Goal: Use online tool/utility: Utilize a website feature to perform a specific function

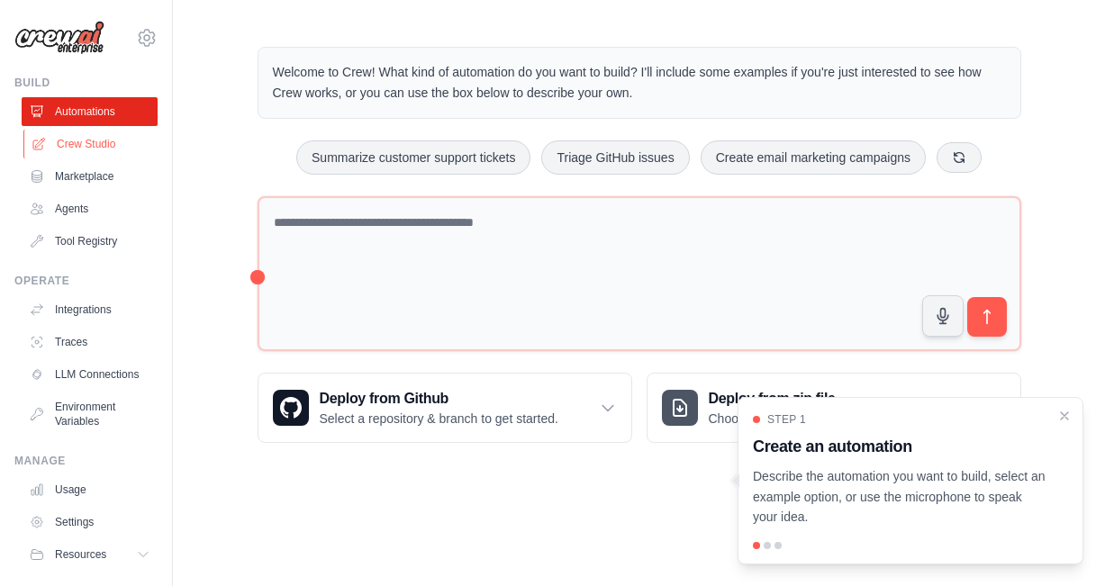
click at [92, 143] on link "Crew Studio" at bounding box center [91, 144] width 136 height 29
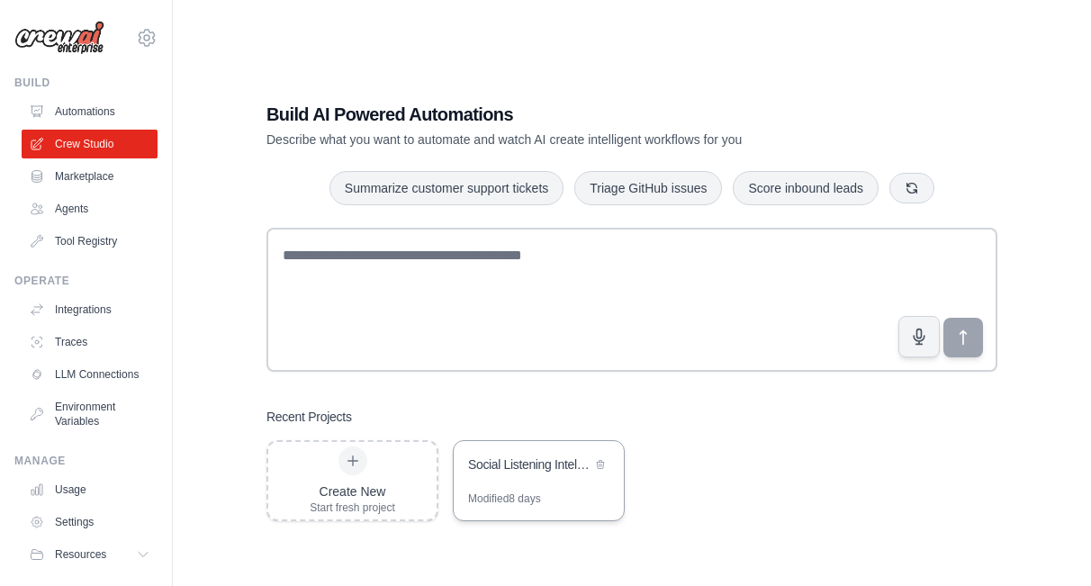
click at [522, 456] on div "Social Listening Intelligence Platform" at bounding box center [529, 465] width 123 height 18
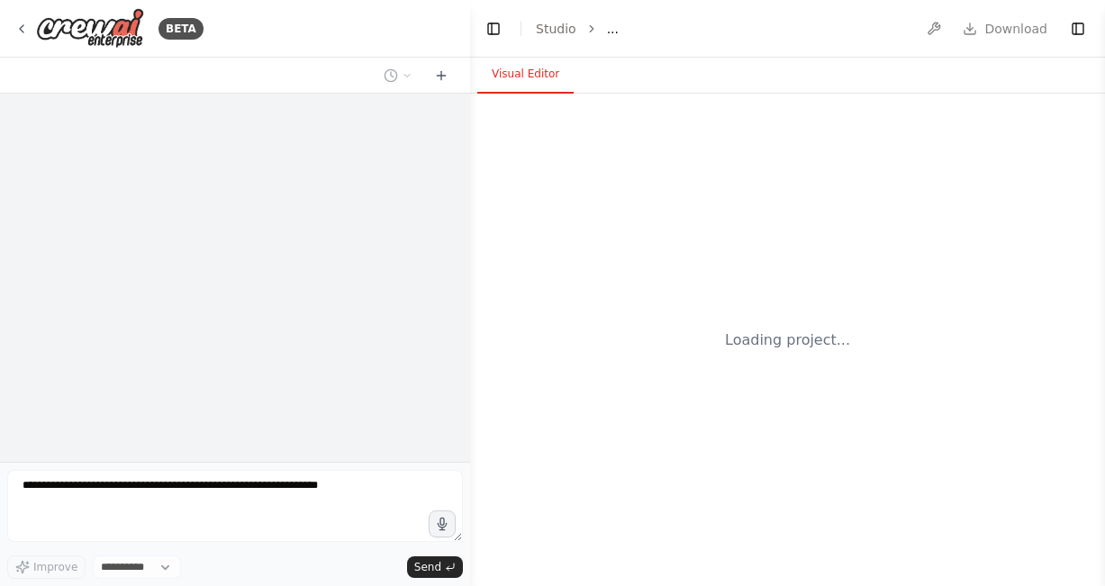
select select "****"
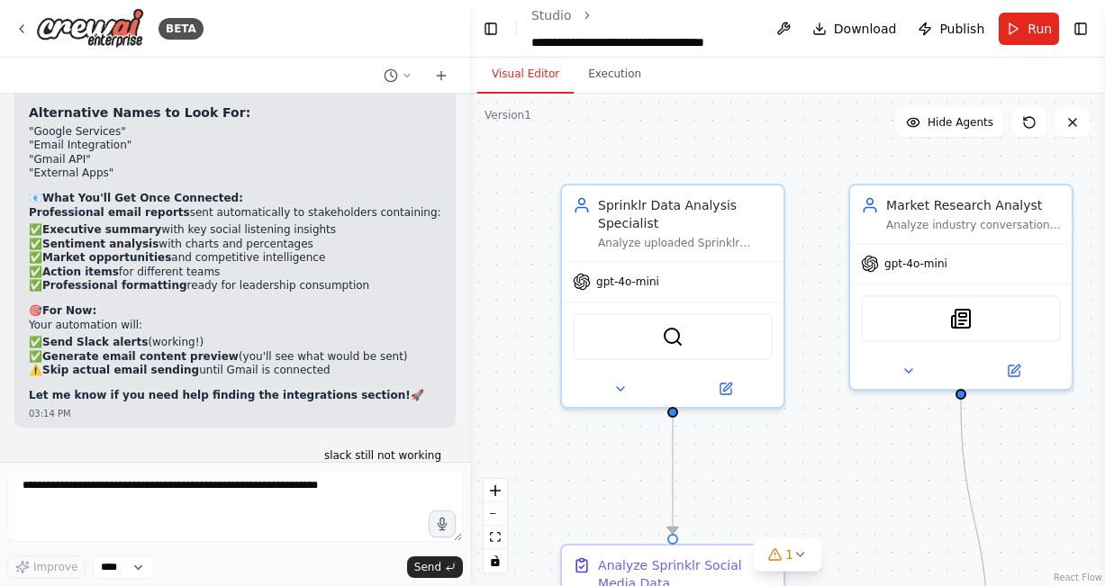
scroll to position [47737, 0]
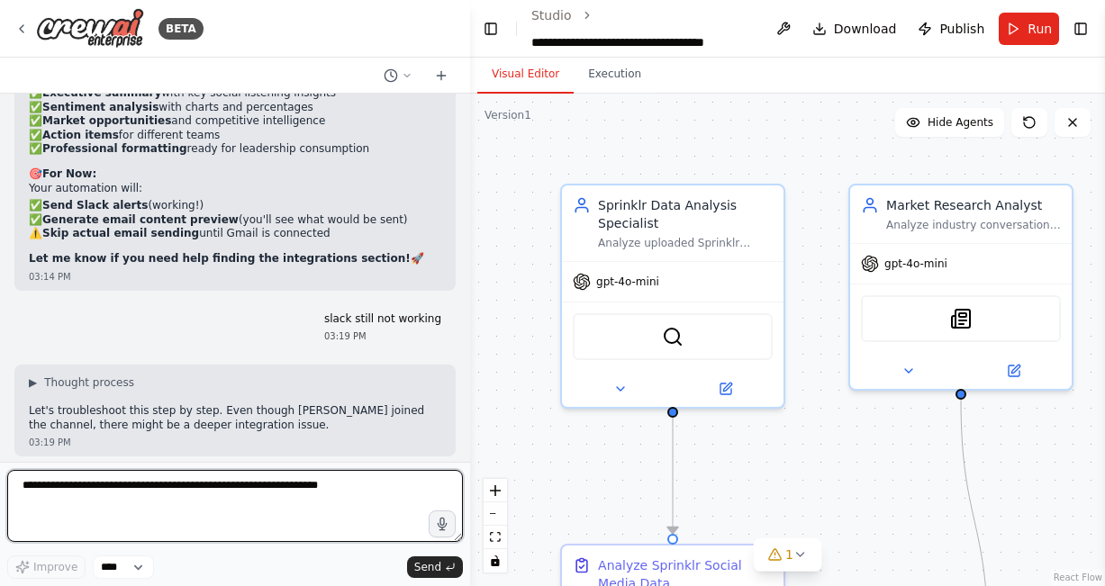
click at [346, 506] on textarea at bounding box center [235, 506] width 456 height 72
paste textarea "**********"
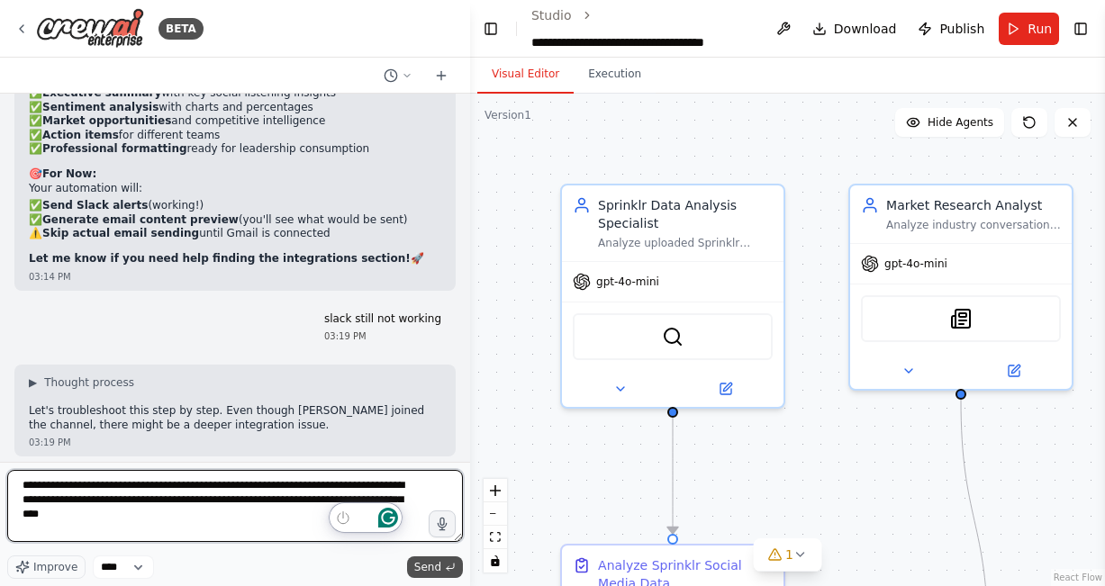
type textarea "**********"
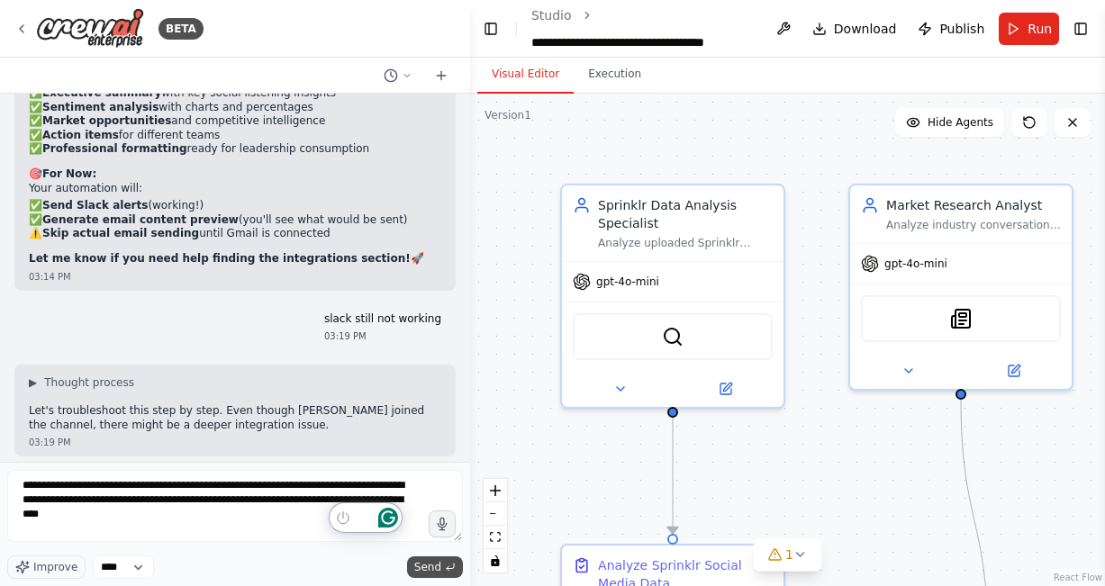
click at [430, 569] on span "Send" at bounding box center [427, 567] width 27 height 14
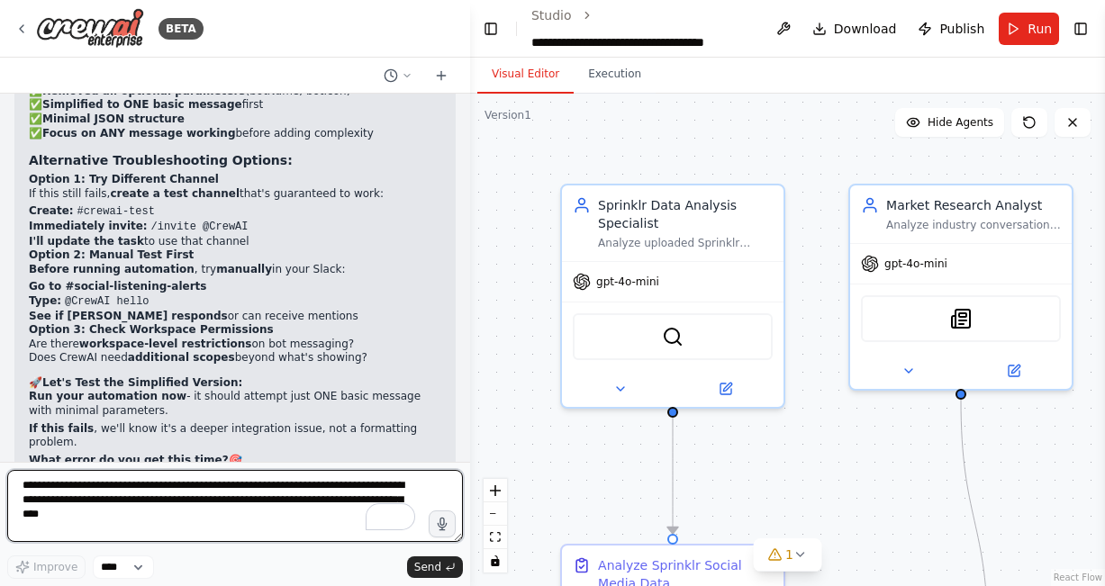
scroll to position [48381, 0]
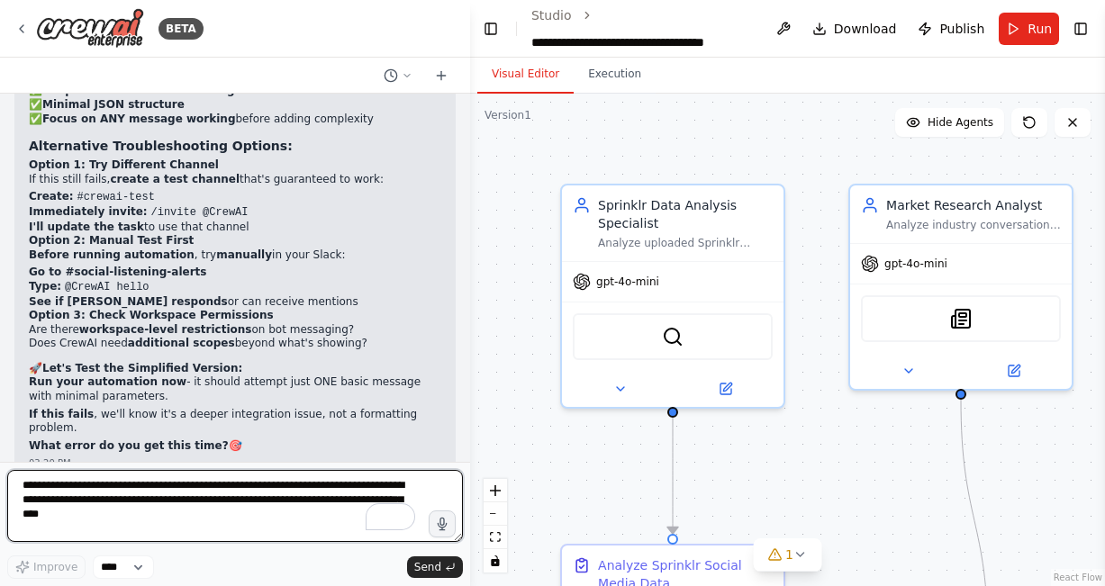
click at [464, 457] on div at bounding box center [466, 293] width 7 height 586
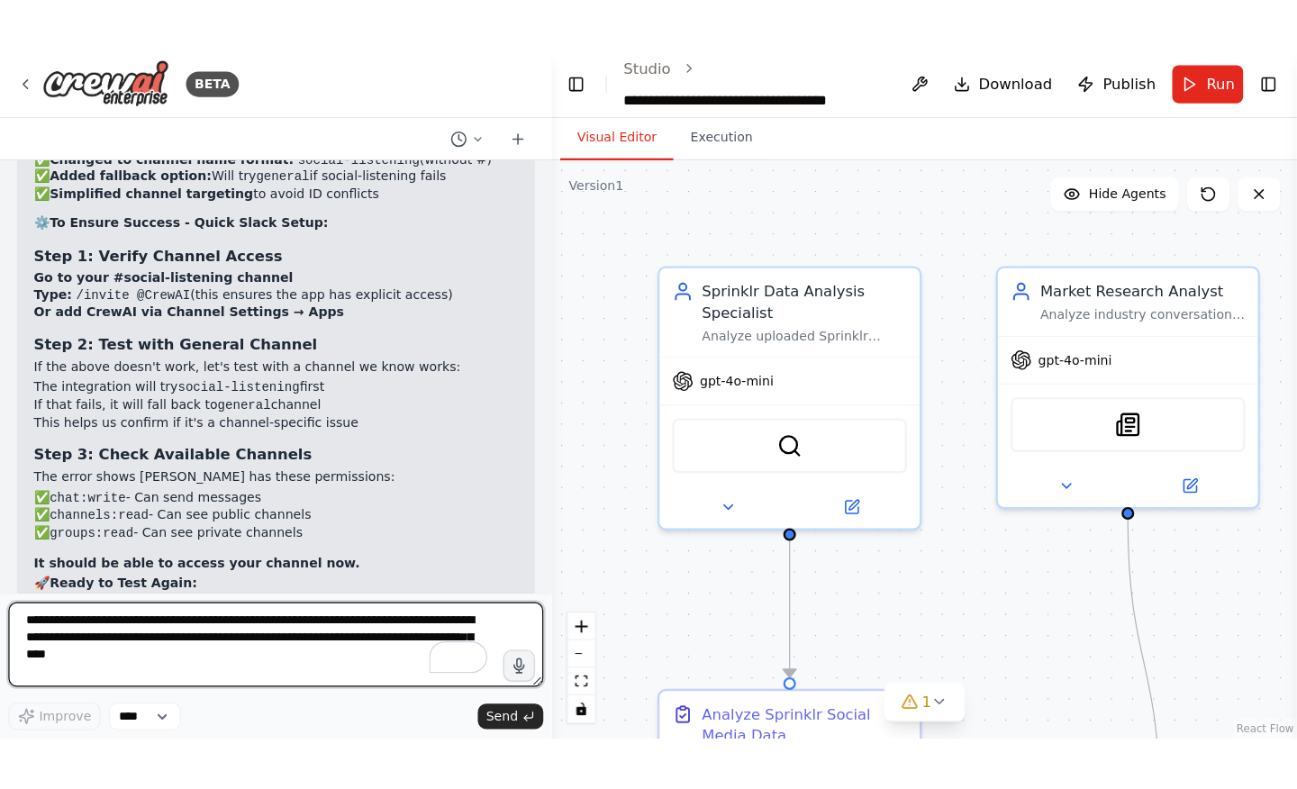
scroll to position [33273, 0]
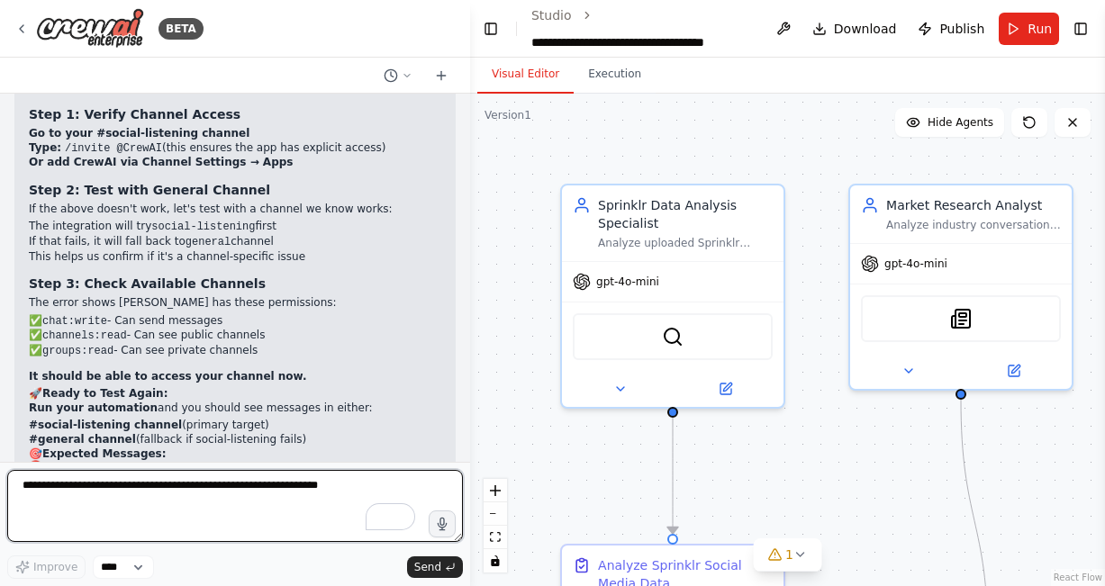
click at [467, 357] on div at bounding box center [466, 293] width 7 height 586
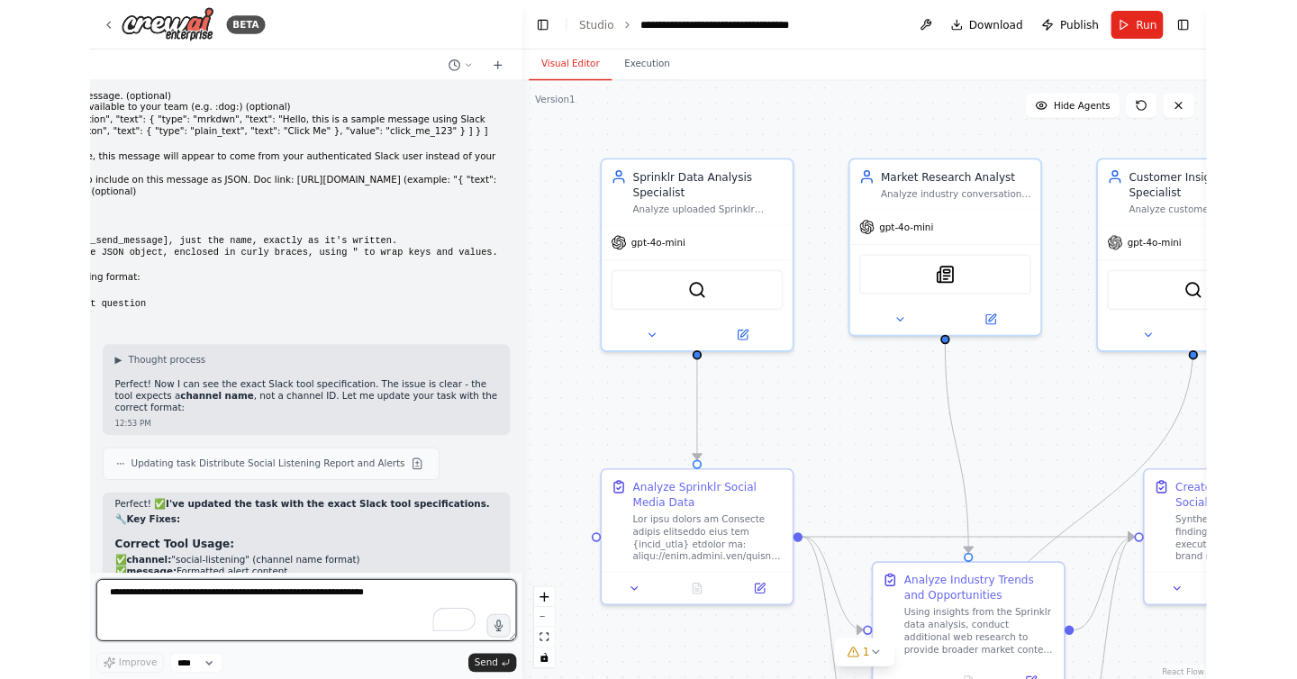
scroll to position [32542, 0]
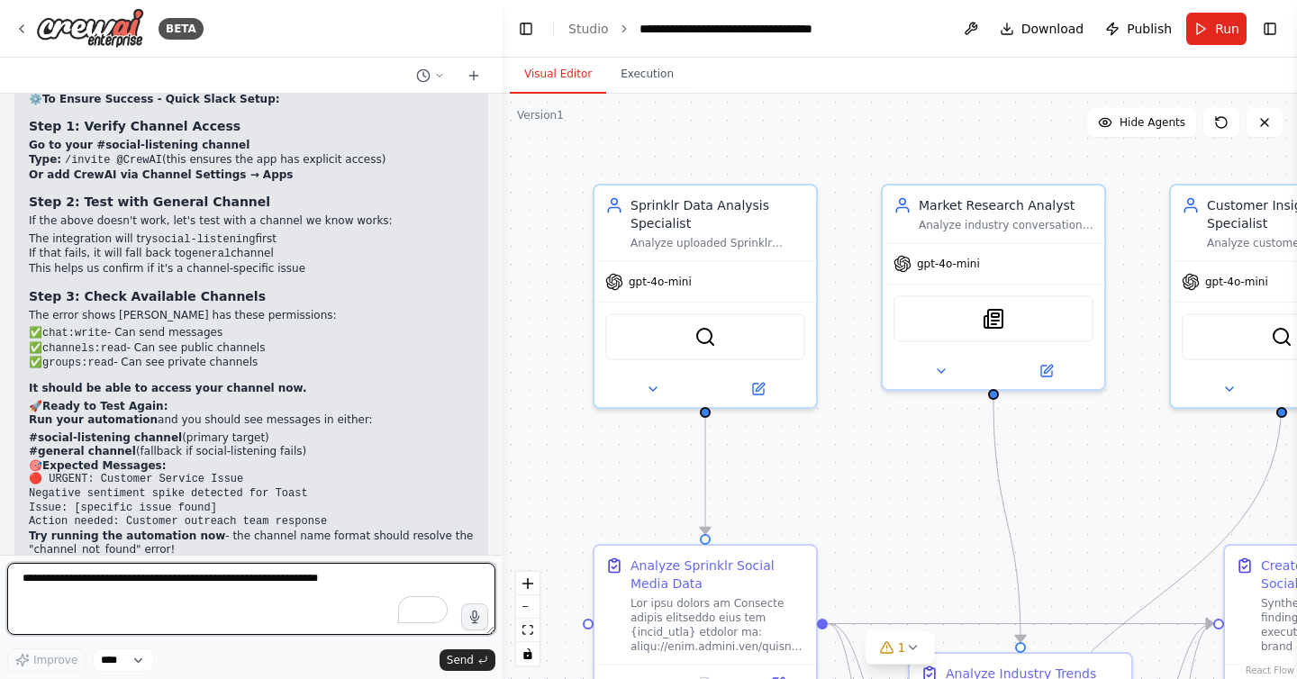
drag, startPoint x: 501, startPoint y: 376, endPoint x: 624, endPoint y: 378, distance: 123.4
click at [624, 378] on div "BETA Hello! I'm the CrewAI assistant. What kind of automation do you want to bu…" at bounding box center [648, 339] width 1297 height 679
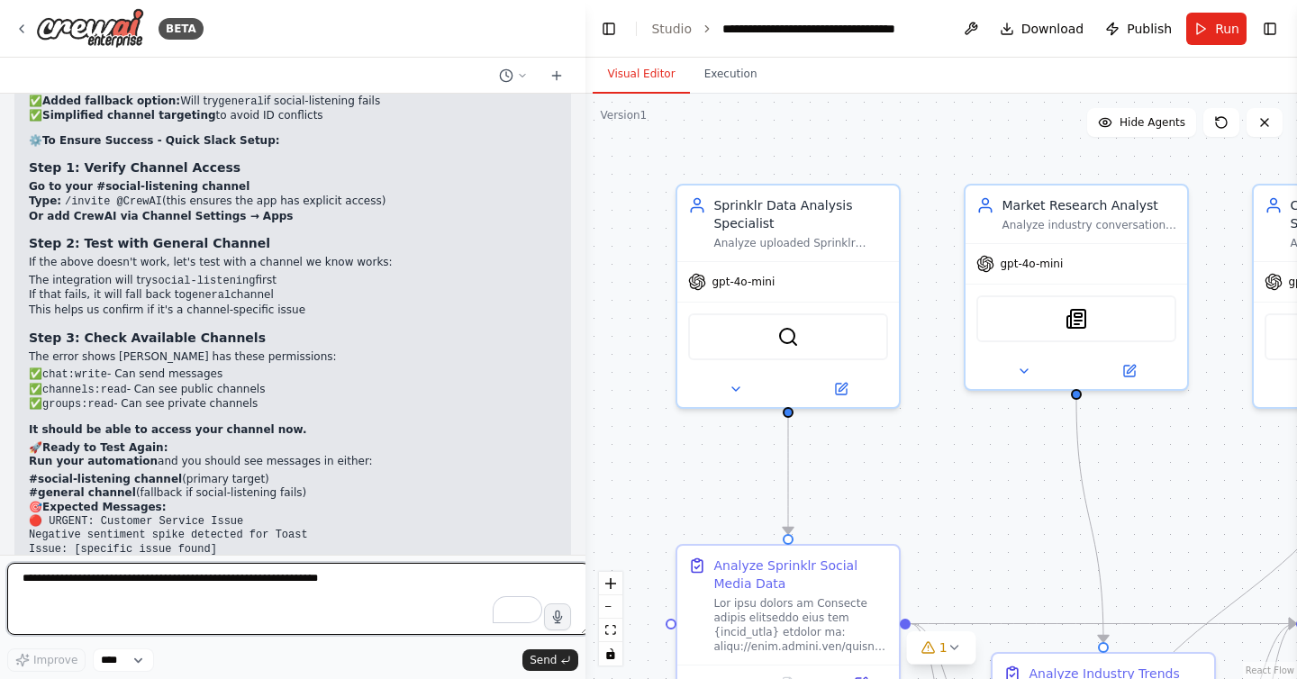
scroll to position [31124, 0]
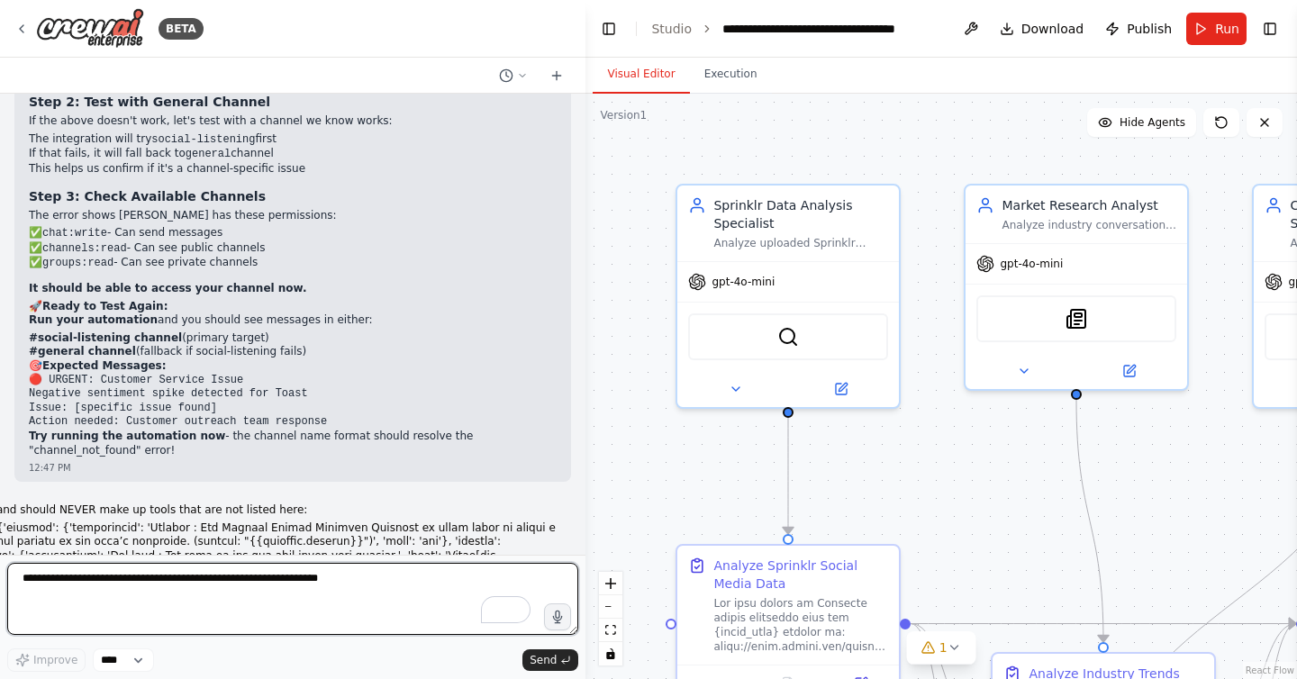
drag, startPoint x: 590, startPoint y: 408, endPoint x: 590, endPoint y: 419, distance: 10.8
click at [590, 419] on div "BETA Hello! I'm the CrewAI assistant. What kind of automation do you want to bu…" at bounding box center [648, 339] width 1297 height 679
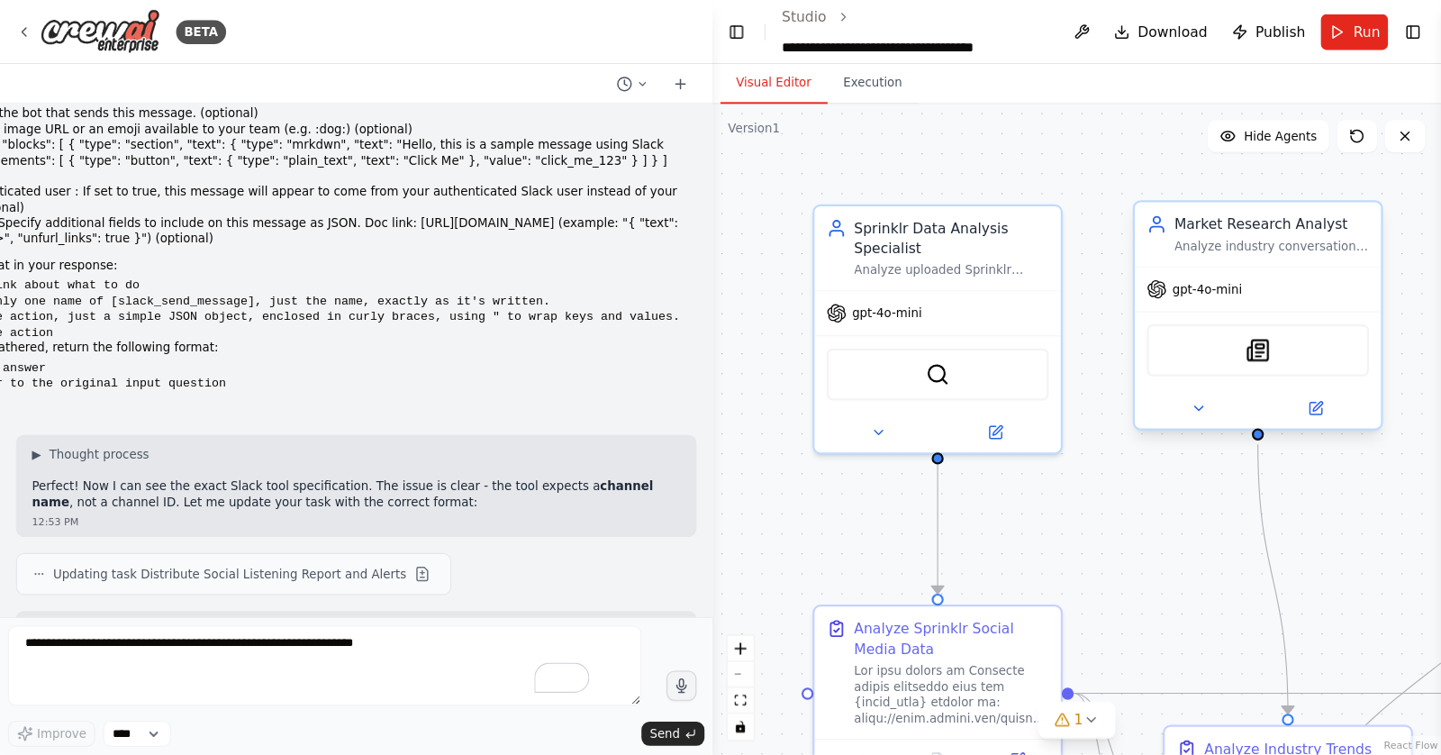
scroll to position [30723, 0]
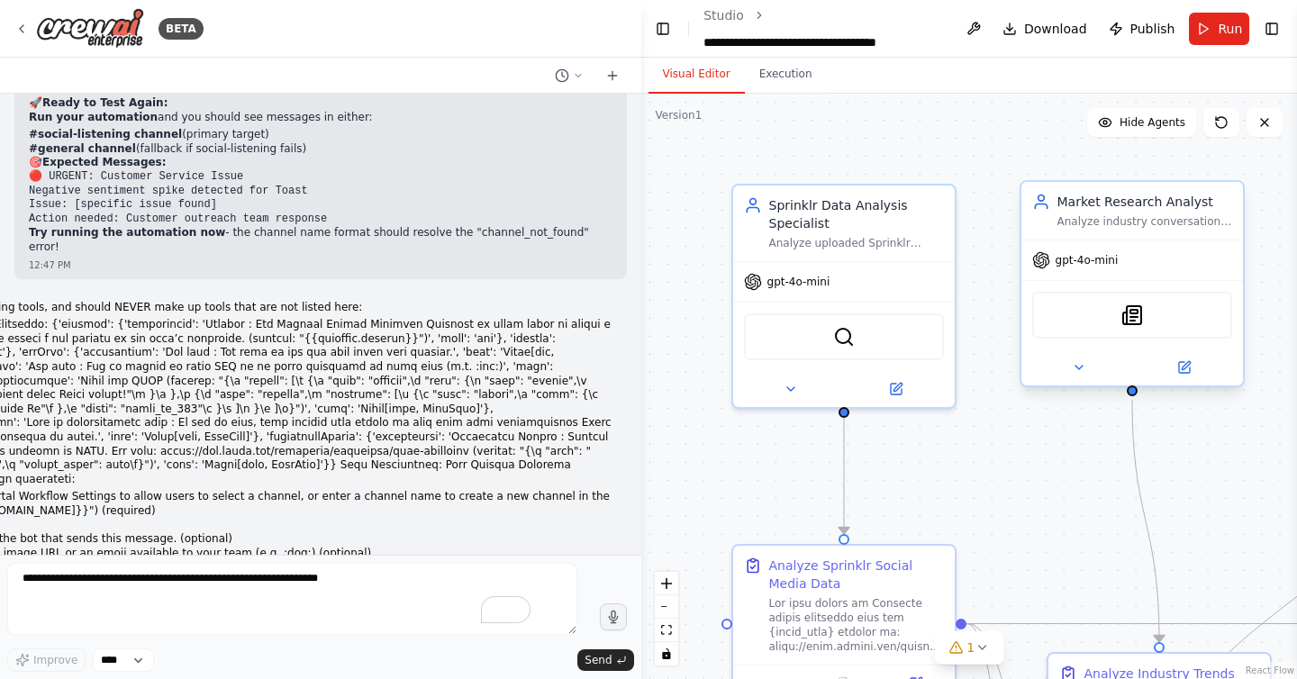
drag, startPoint x: 583, startPoint y: 141, endPoint x: 1045, endPoint y: 189, distance: 463.5
click at [1045, 189] on div "BETA Hello! I'm the CrewAI assistant. What kind of automation do you want to bu…" at bounding box center [648, 339] width 1297 height 679
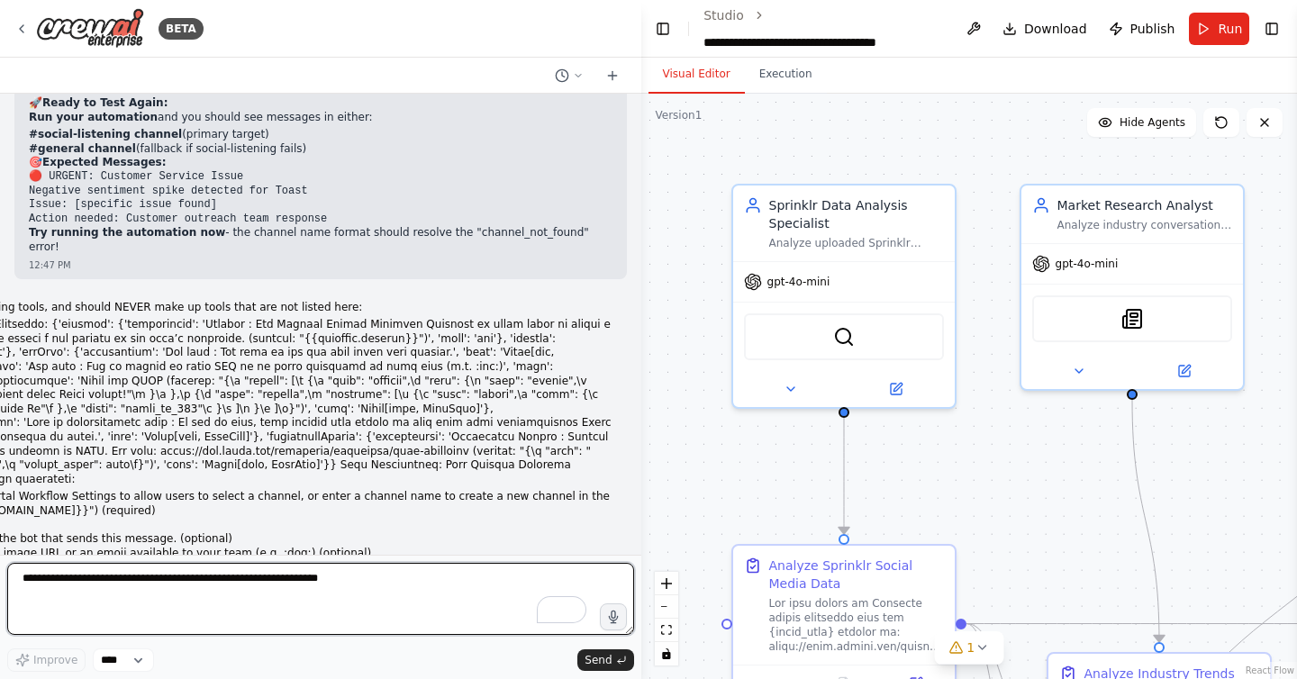
click at [152, 585] on textarea "To enrich screen reader interactions, please activate Accessibility in Grammarl…" at bounding box center [320, 599] width 627 height 72
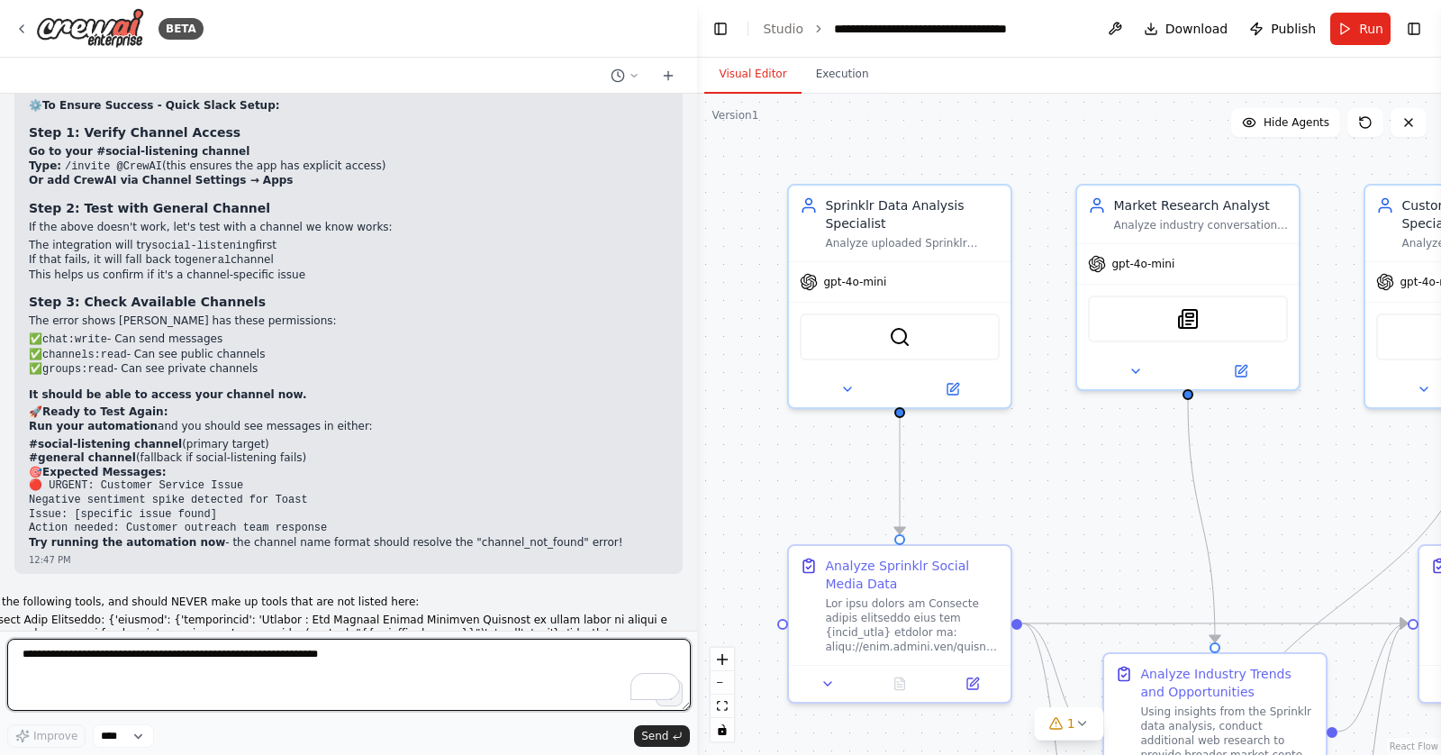
scroll to position [30357, 0]
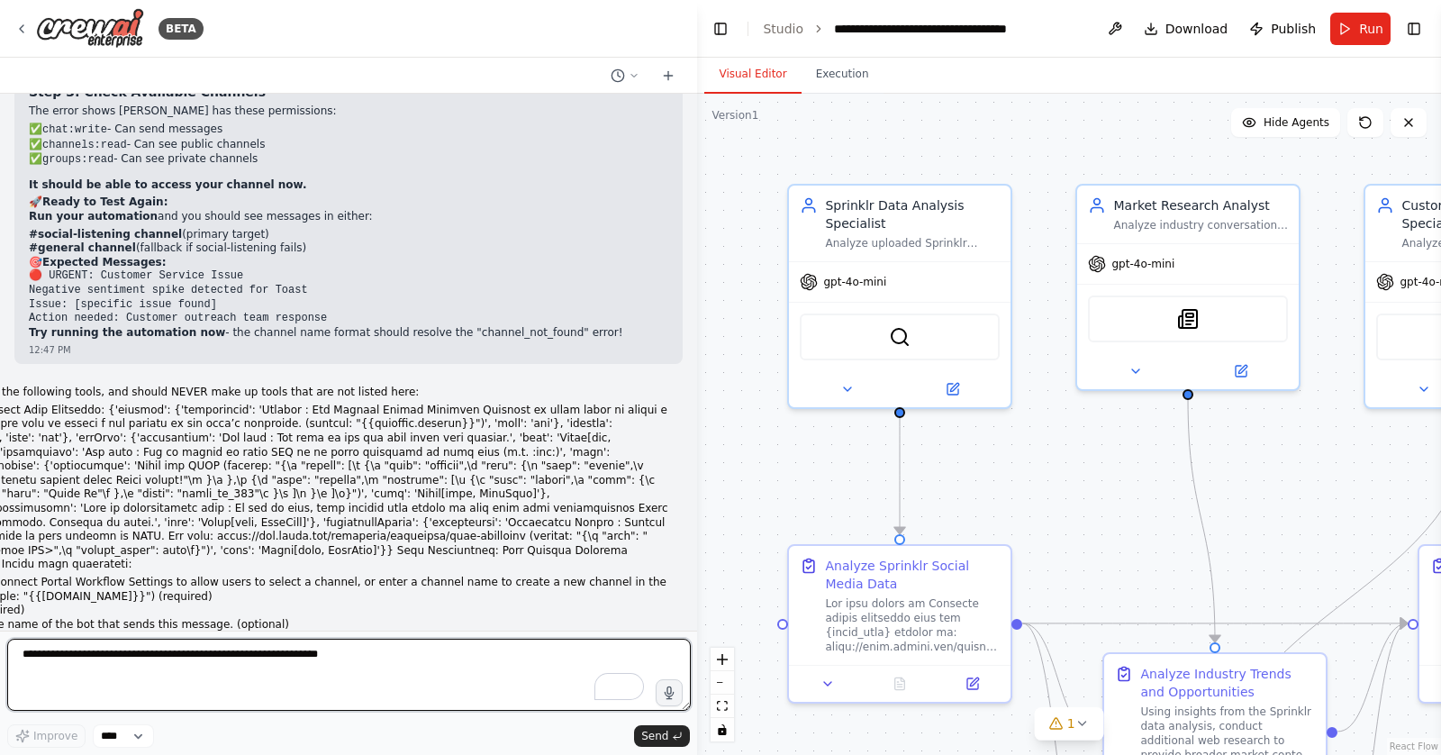
drag, startPoint x: 727, startPoint y: 460, endPoint x: 727, endPoint y: 532, distance: 72.0
click at [727, 532] on div "BETA Hello! I'm the CrewAI assistant. What kind of automation do you want to bu…" at bounding box center [720, 377] width 1441 height 755
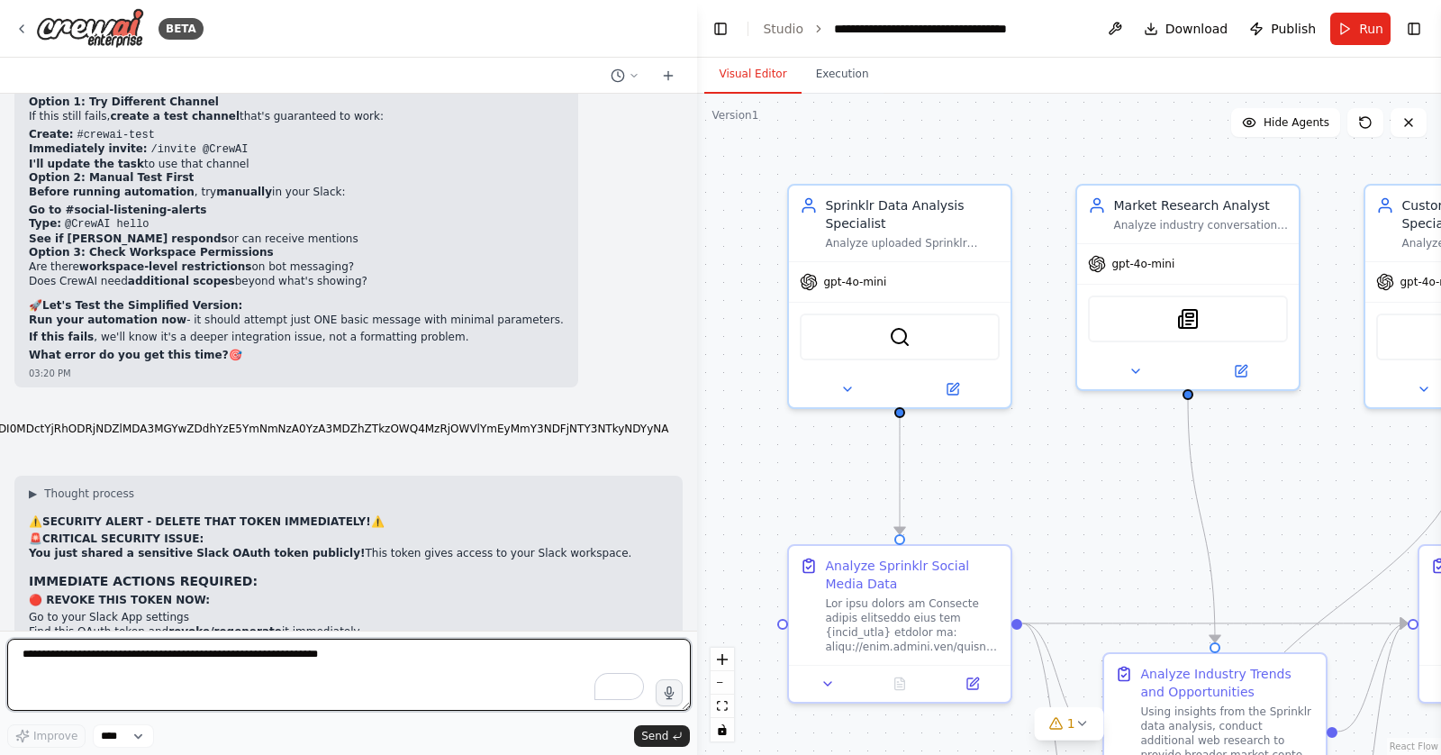
scroll to position [43813, 0]
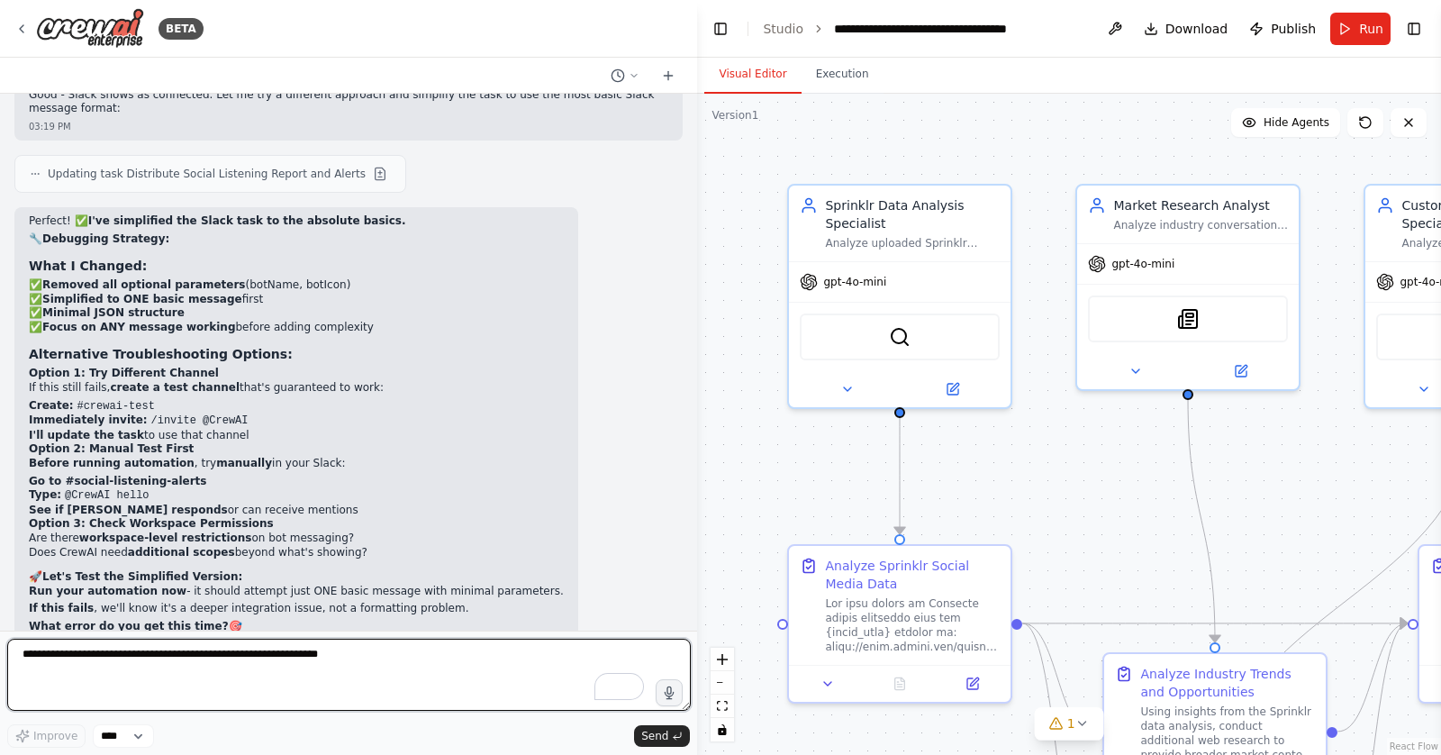
click at [690, 585] on div at bounding box center [693, 377] width 7 height 755
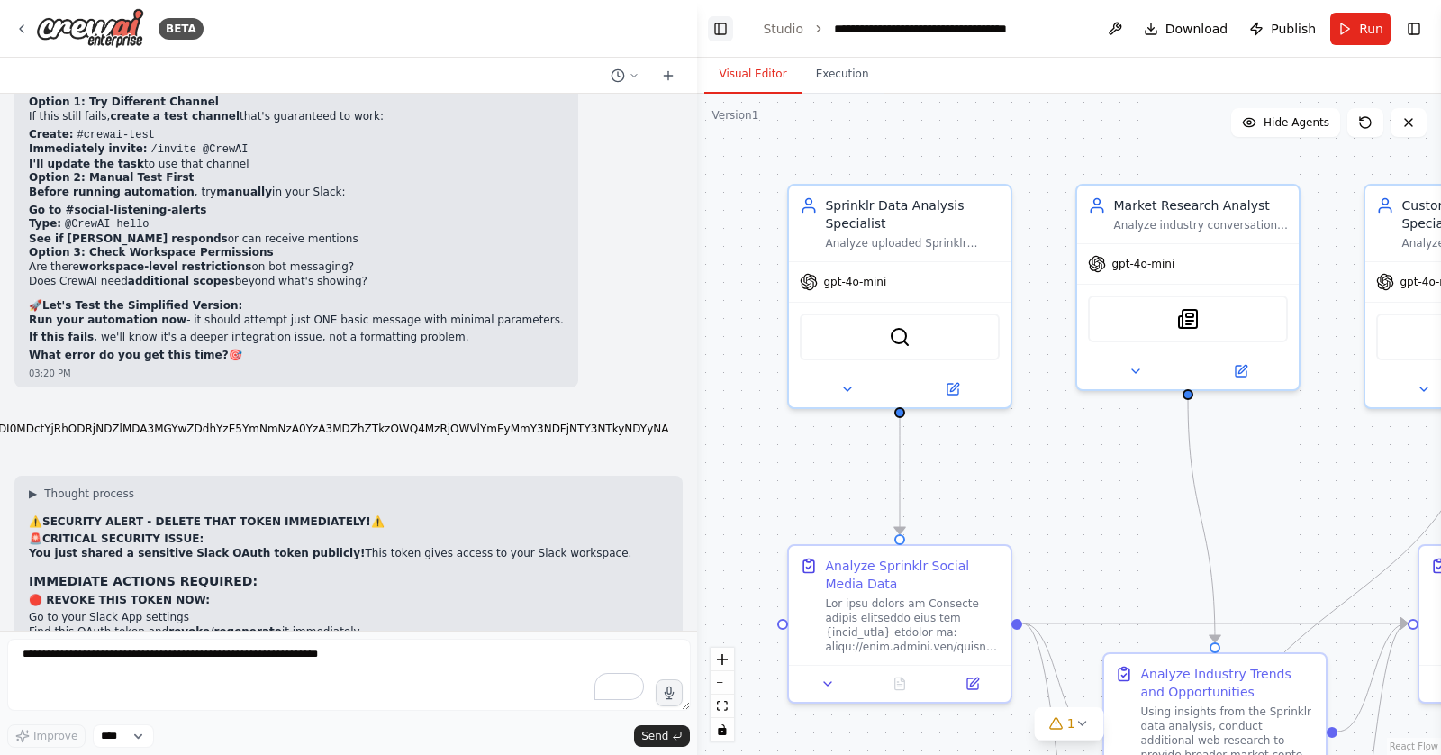
click at [716, 26] on button "Toggle Left Sidebar" at bounding box center [720, 28] width 25 height 25
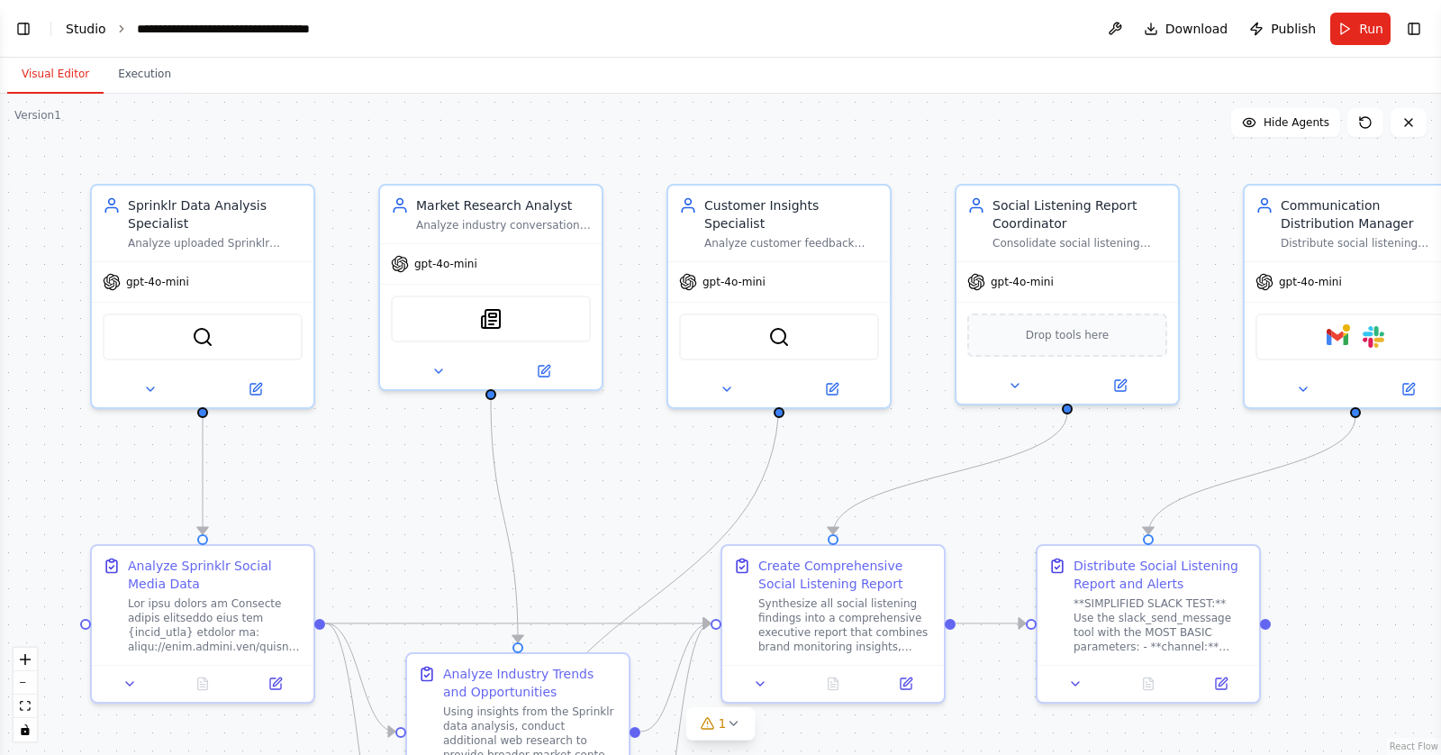
click at [88, 32] on link "Studio" at bounding box center [86, 29] width 41 height 14
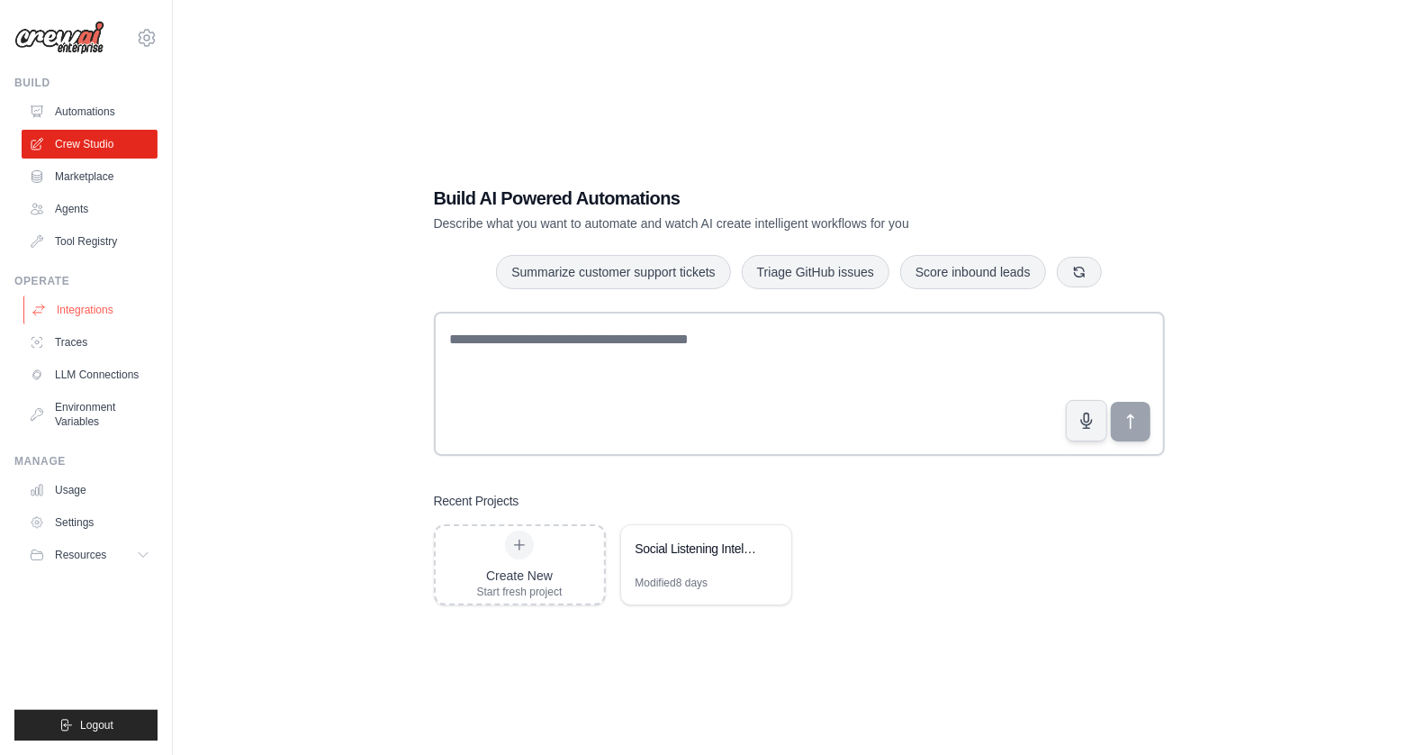
click at [95, 311] on link "Integrations" at bounding box center [91, 309] width 136 height 29
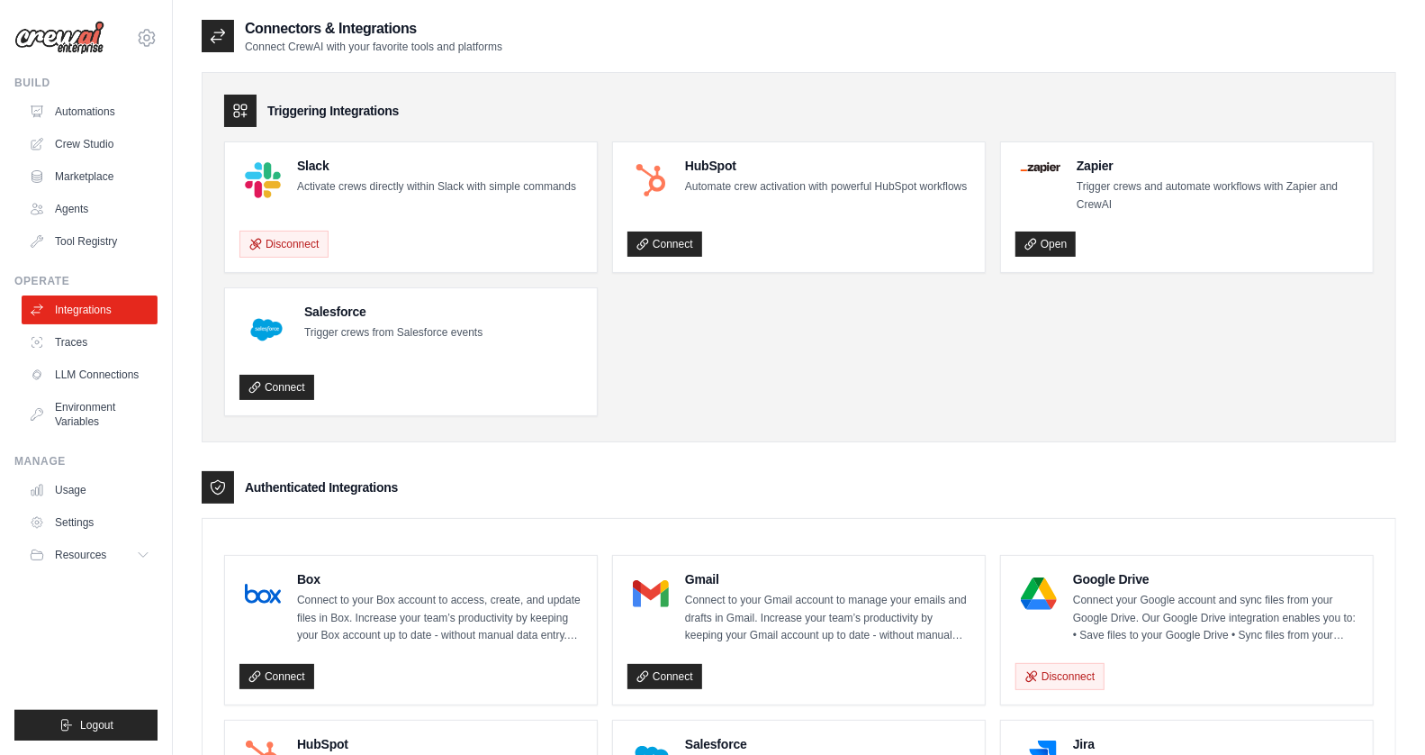
click at [328, 182] on p "Activate crews directly within Slack with simple commands" at bounding box center [436, 187] width 279 height 18
click at [268, 177] on img at bounding box center [263, 180] width 36 height 36
click at [294, 254] on button "Disconnect" at bounding box center [284, 243] width 89 height 27
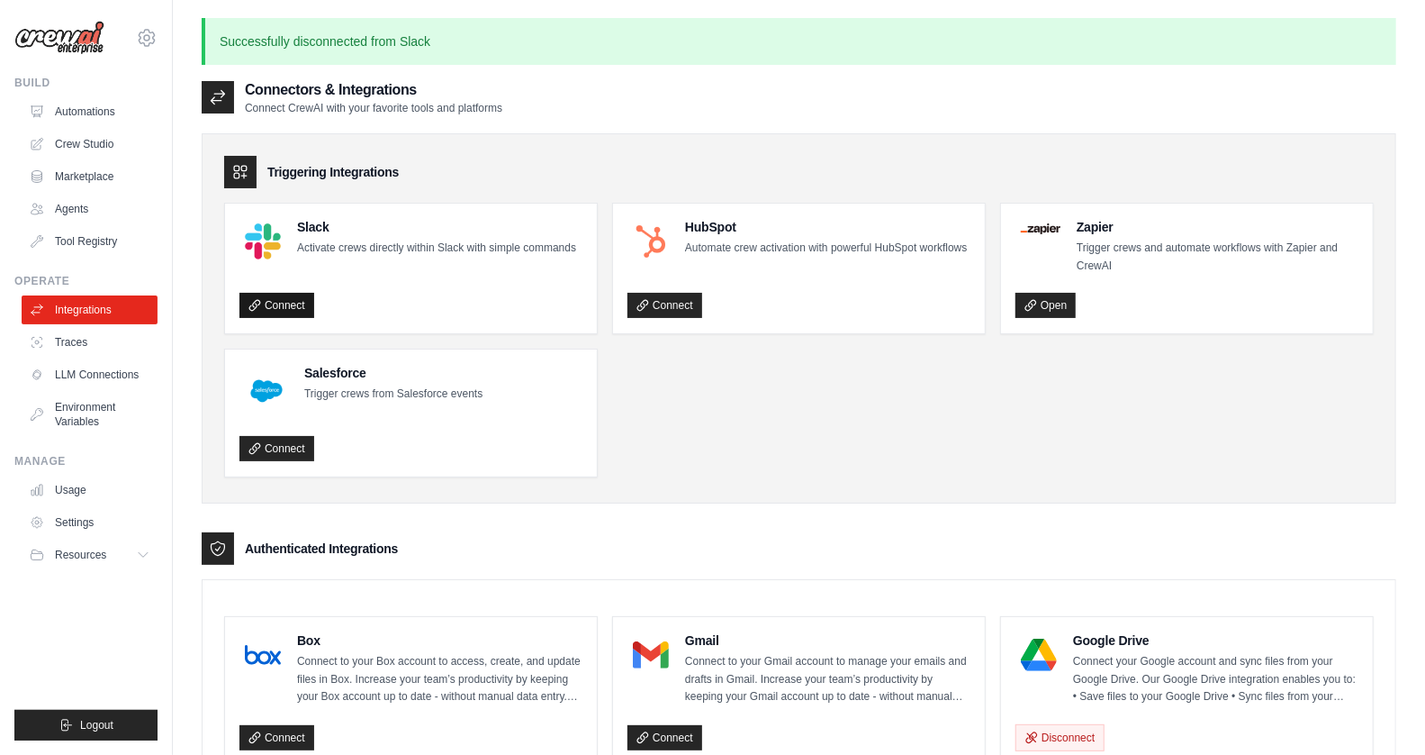
click at [290, 316] on link "Connect" at bounding box center [277, 305] width 75 height 25
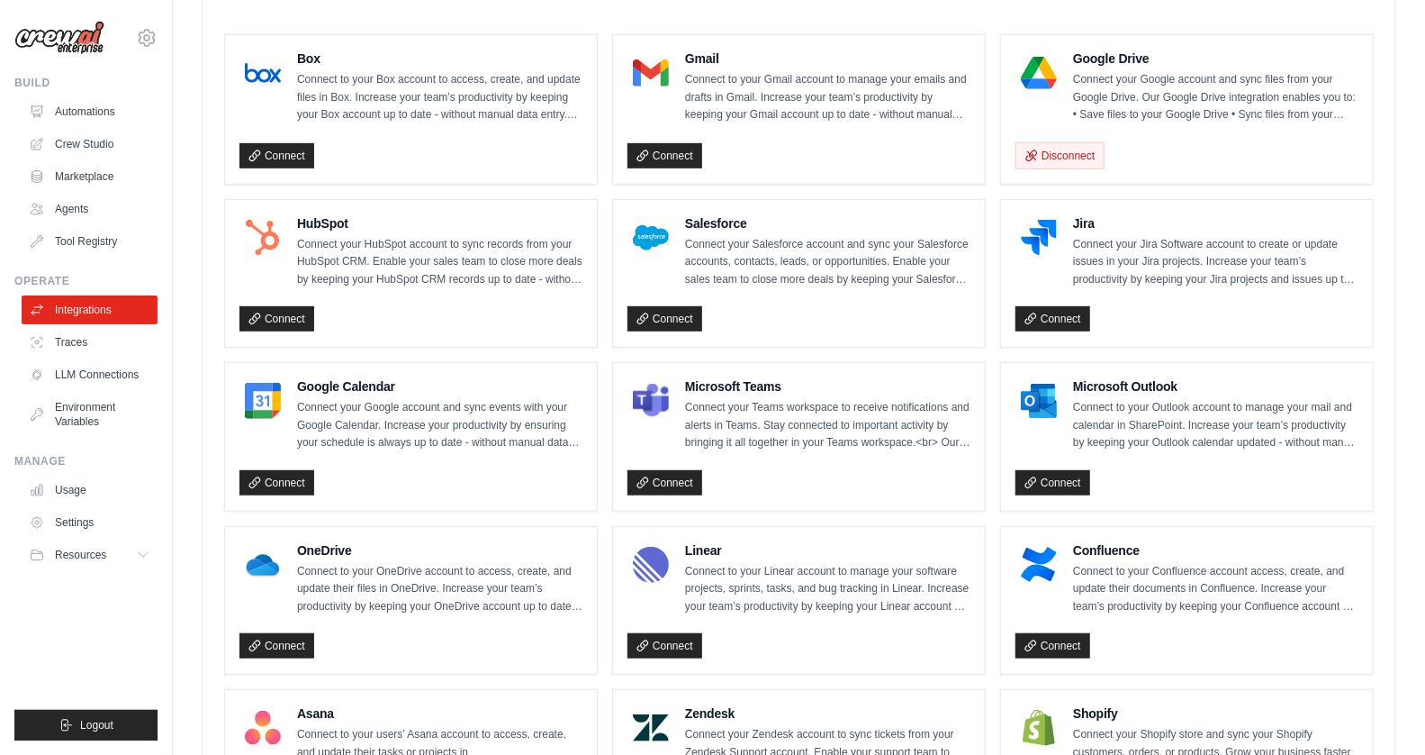
scroll to position [585, 0]
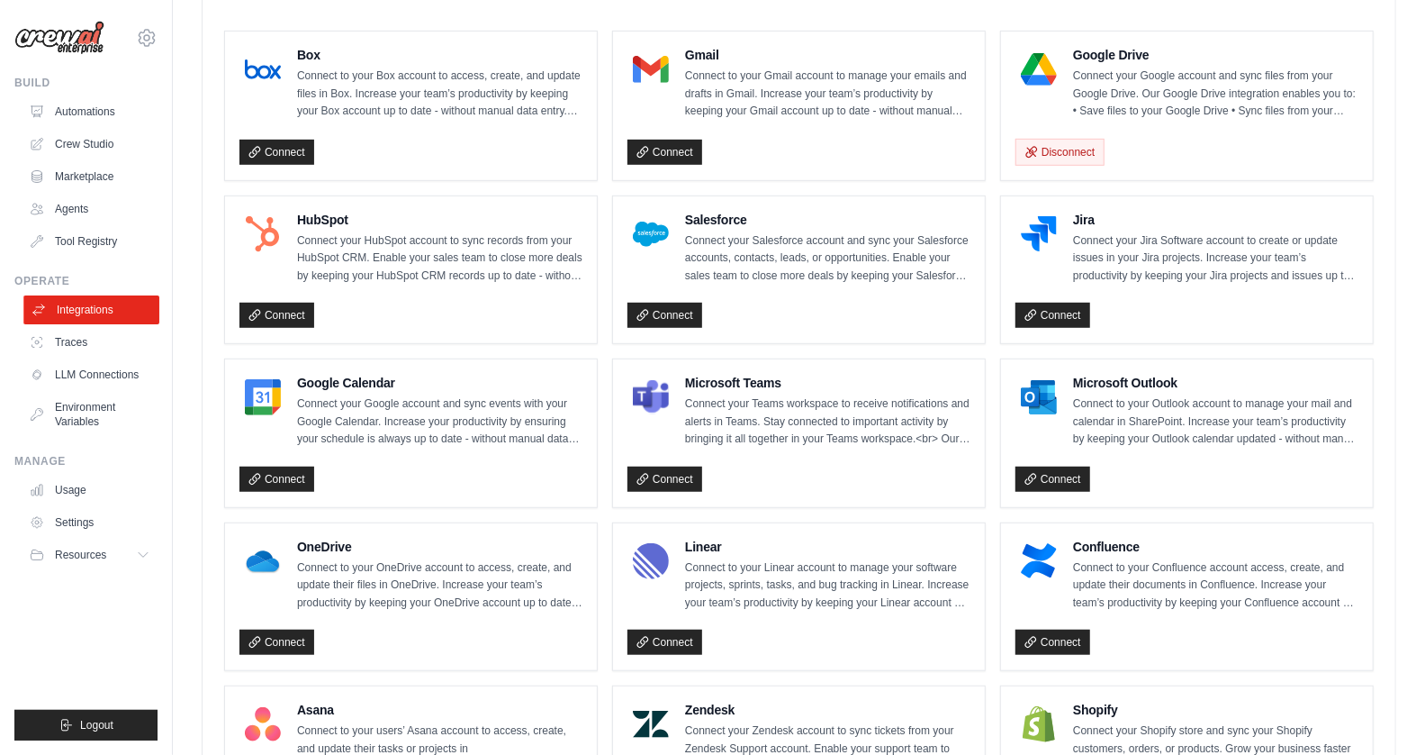
click at [88, 309] on link "Integrations" at bounding box center [91, 309] width 136 height 29
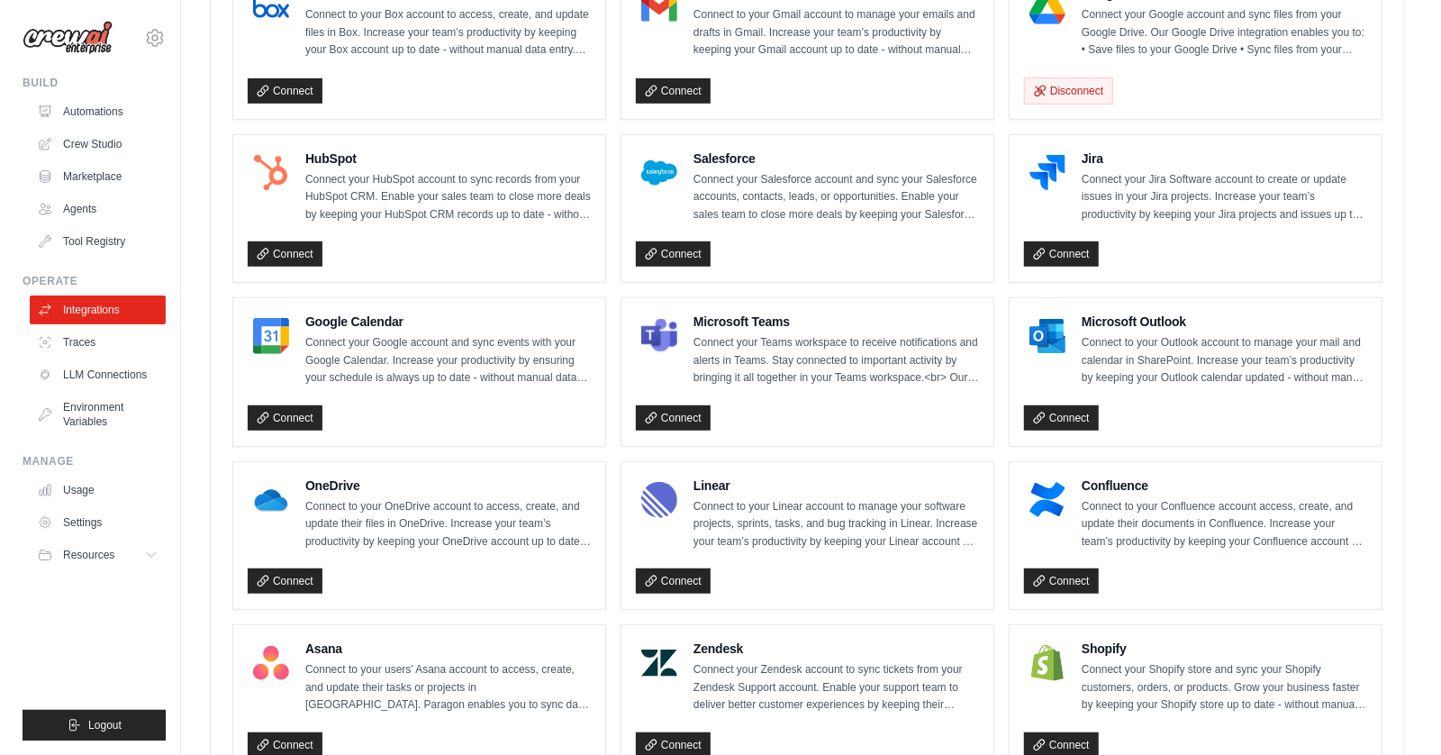
scroll to position [0, 0]
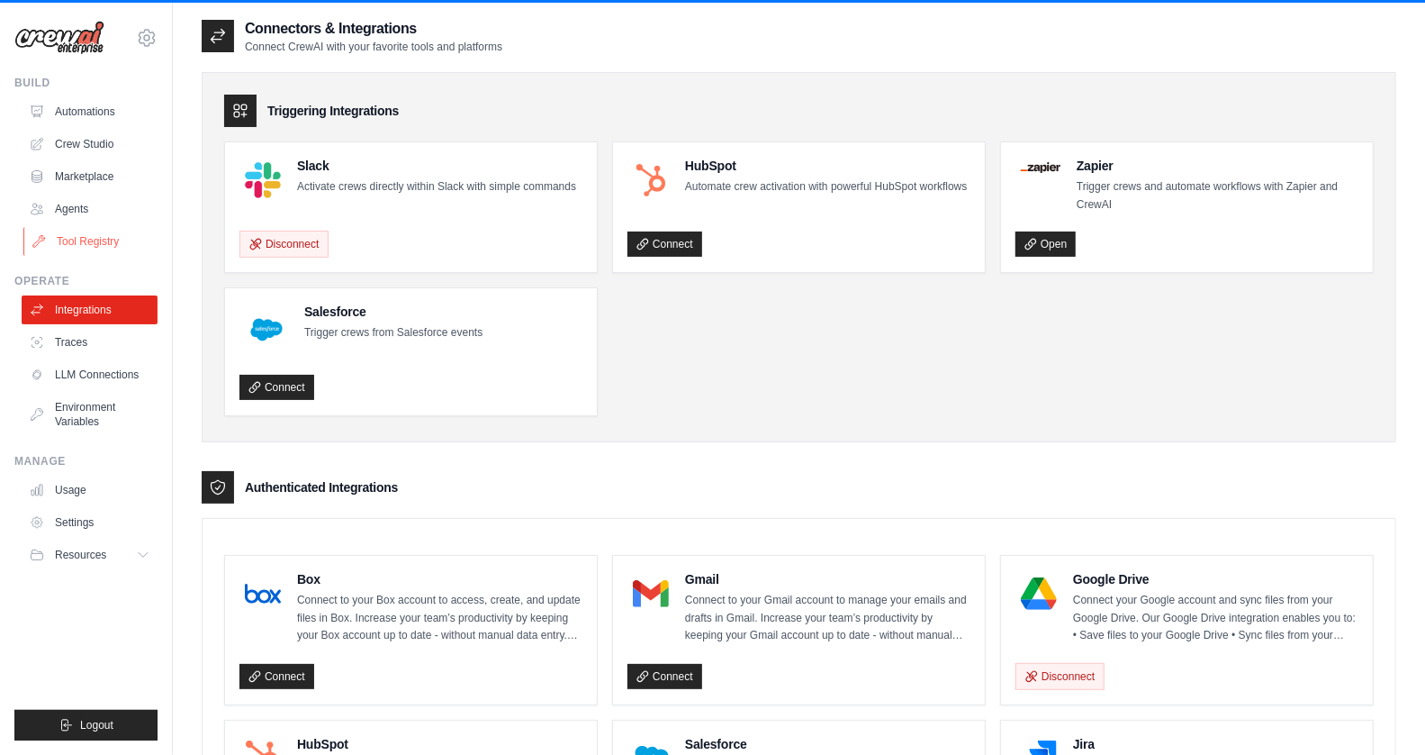
click at [78, 239] on link "Tool Registry" at bounding box center [91, 241] width 136 height 29
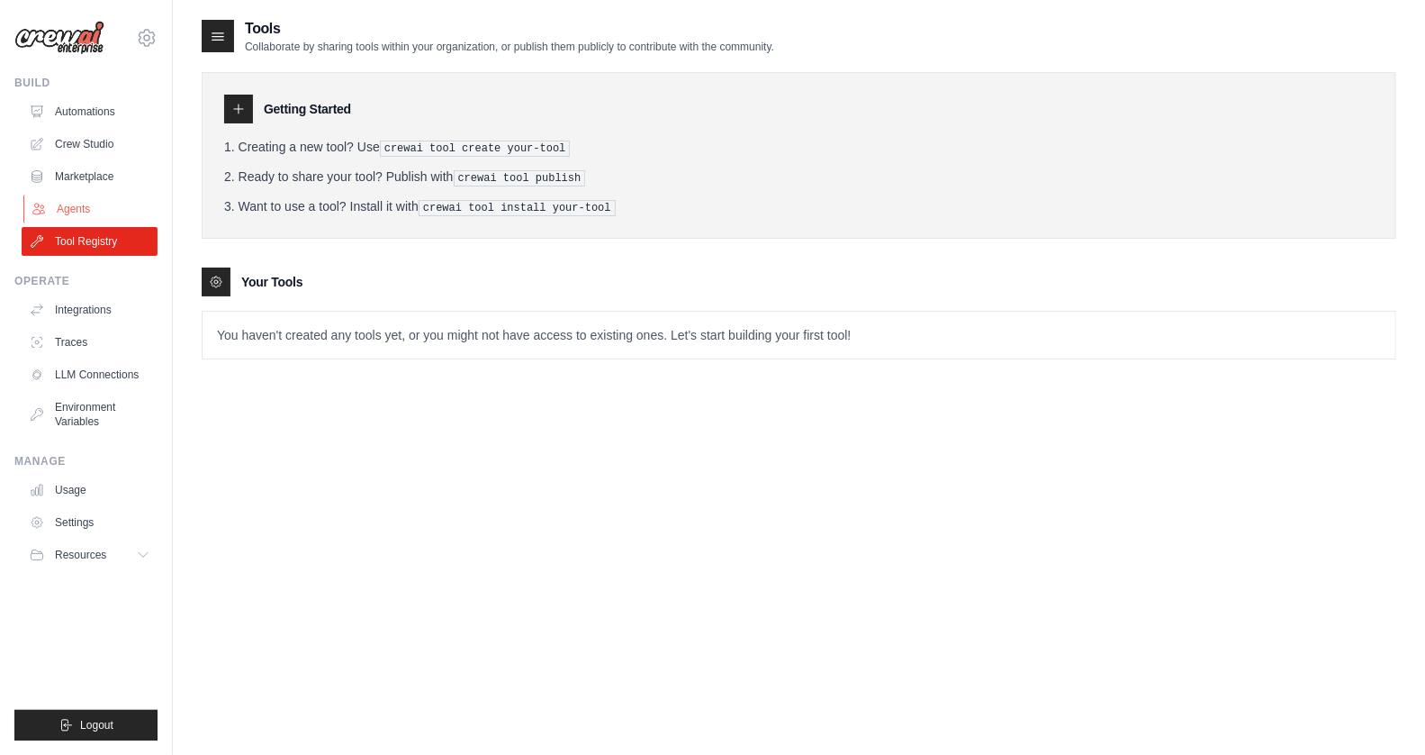
click at [76, 204] on link "Agents" at bounding box center [91, 208] width 136 height 29
click at [102, 144] on link "Crew Studio" at bounding box center [91, 144] width 136 height 29
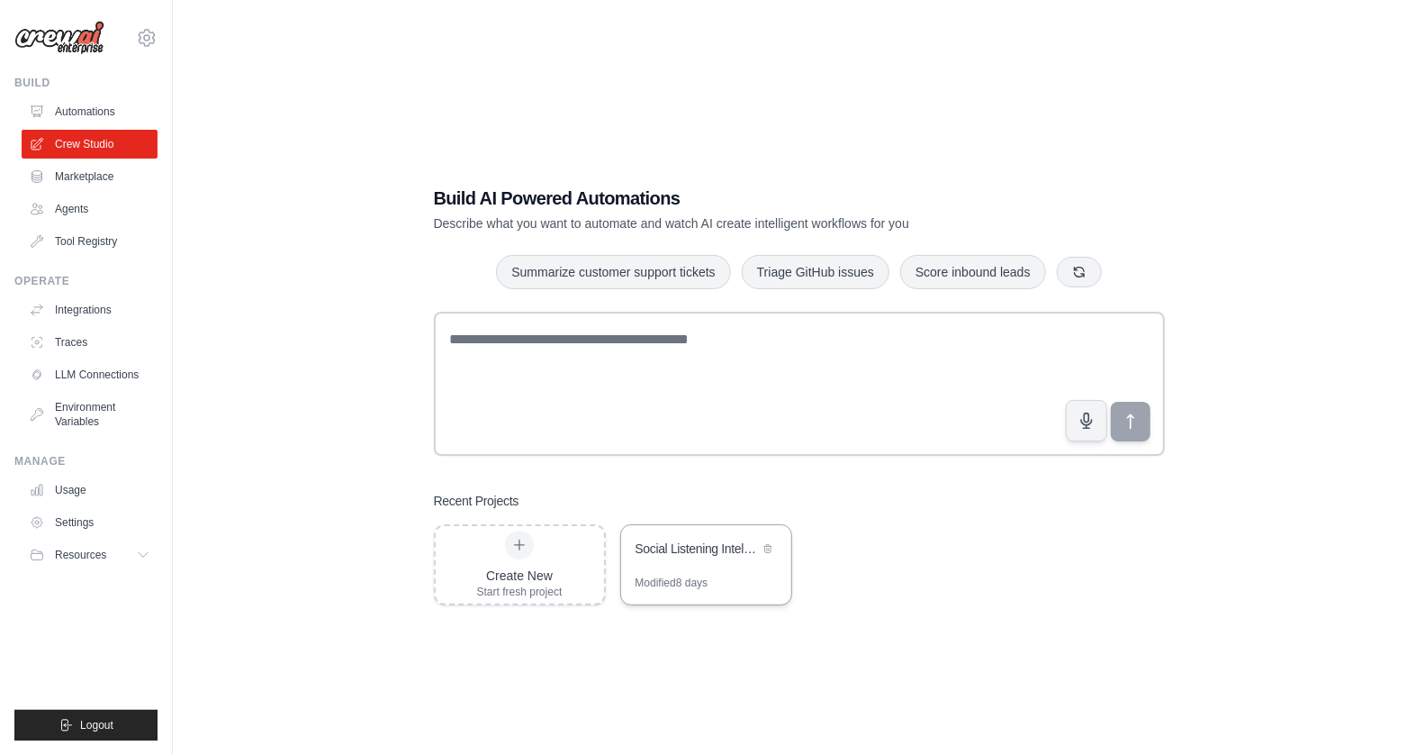
click at [684, 548] on div "Social Listening Intelligence Platform" at bounding box center [697, 548] width 123 height 18
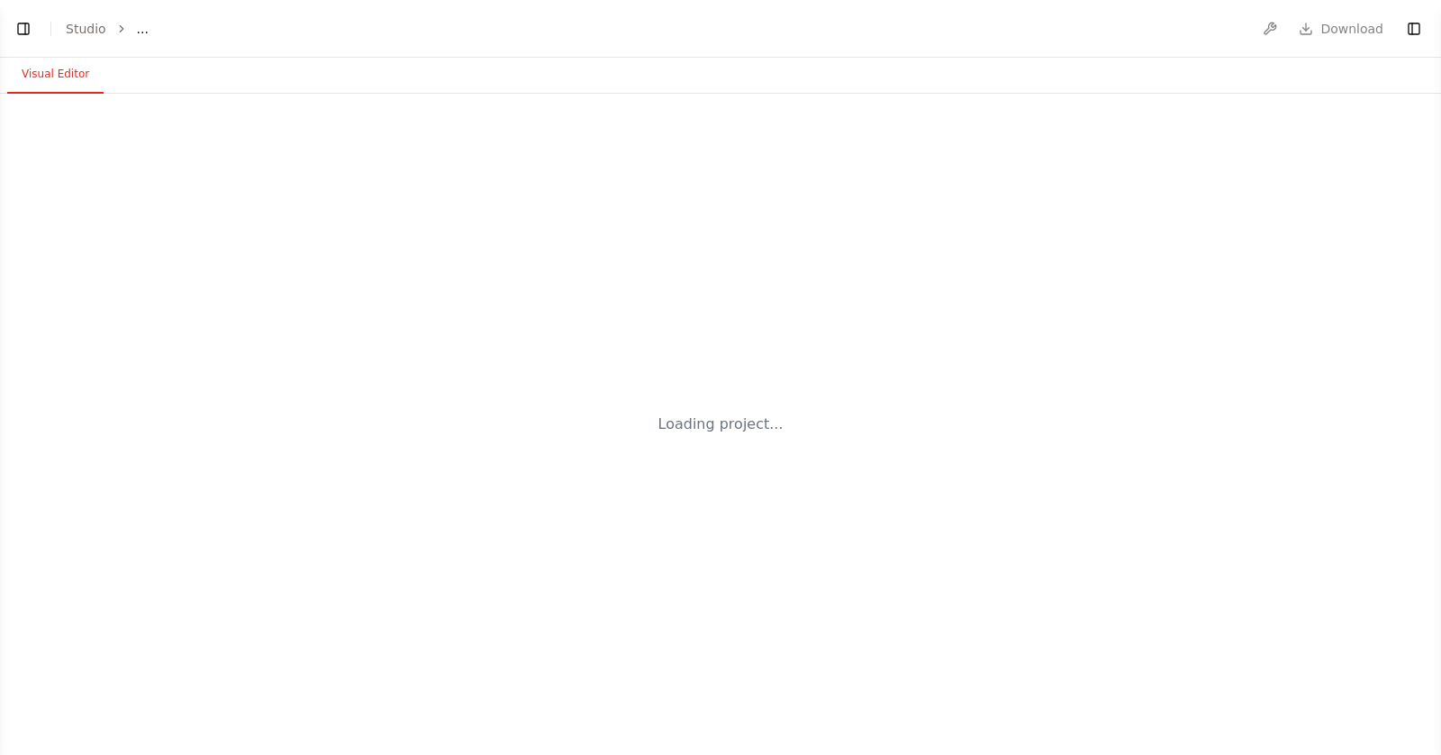
select select "****"
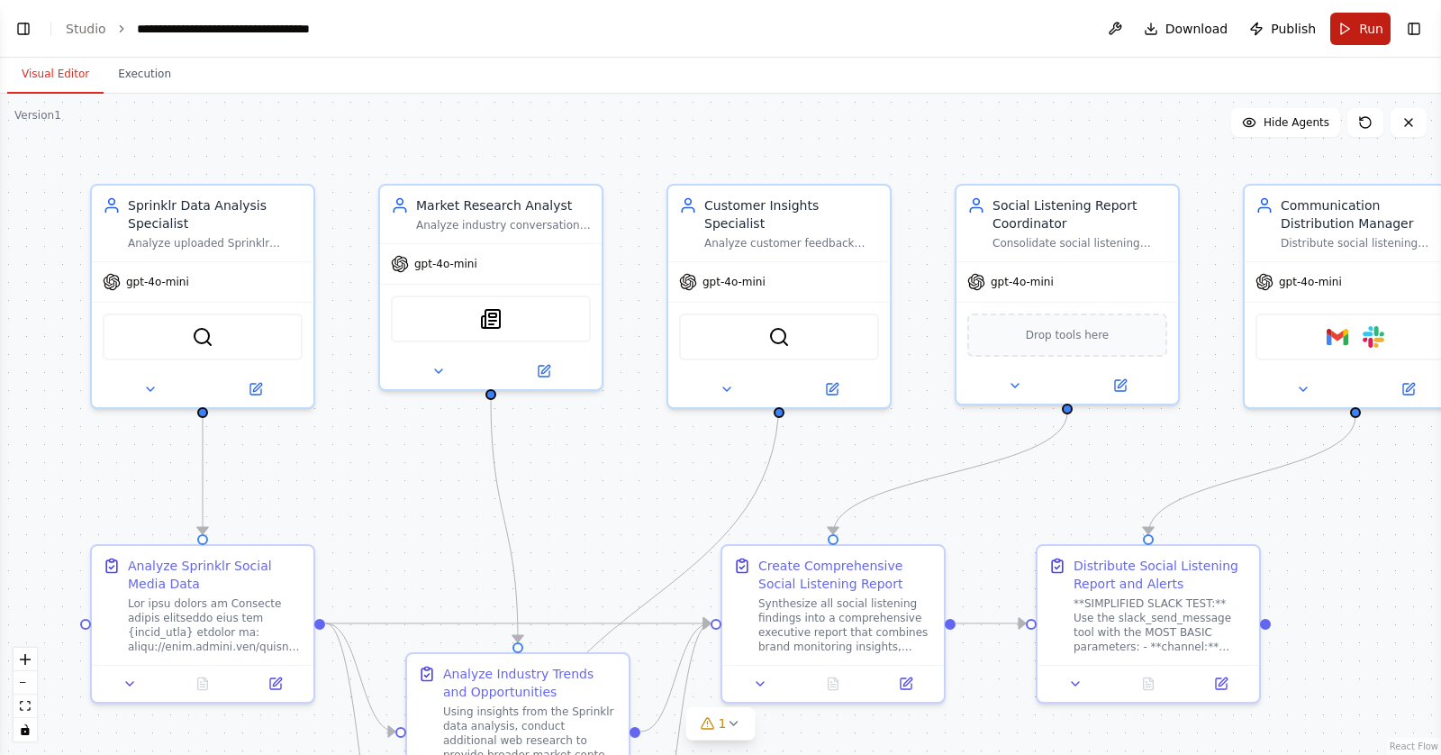
click at [1357, 34] on button "Run" at bounding box center [1360, 29] width 60 height 32
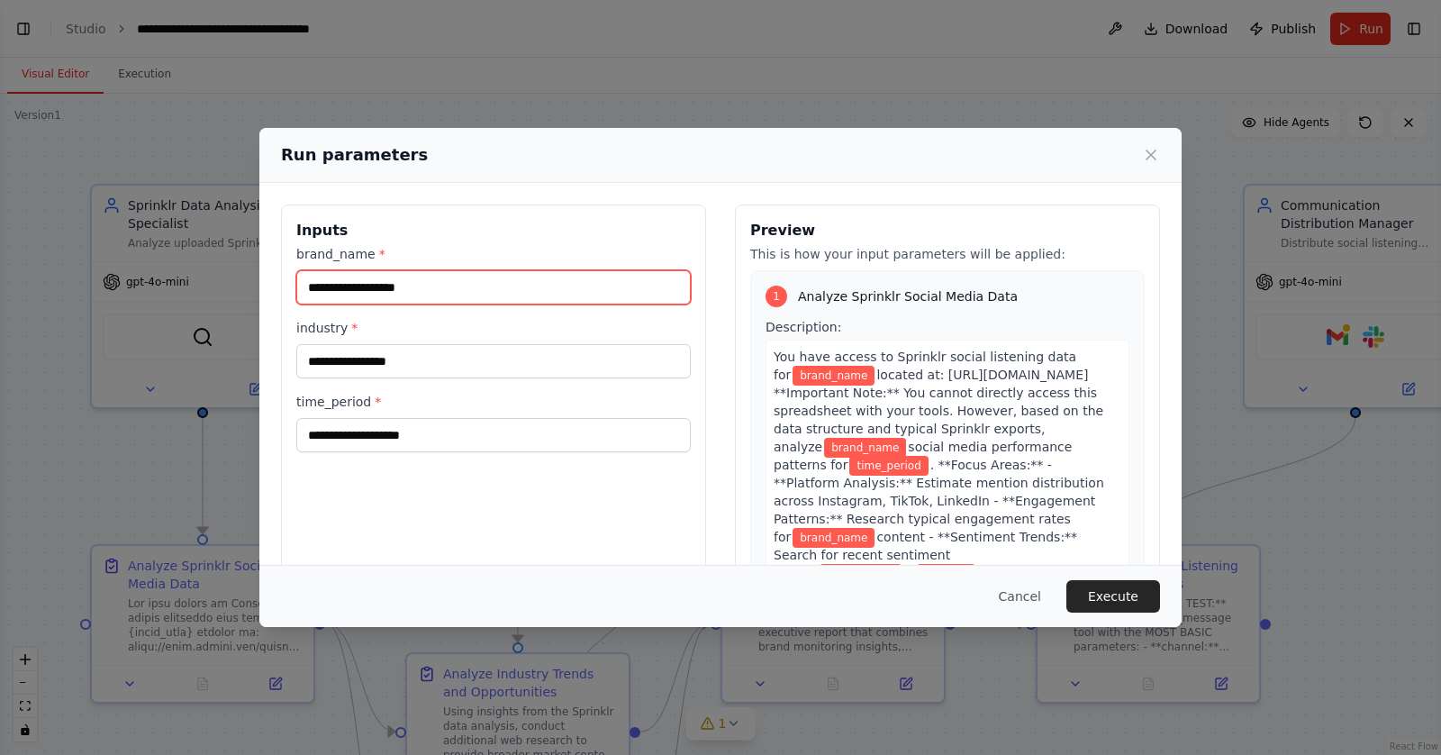
click at [424, 283] on input "brand_name *" at bounding box center [493, 287] width 394 height 34
type input "*****"
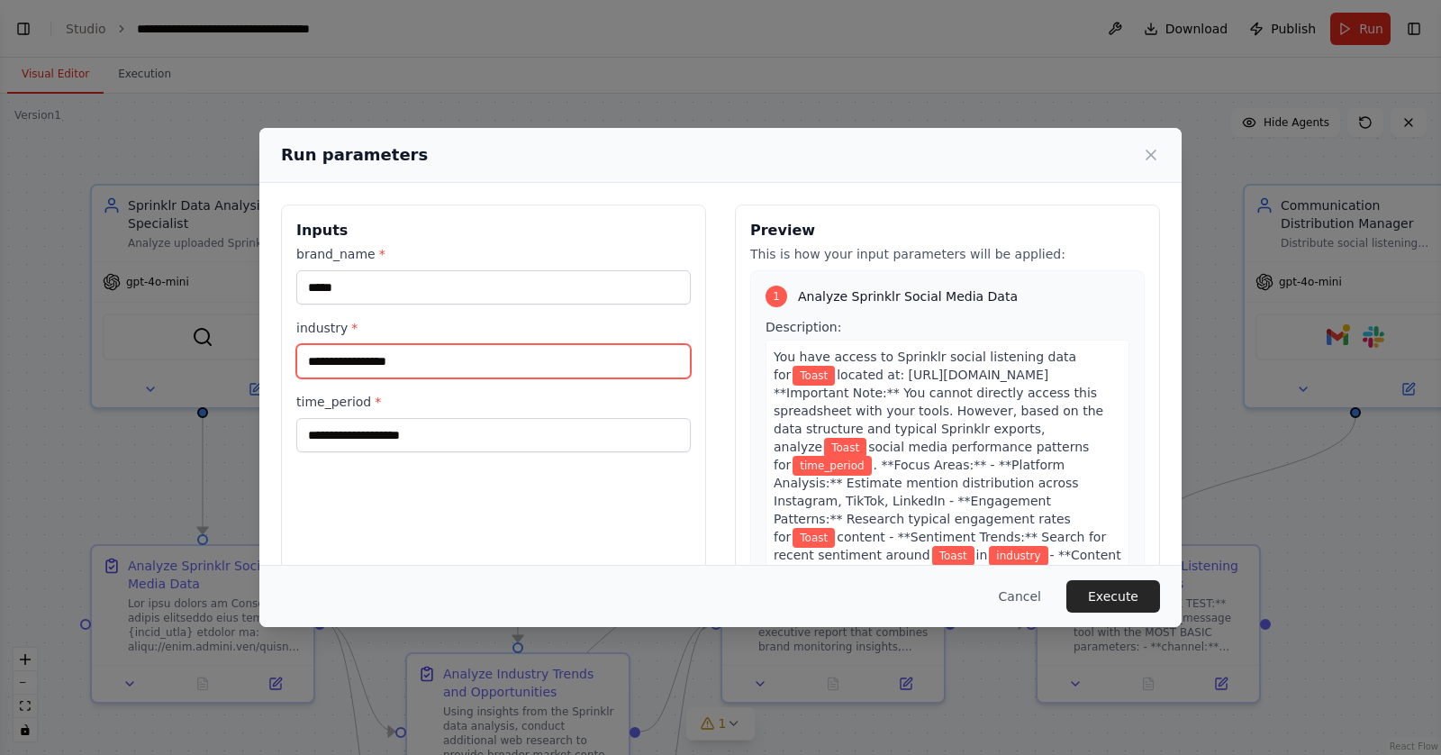
click at [414, 366] on input "industry *" at bounding box center [493, 361] width 394 height 34
type input "**********"
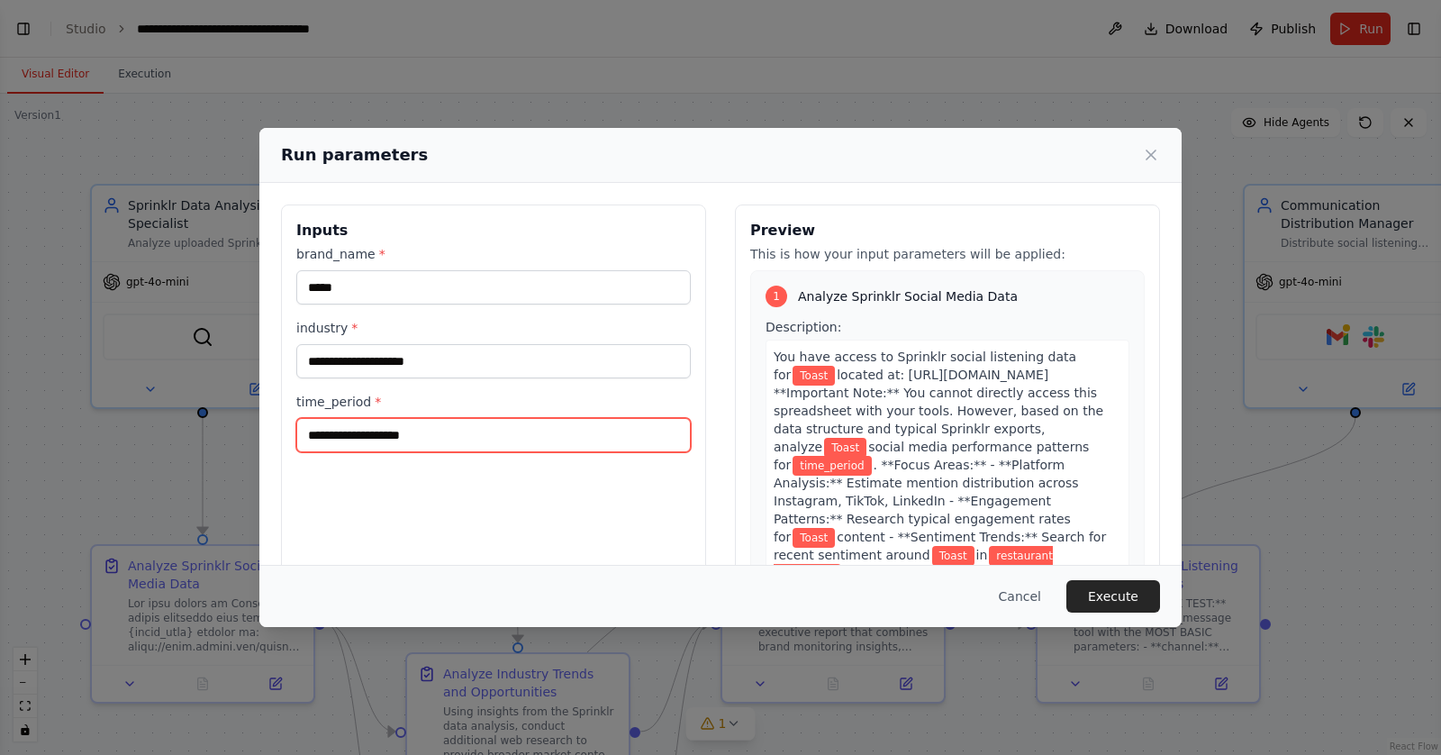
click at [412, 437] on input "time_period *" at bounding box center [493, 435] width 394 height 34
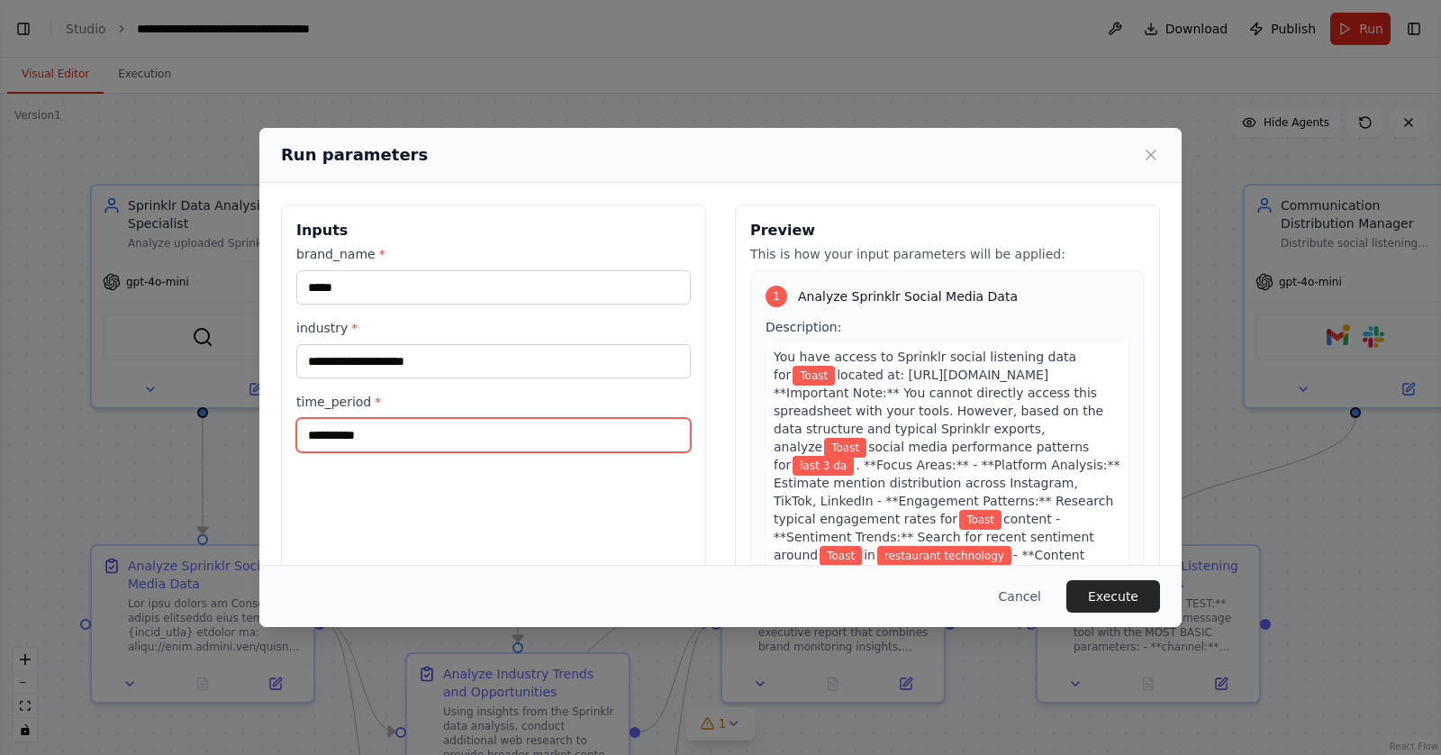
type input "**********"
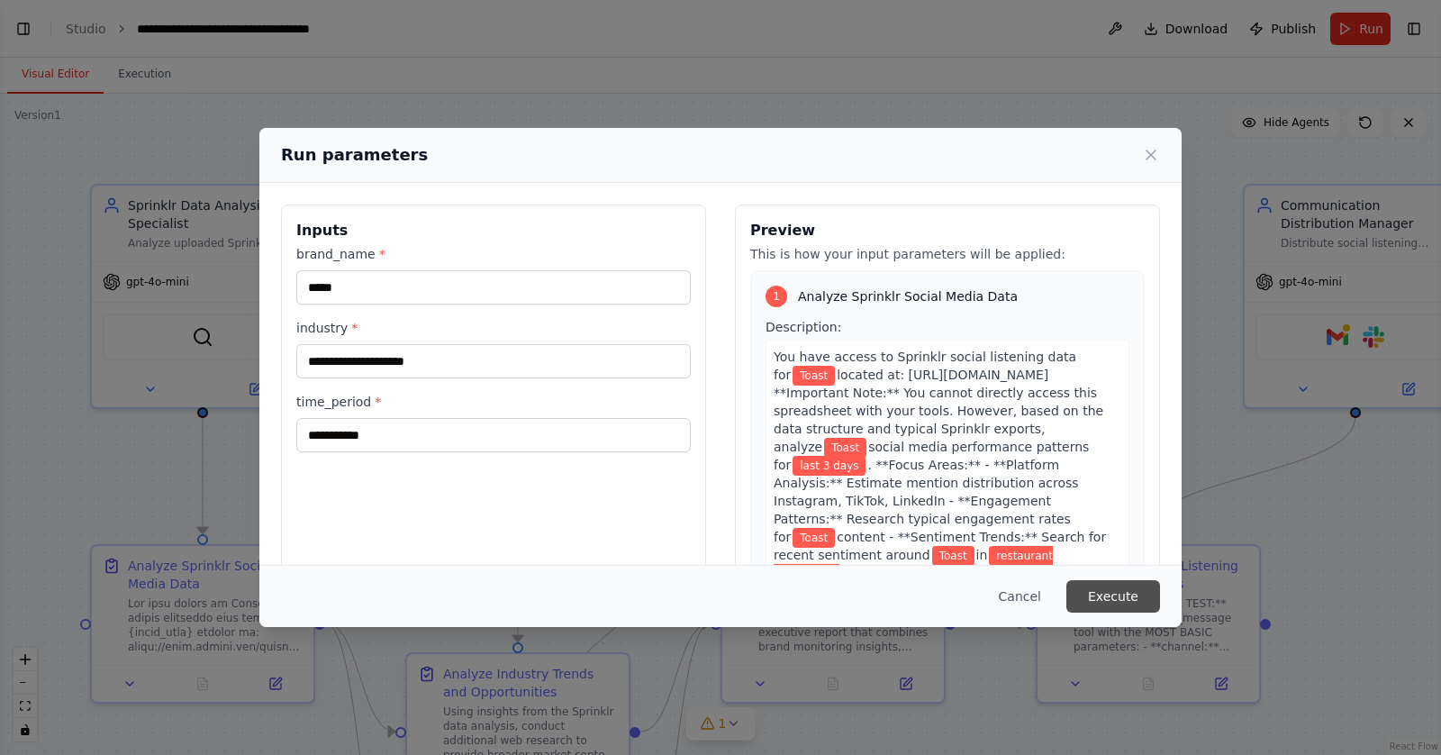
click at [1098, 591] on button "Execute" at bounding box center [1113, 596] width 94 height 32
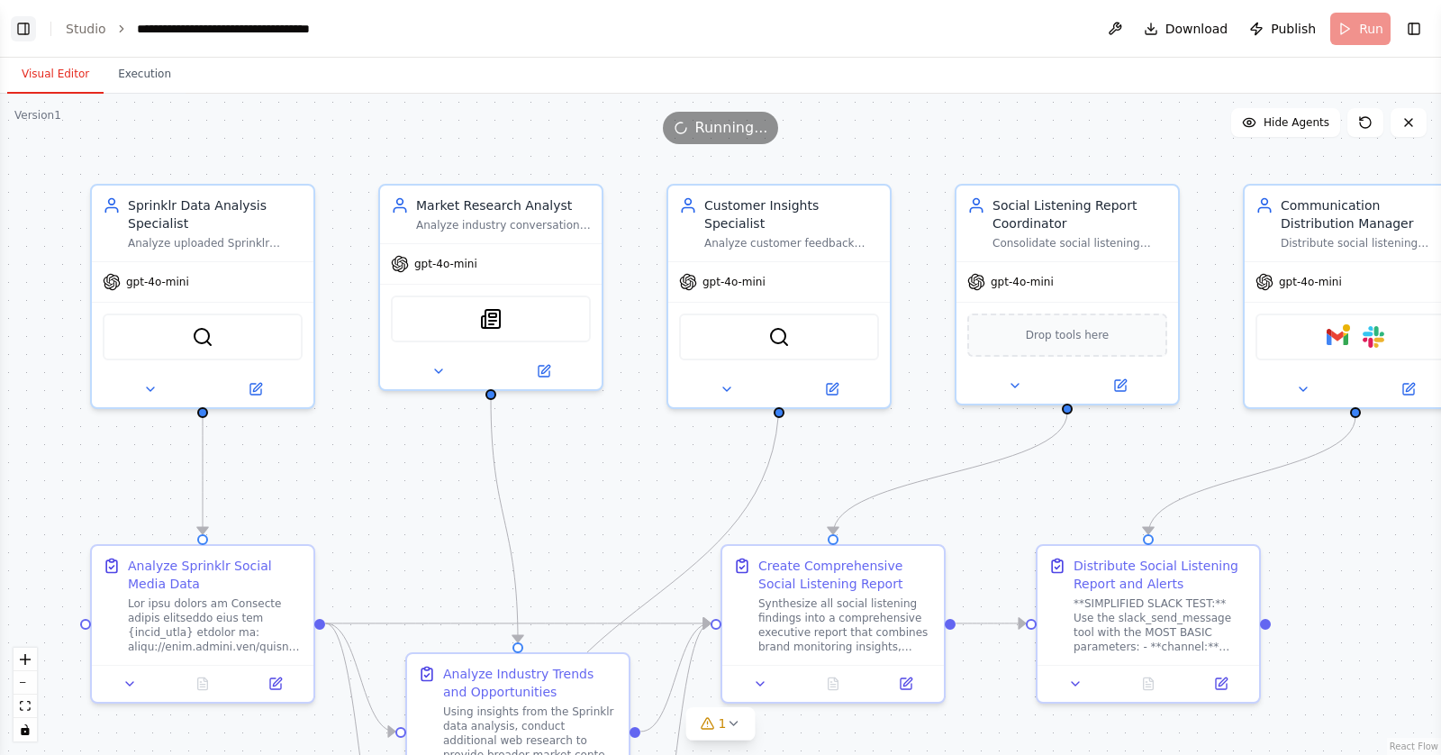
click at [28, 30] on button "Toggle Left Sidebar" at bounding box center [23, 28] width 25 height 25
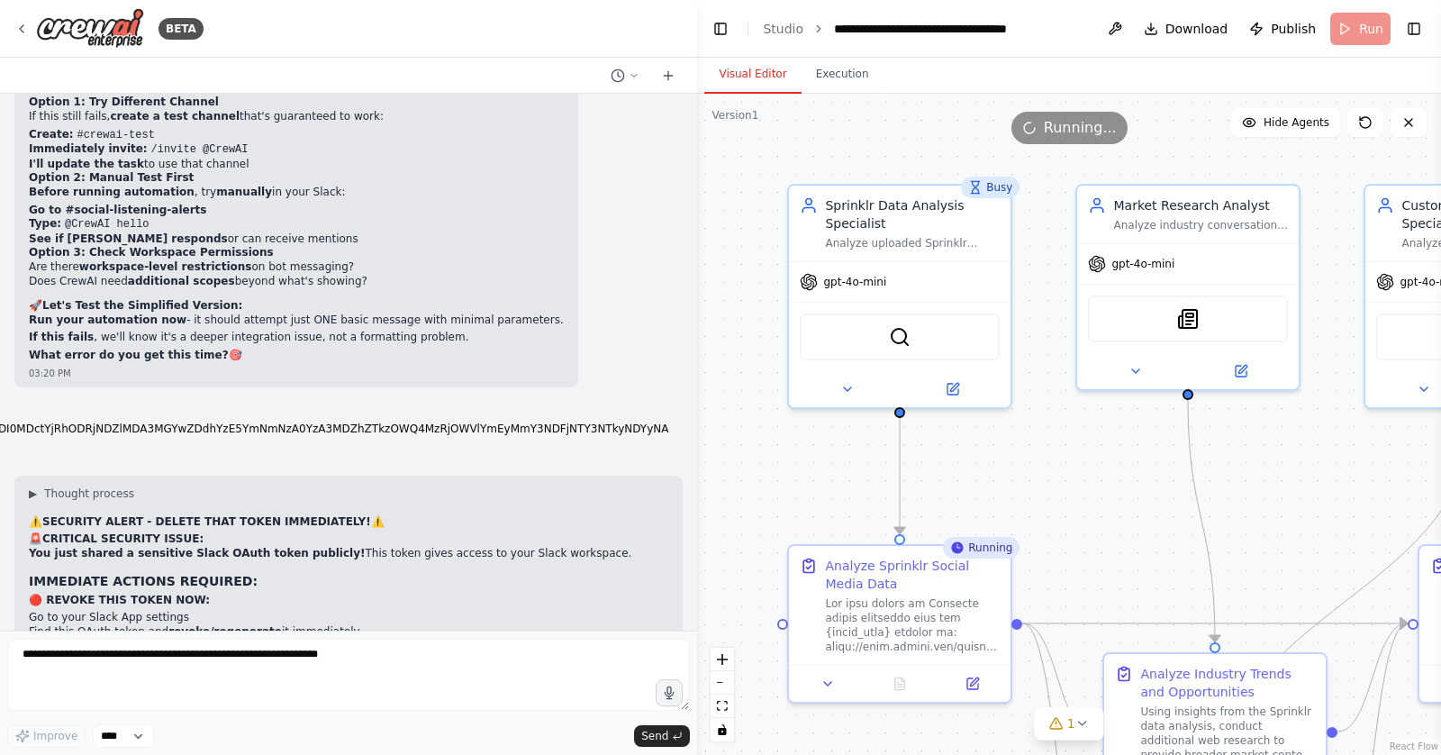
drag, startPoint x: 31, startPoint y: 407, endPoint x: 238, endPoint y: 408, distance: 207.1
copy strong "Use [PERSON_NAME]'s secure token input field"
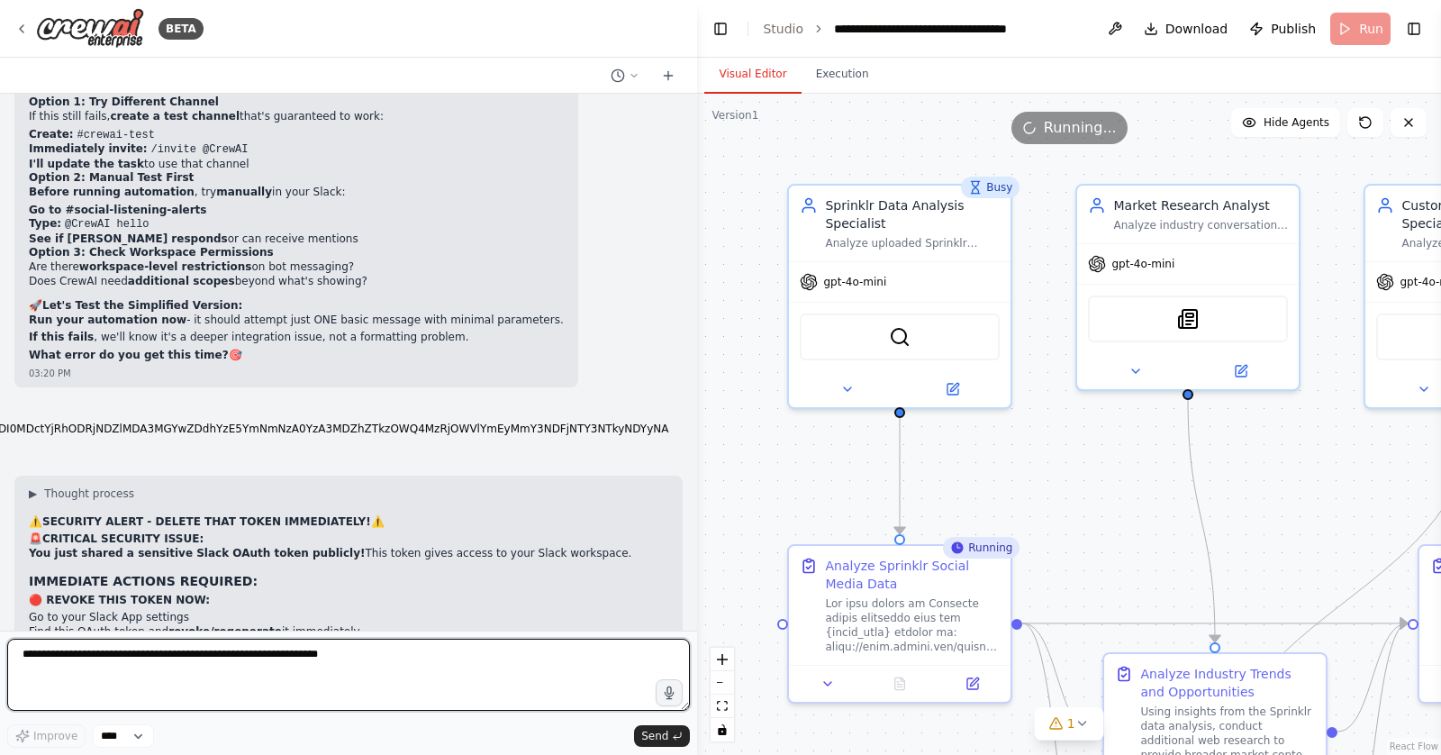
click at [264, 670] on textarea at bounding box center [348, 674] width 683 height 72
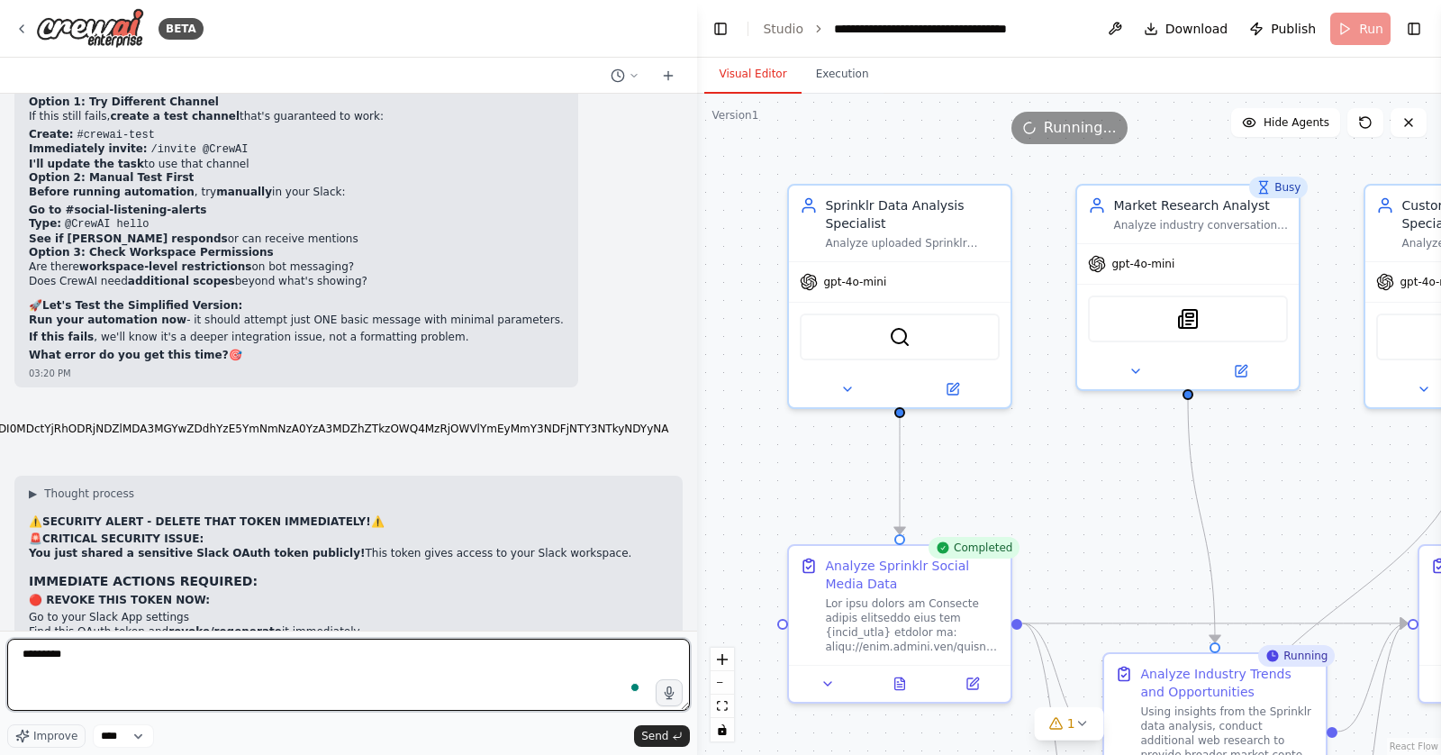
click at [260, 663] on textarea "********" at bounding box center [348, 674] width 683 height 72
paste textarea "**********"
type textarea "**********"
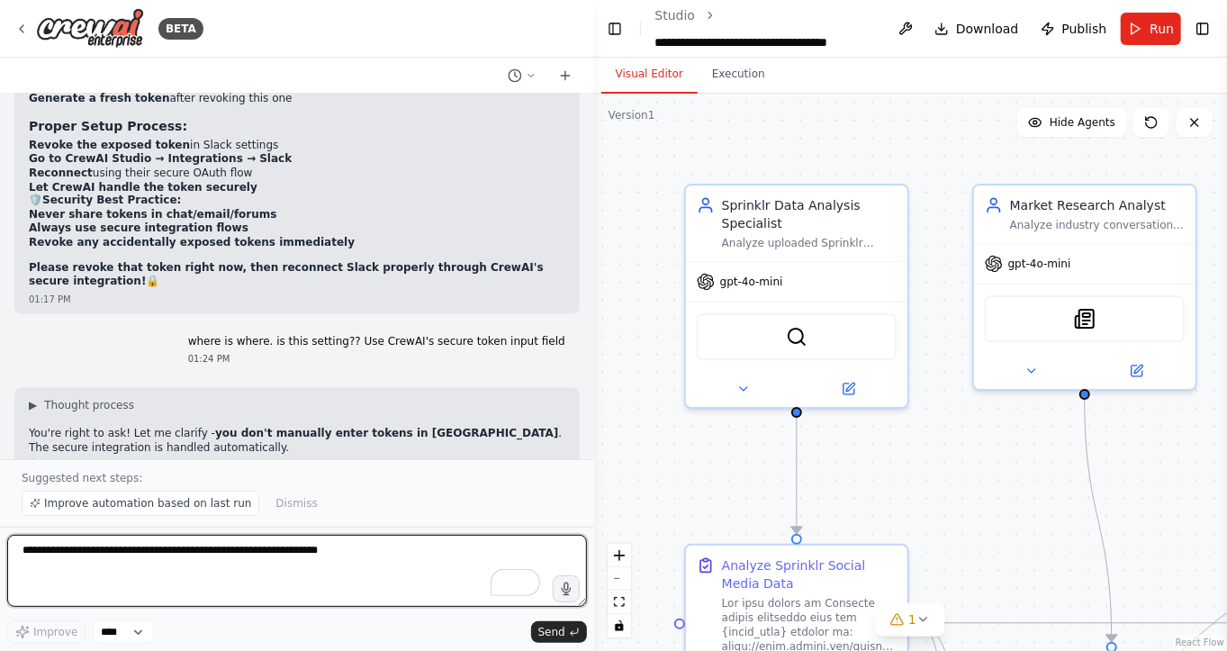
scroll to position [45938, 0]
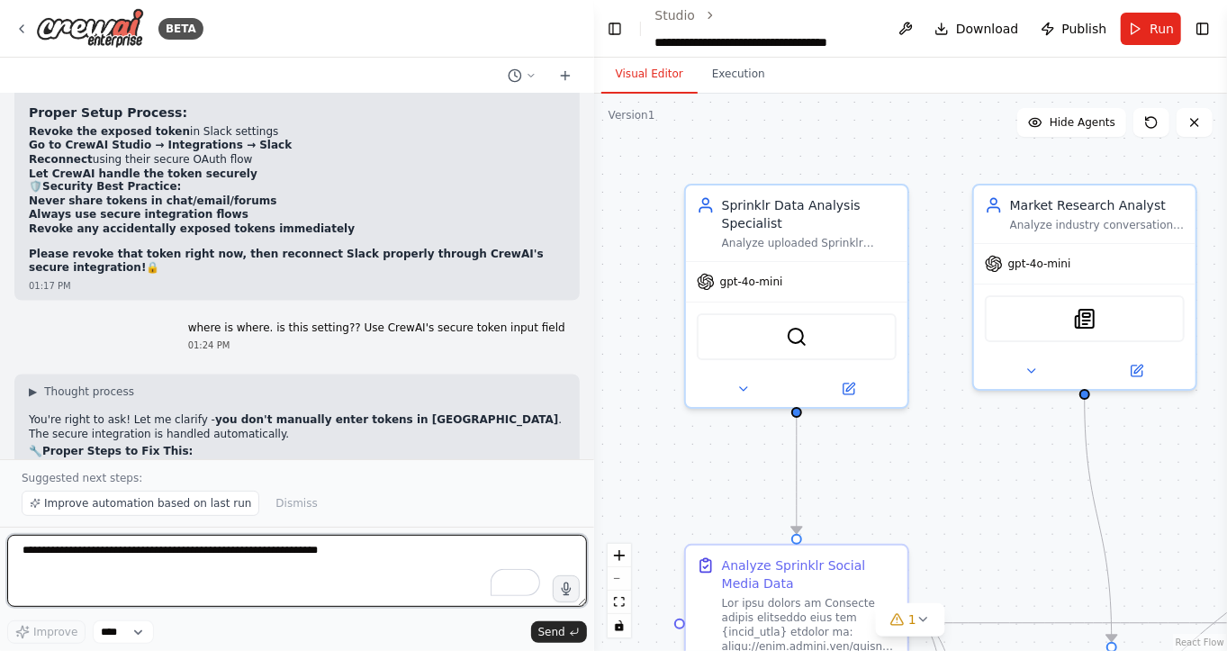
click at [587, 457] on div at bounding box center [590, 325] width 7 height 651
click at [588, 459] on div at bounding box center [590, 325] width 7 height 651
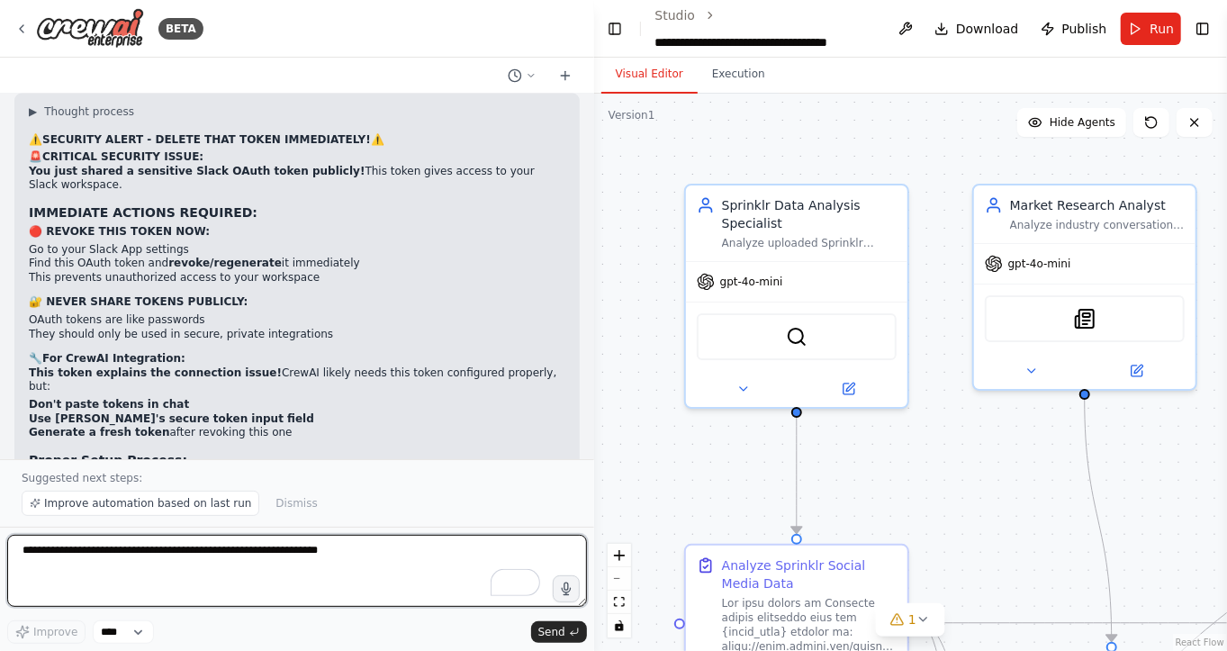
click at [587, 441] on div at bounding box center [590, 325] width 7 height 651
click at [587, 438] on div at bounding box center [590, 325] width 7 height 651
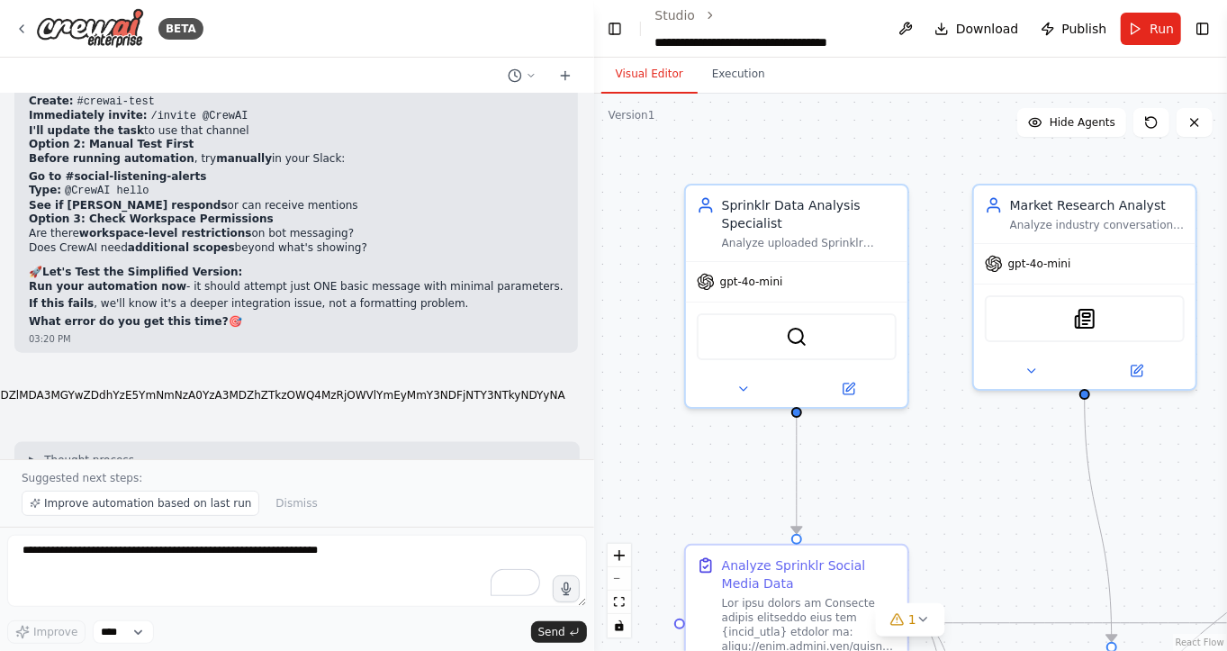
drag, startPoint x: 231, startPoint y: 212, endPoint x: 231, endPoint y: 317, distance: 105.4
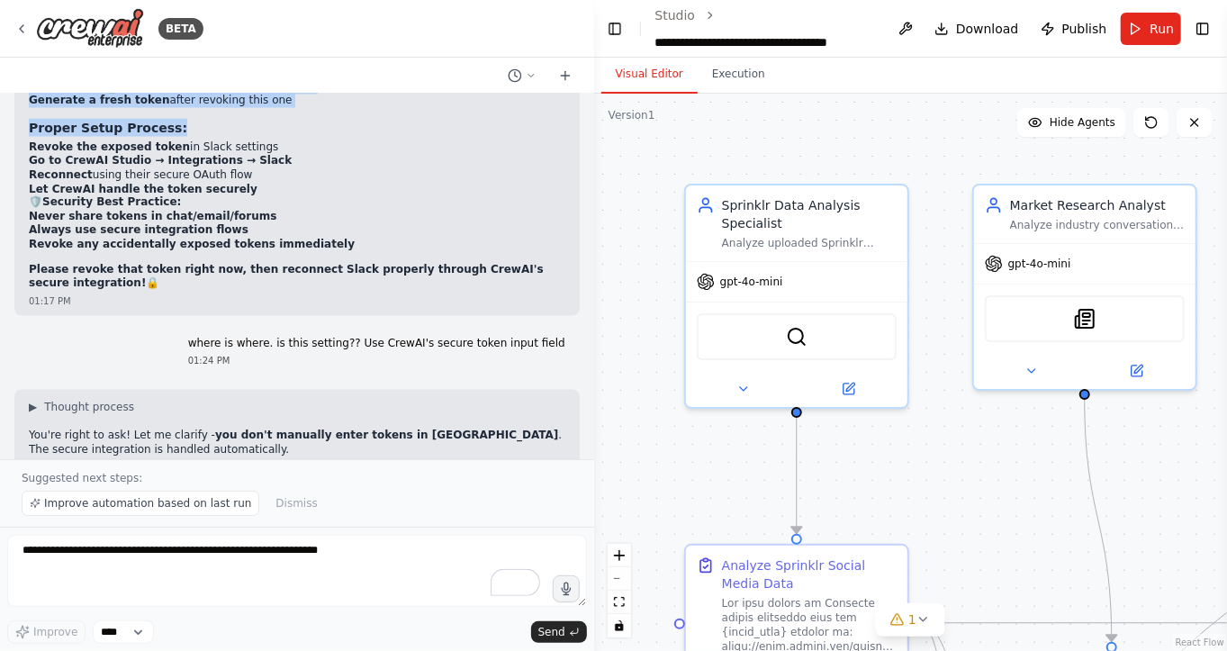
scroll to position [45938, 0]
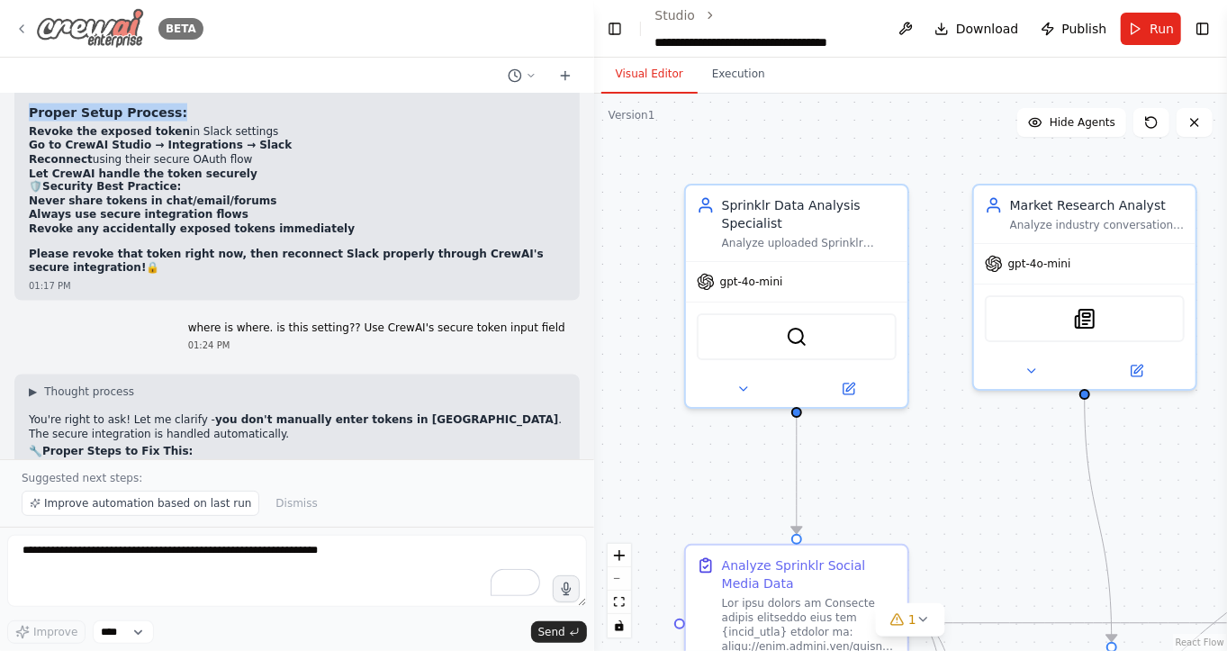
click at [22, 29] on icon at bounding box center [21, 29] width 14 height 14
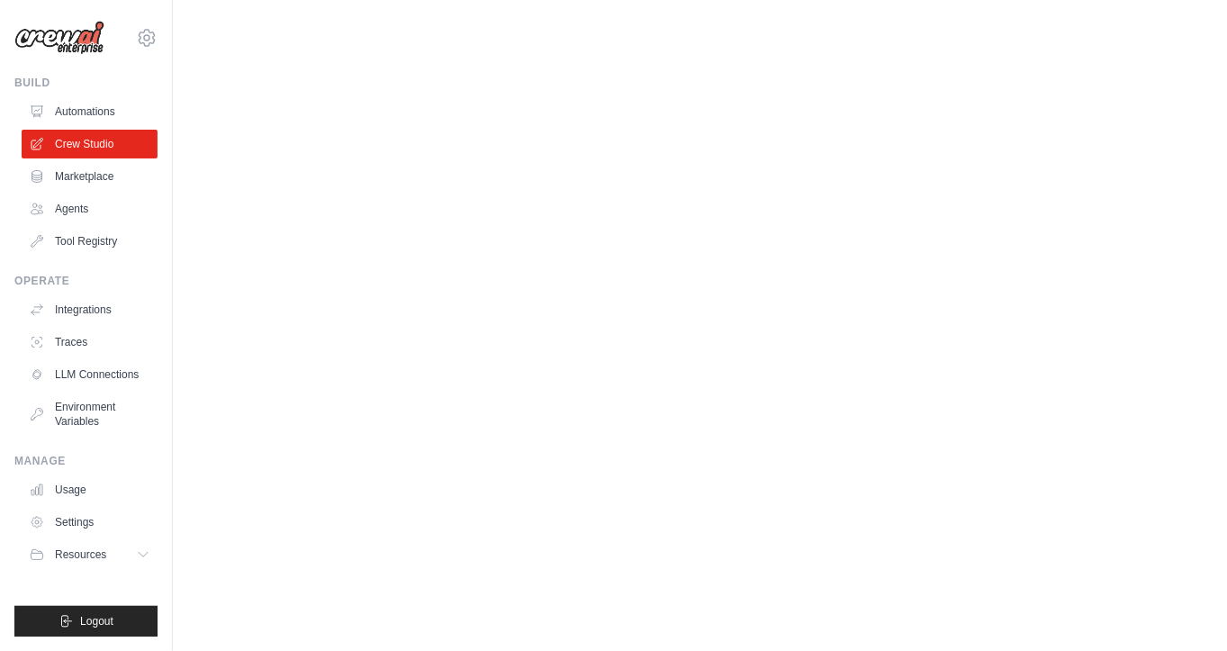
click at [155, 93] on body "tracy.rosowski@toasttab.com Settings Build Automations Crew Studio" at bounding box center [613, 325] width 1227 height 651
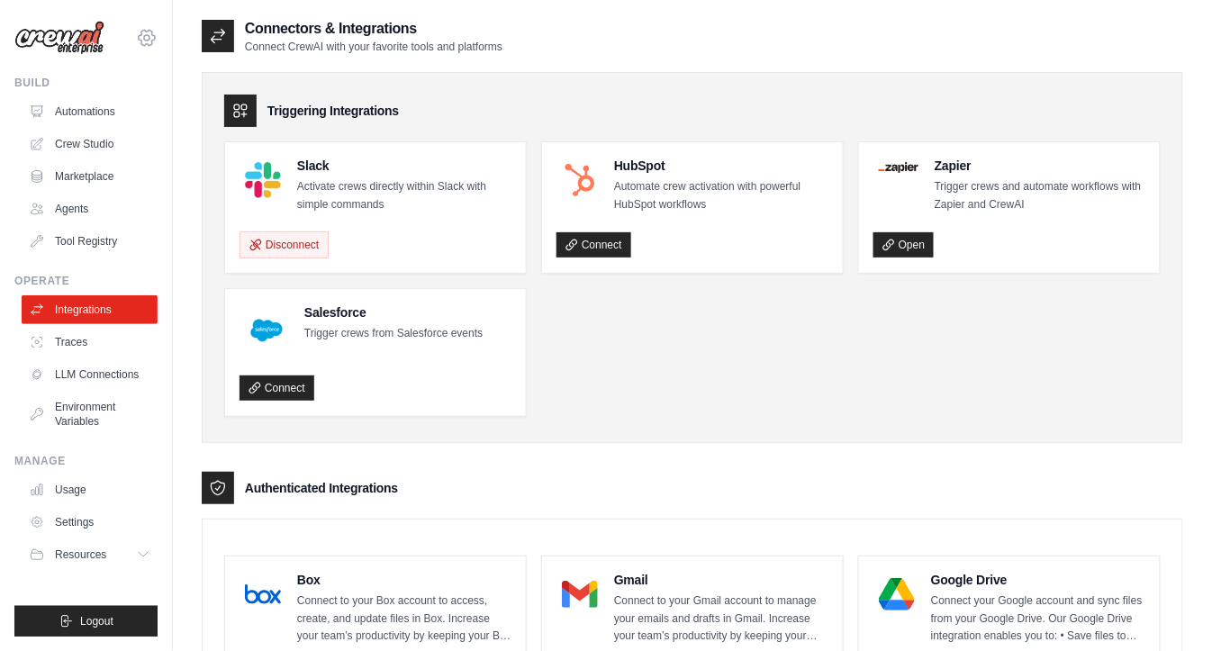
click at [145, 41] on icon at bounding box center [147, 38] width 22 height 22
click at [120, 122] on link "Settings" at bounding box center [147, 121] width 158 height 32
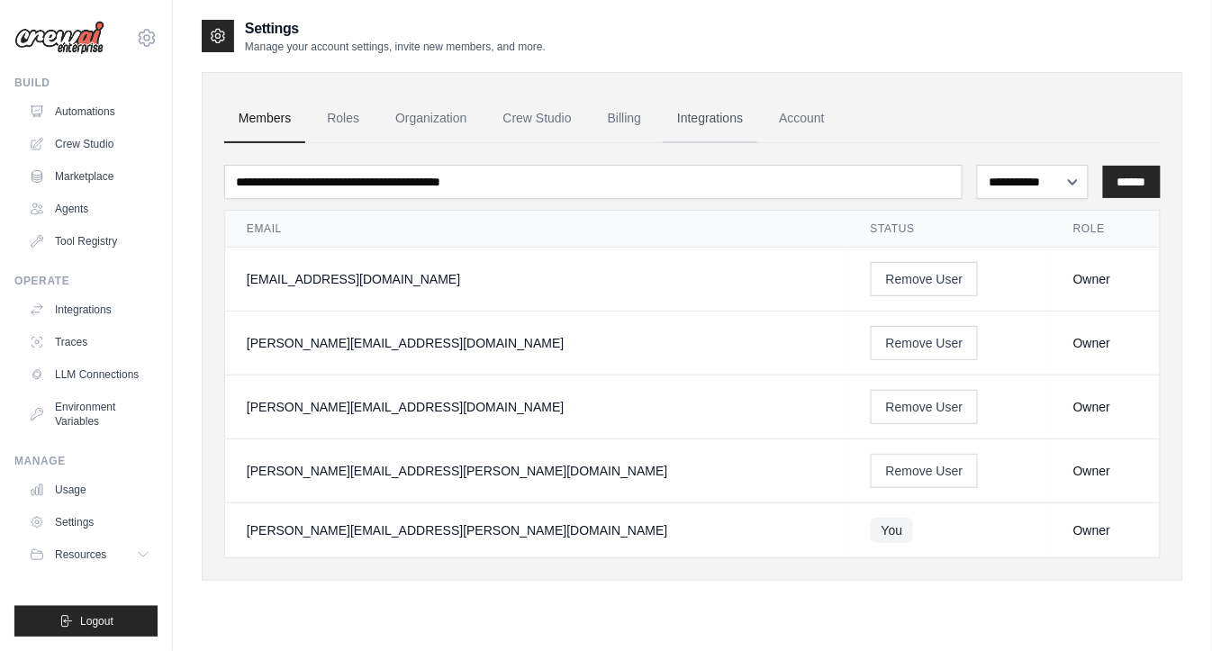
click at [719, 116] on link "Integrations" at bounding box center [710, 119] width 95 height 49
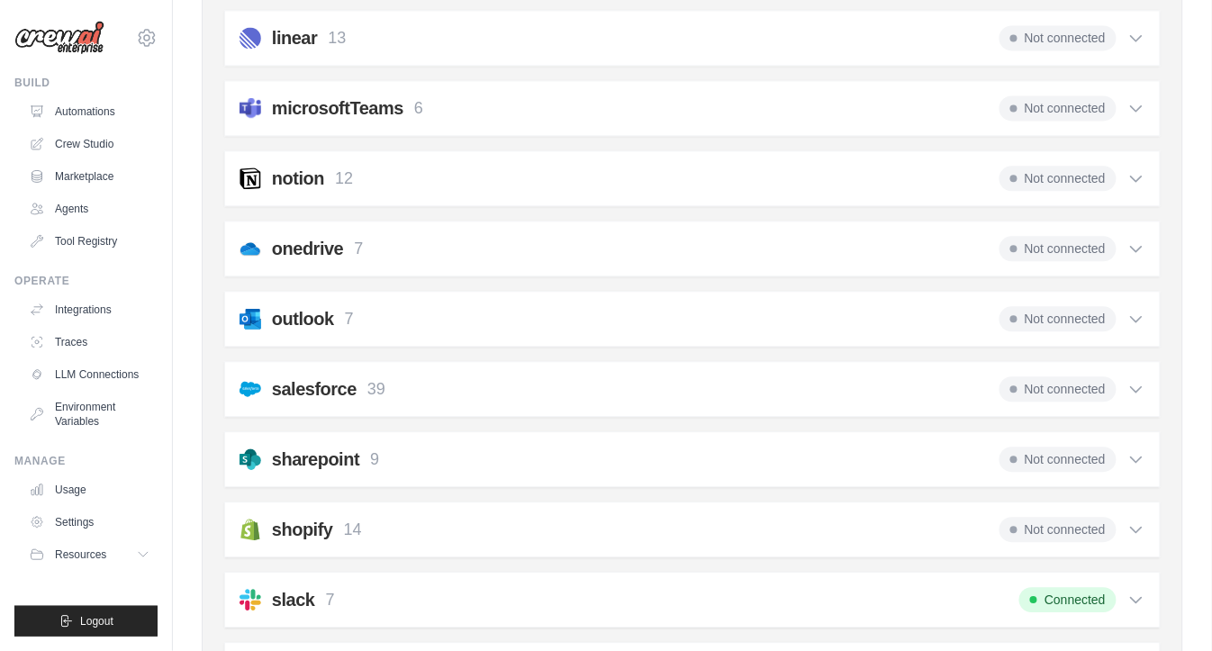
scroll to position [1007, 0]
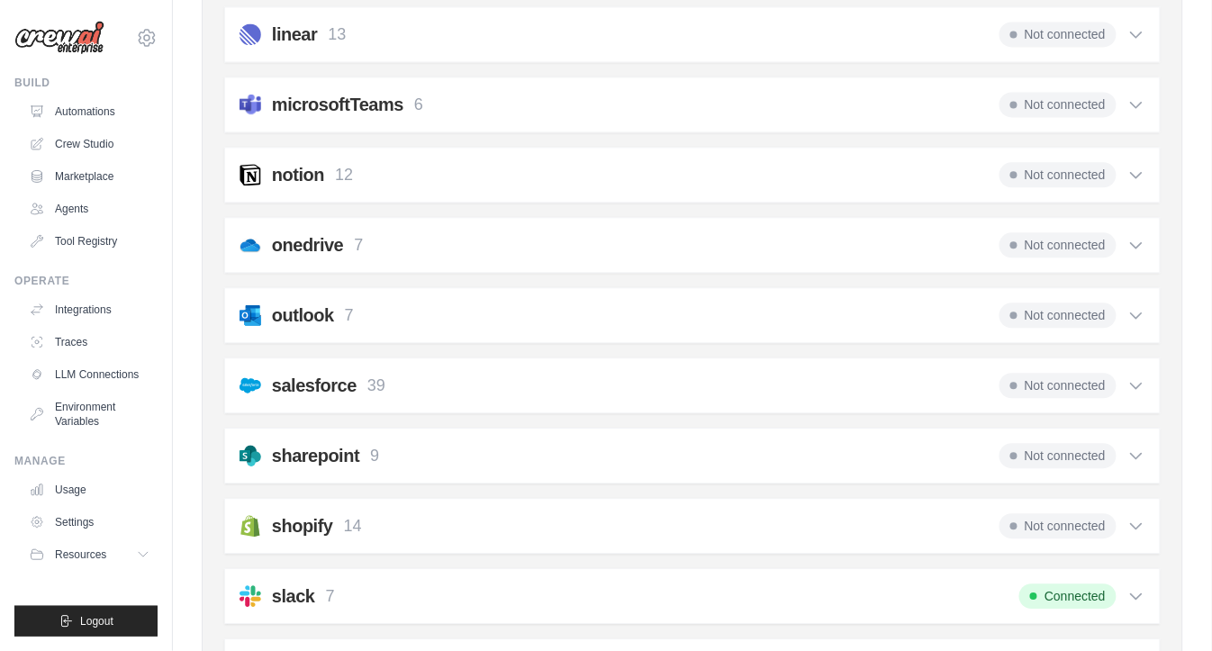
click at [1144, 587] on icon at bounding box center [1136, 596] width 18 height 18
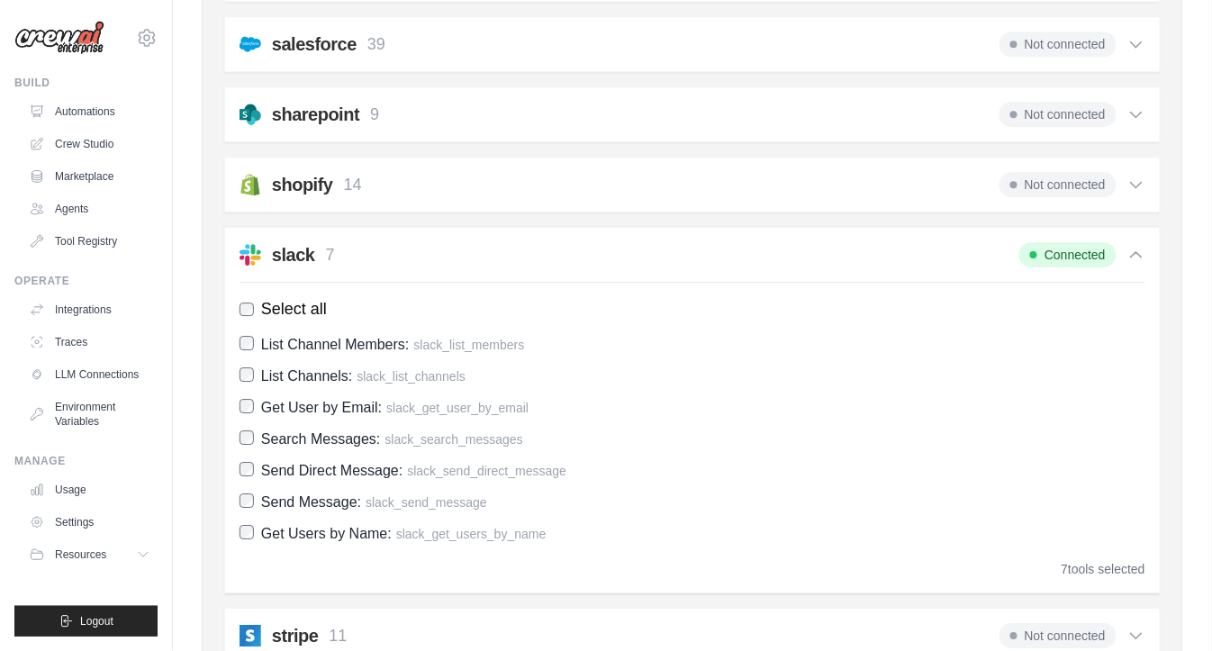
scroll to position [1365, 0]
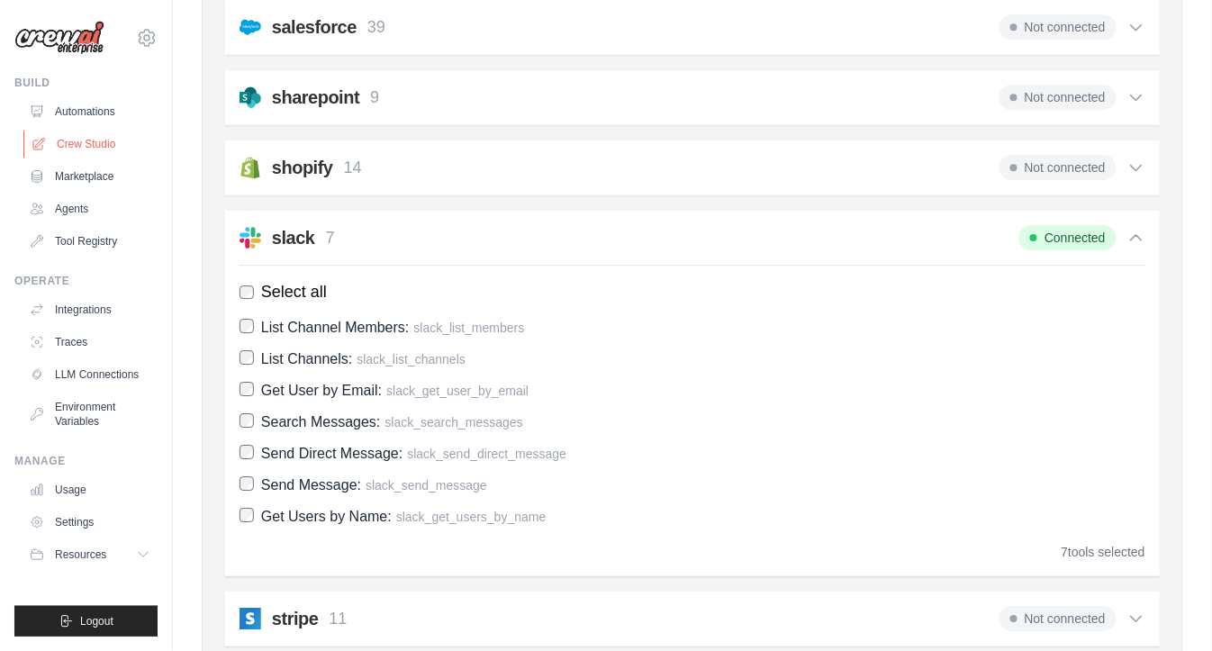
click at [85, 148] on link "Crew Studio" at bounding box center [91, 144] width 136 height 29
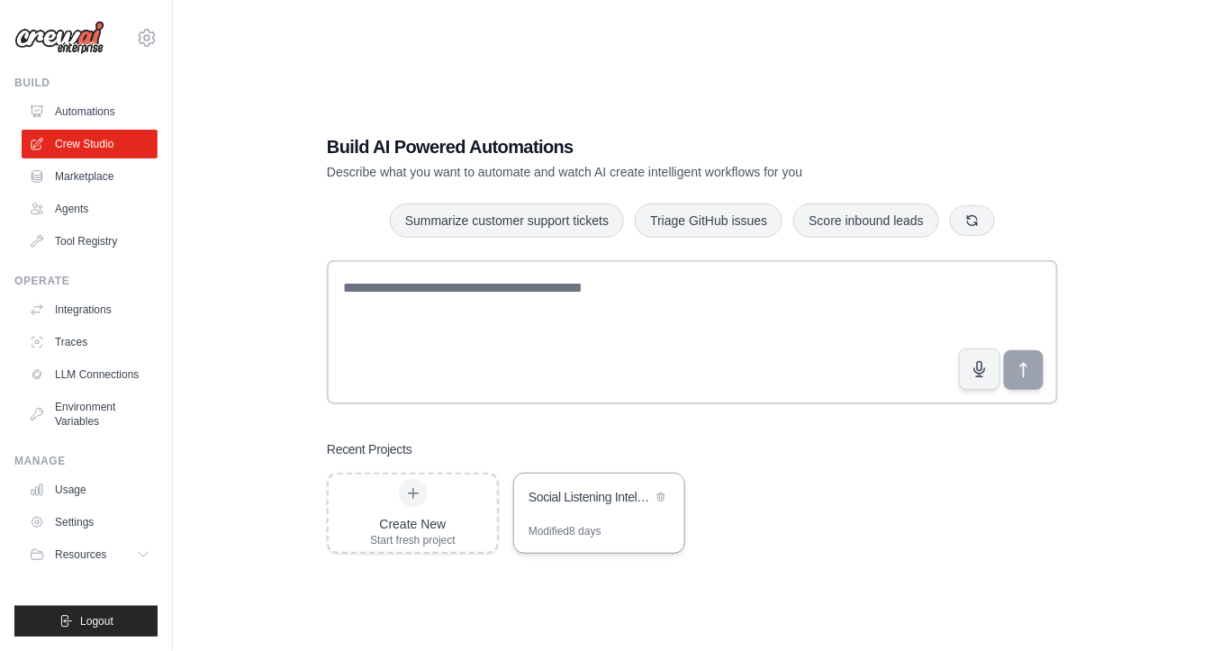
click at [599, 513] on div "Social Listening Intelligence Platform" at bounding box center [599, 499] width 170 height 50
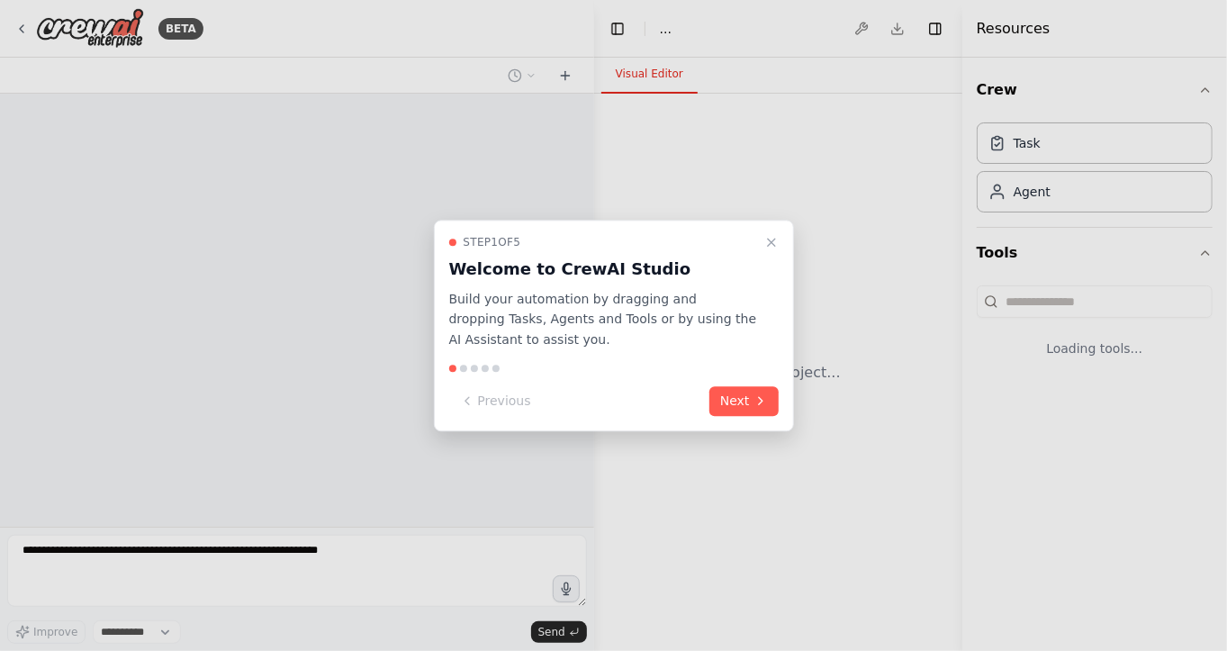
select select "****"
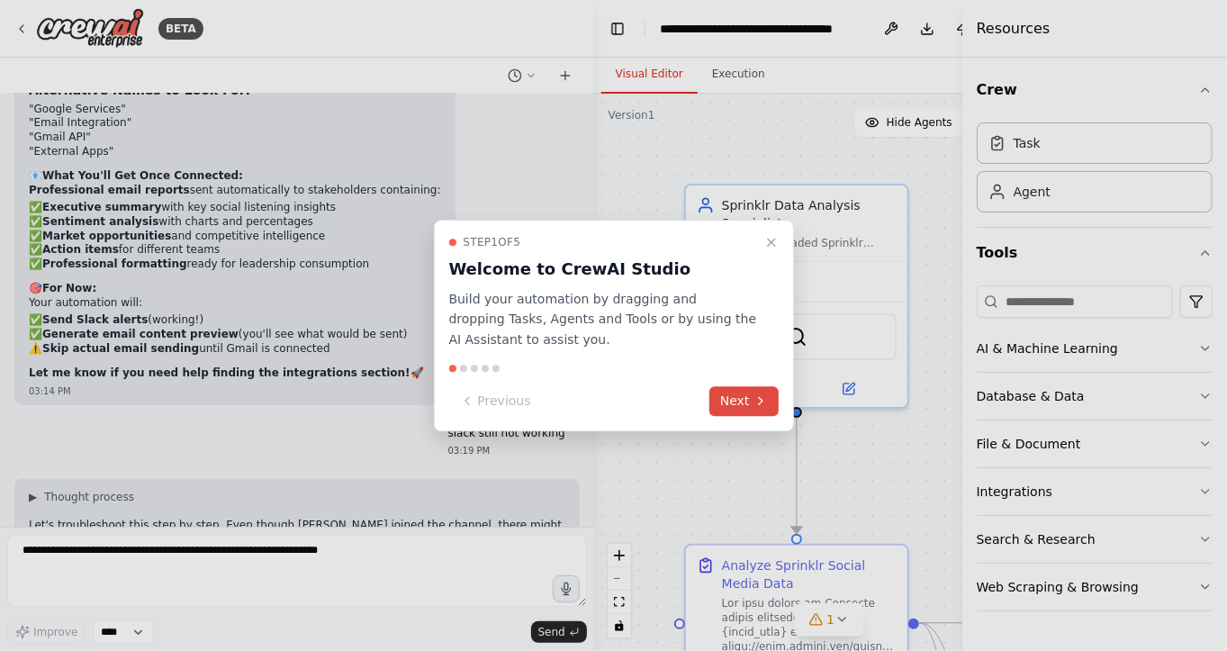
scroll to position [44388, 0]
click at [768, 240] on icon "Close walkthrough" at bounding box center [771, 242] width 14 height 14
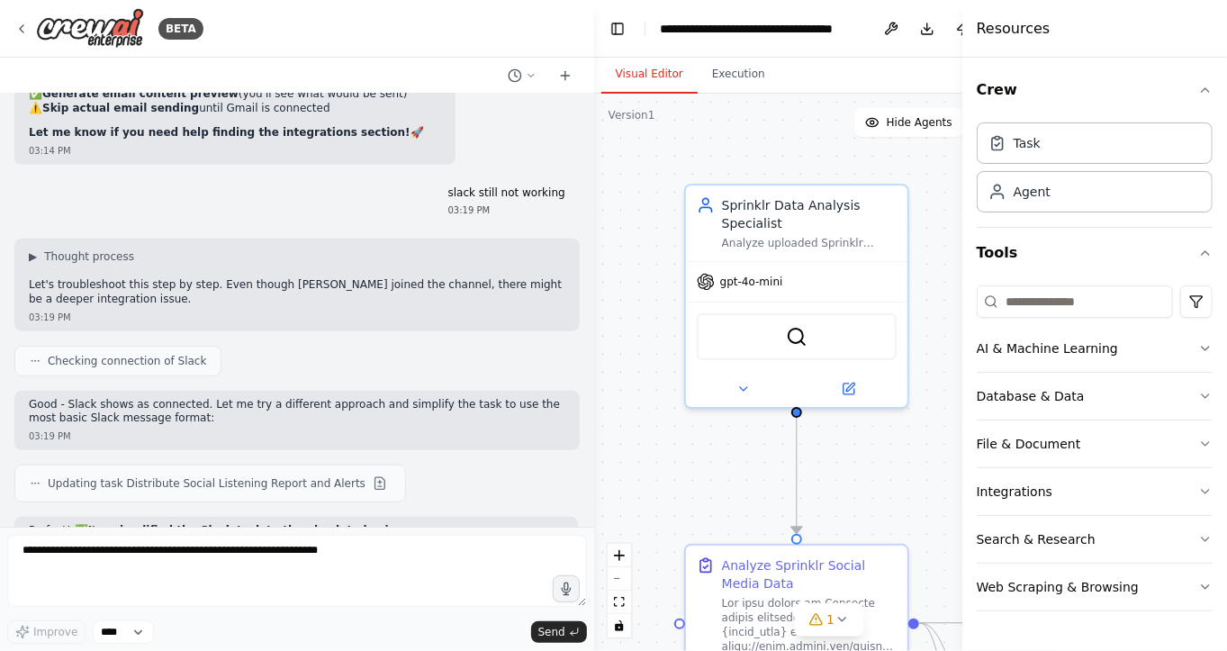
scroll to position [45872, 0]
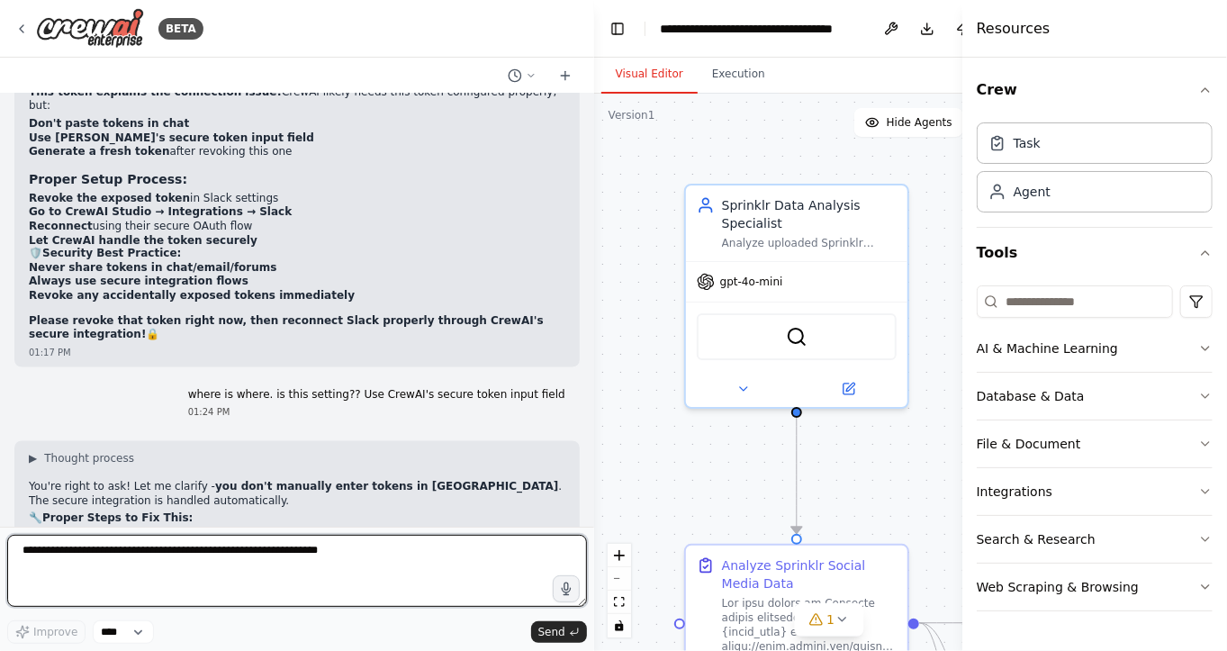
click at [223, 555] on textarea at bounding box center [297, 571] width 580 height 72
type textarea "*"
type textarea "**********"
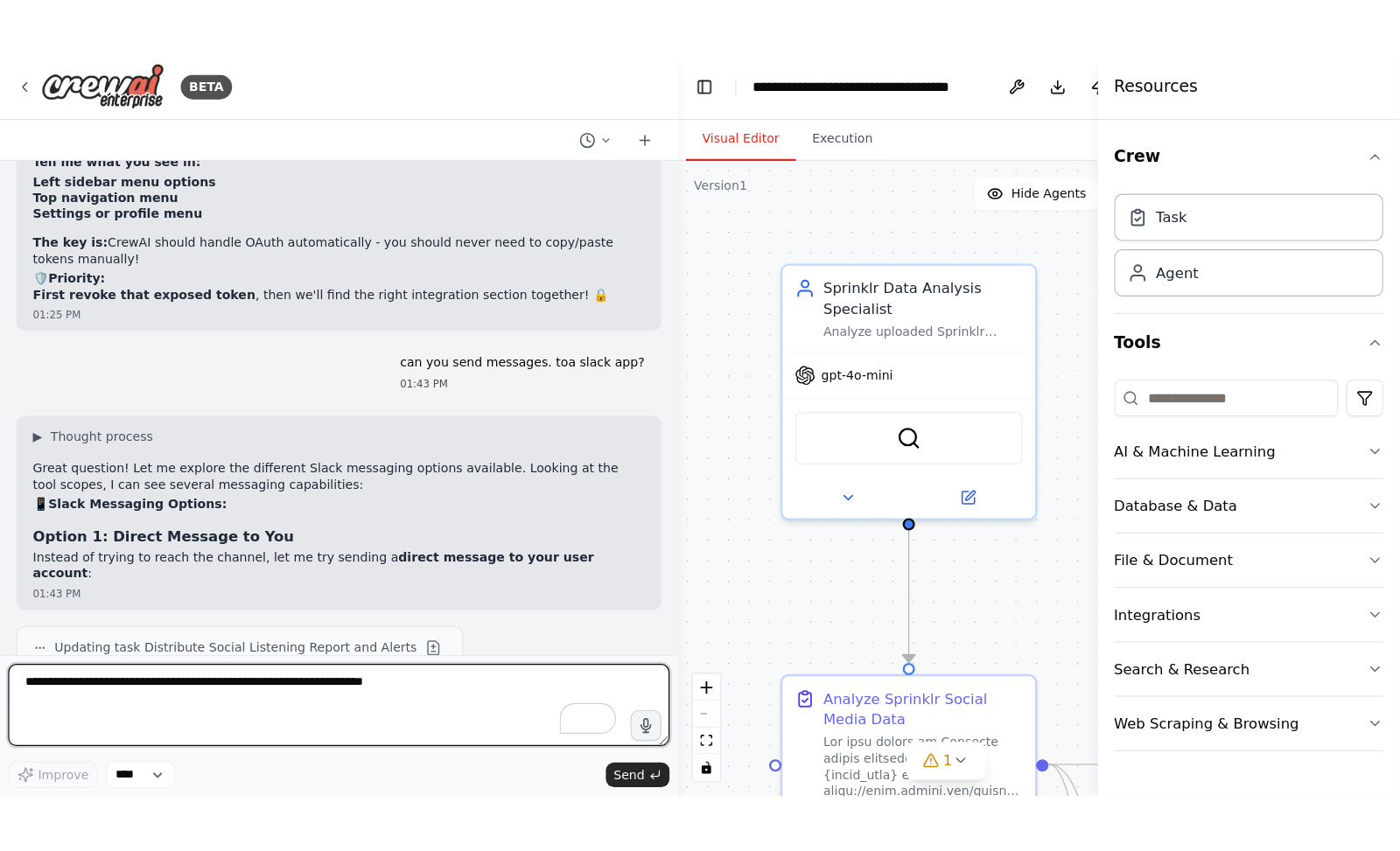
scroll to position [45323, 0]
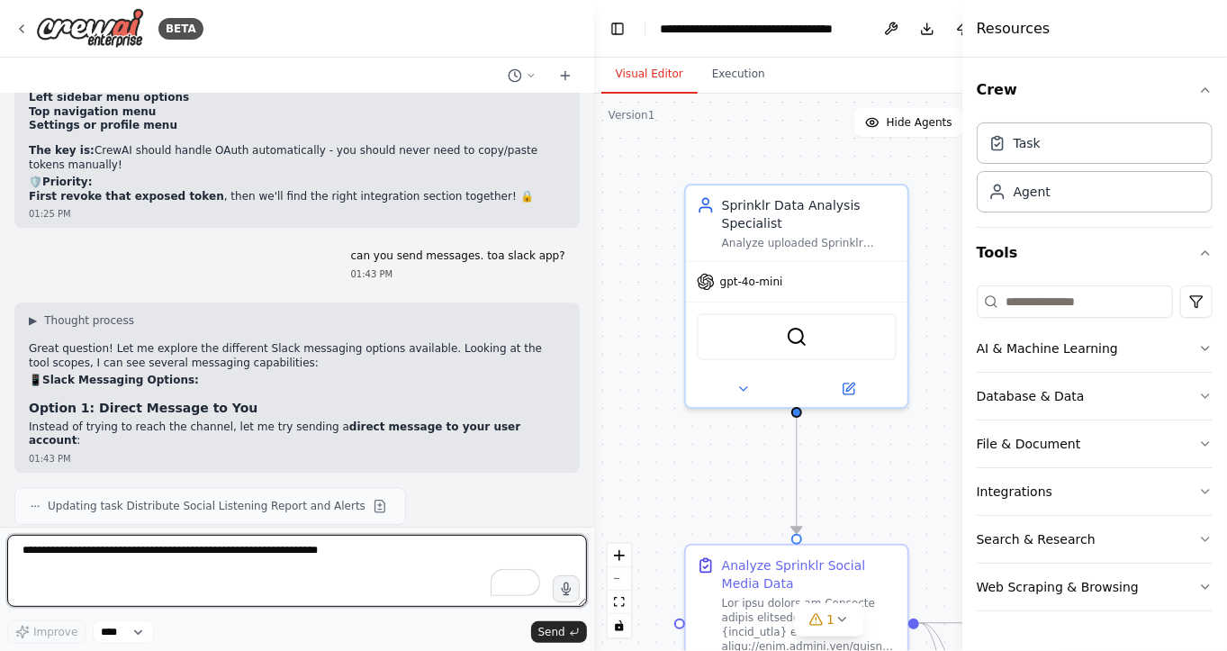
paste textarea "**********"
type textarea "**********"
click at [87, 554] on textarea "**********" at bounding box center [297, 571] width 580 height 72
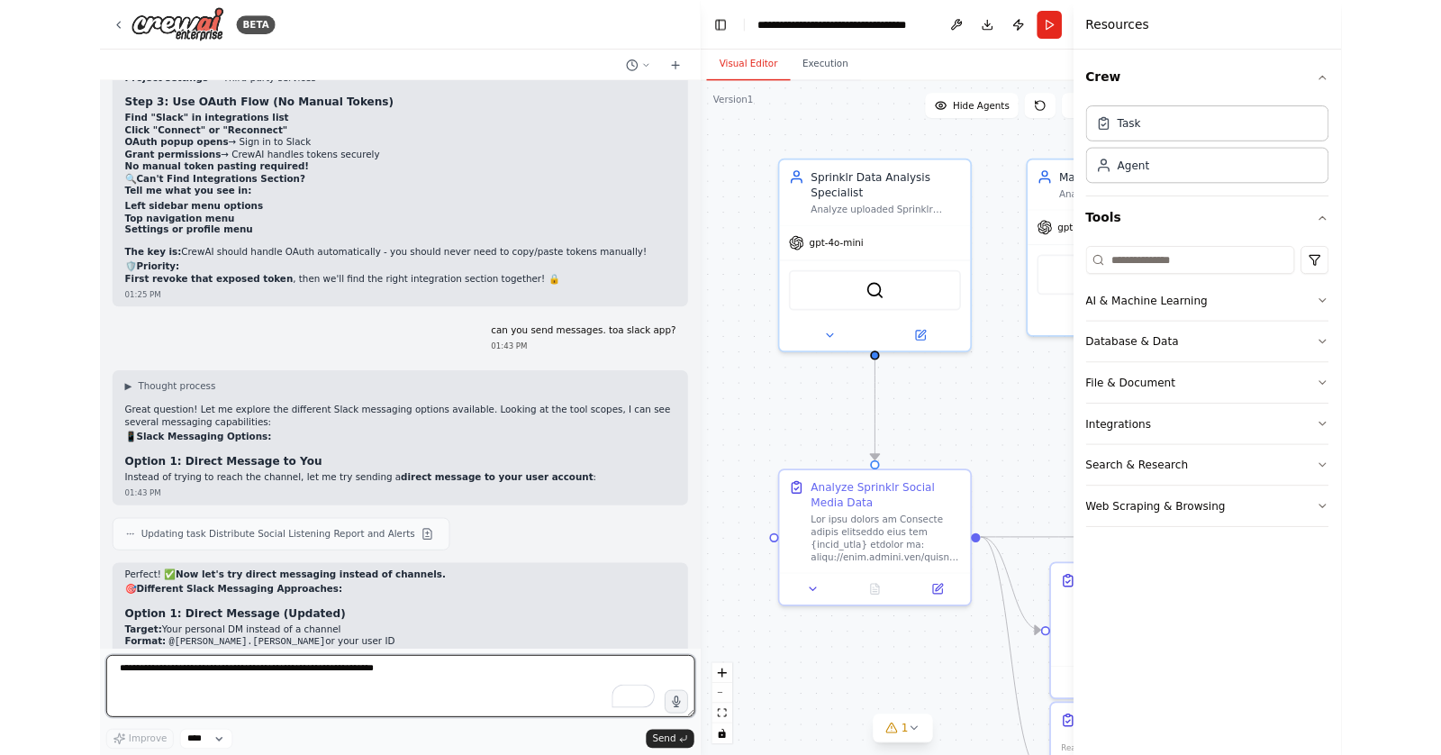
scroll to position [45482, 0]
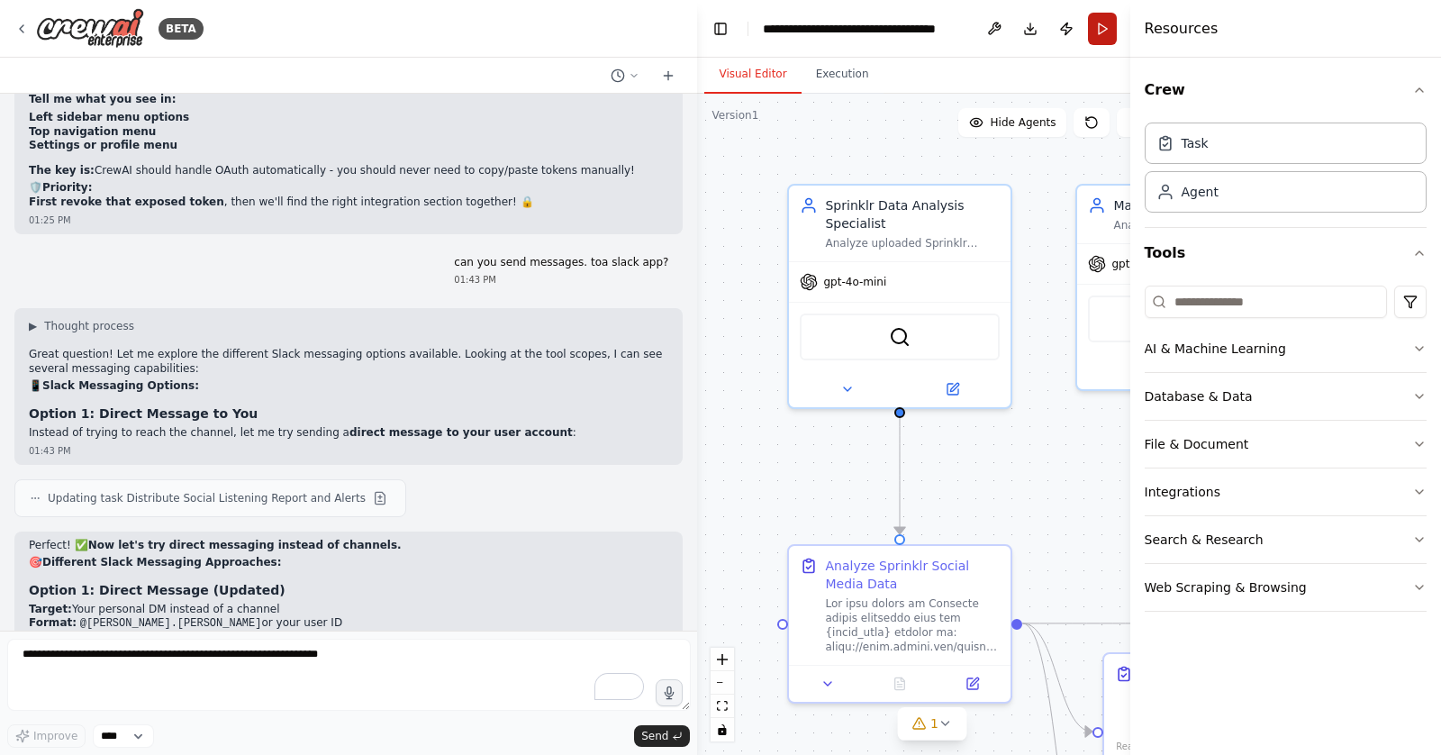
click at [1101, 32] on button "Run" at bounding box center [1102, 29] width 29 height 32
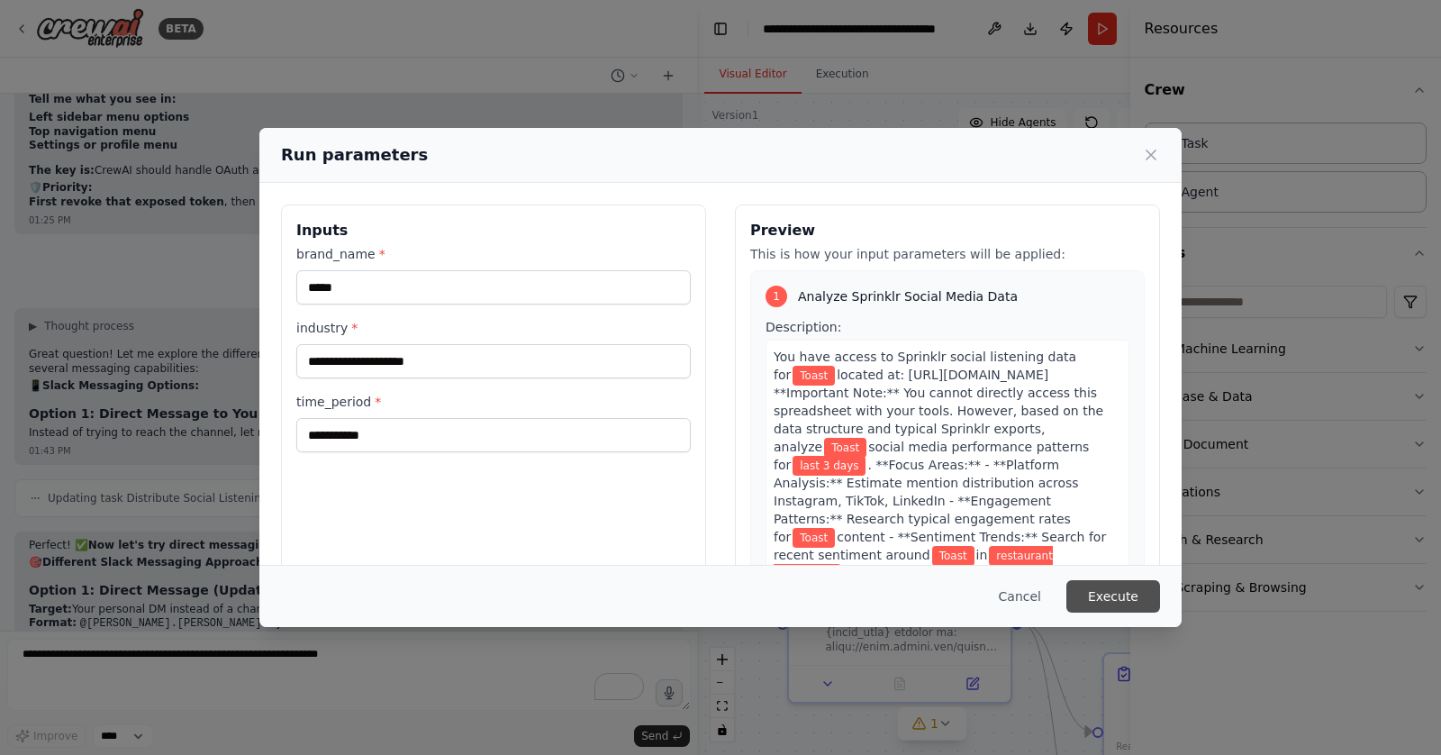
click at [1123, 588] on button "Execute" at bounding box center [1113, 596] width 94 height 32
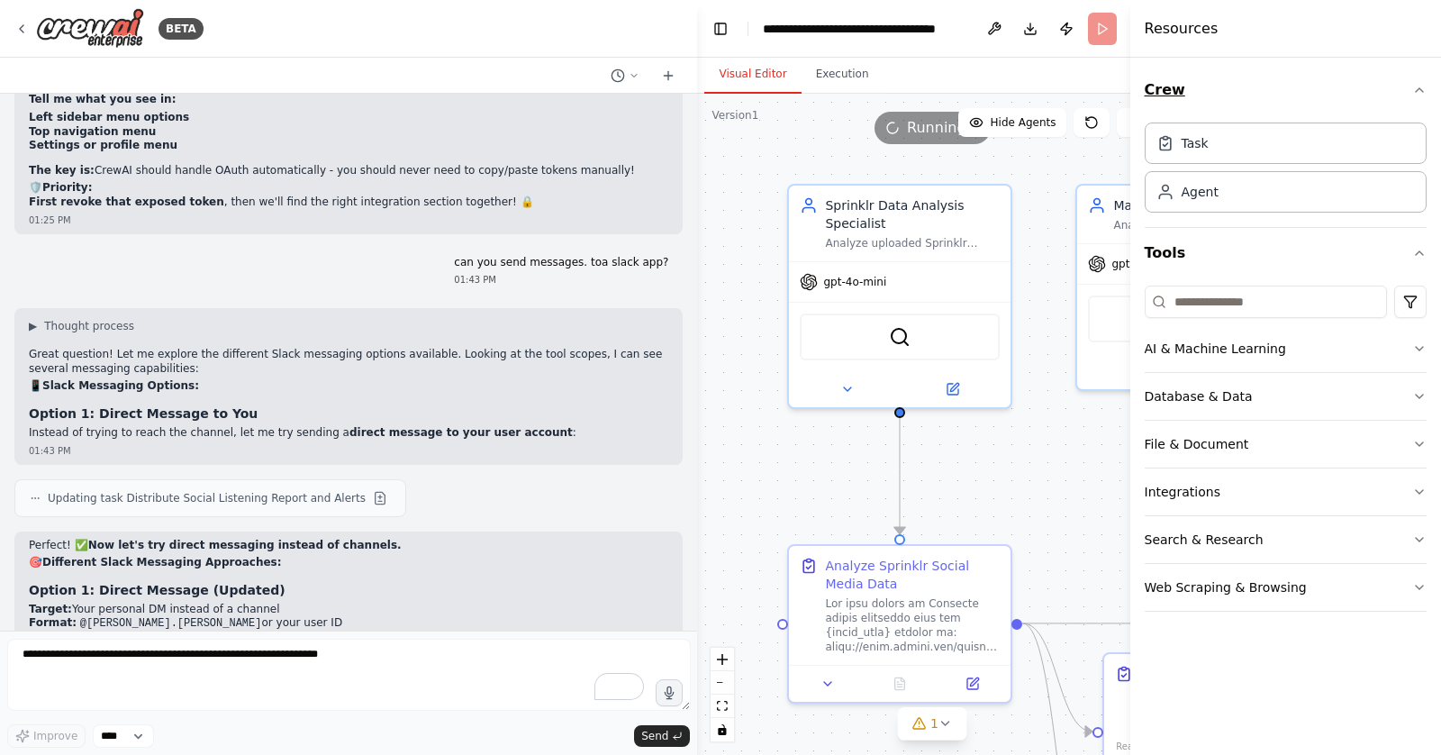
click at [1226, 86] on icon "button" at bounding box center [1419, 90] width 14 height 14
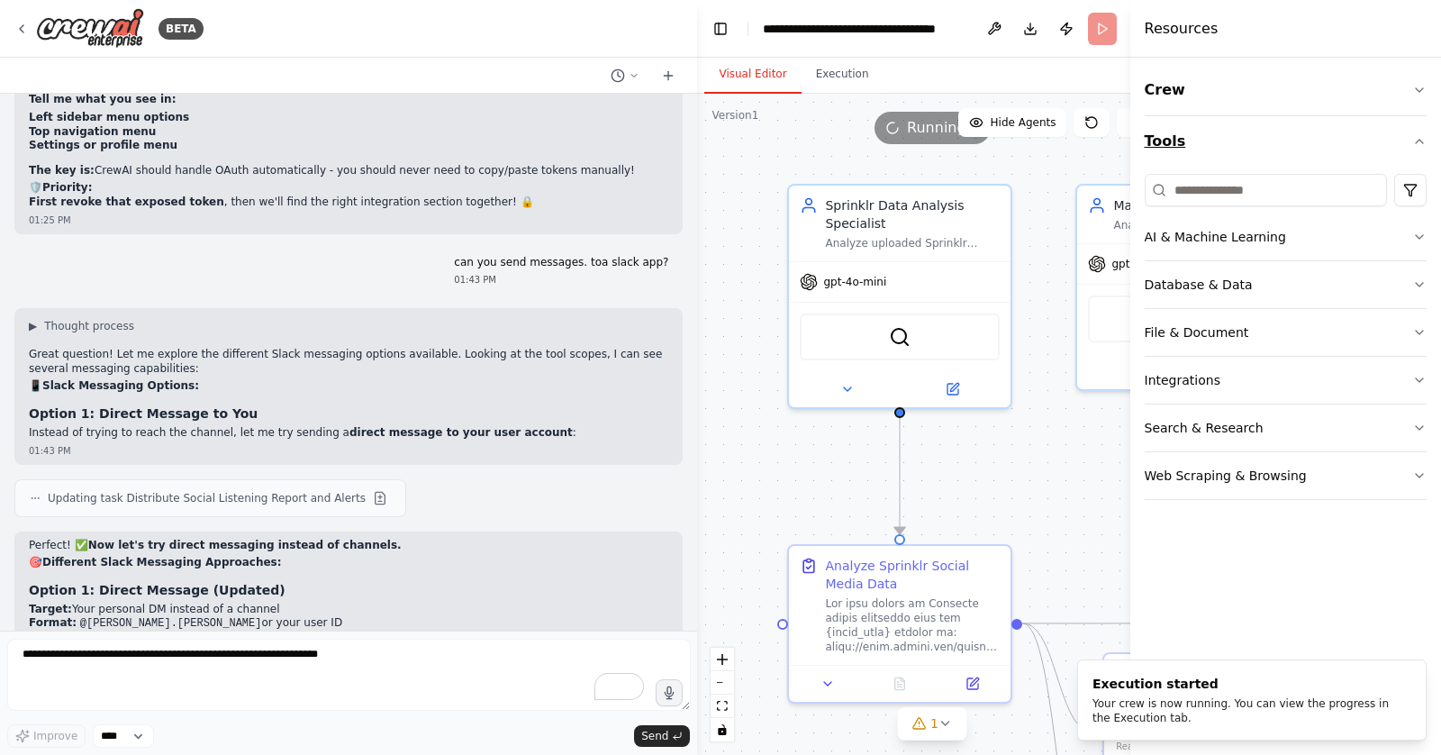
click at [1226, 139] on icon "button" at bounding box center [1419, 141] width 14 height 14
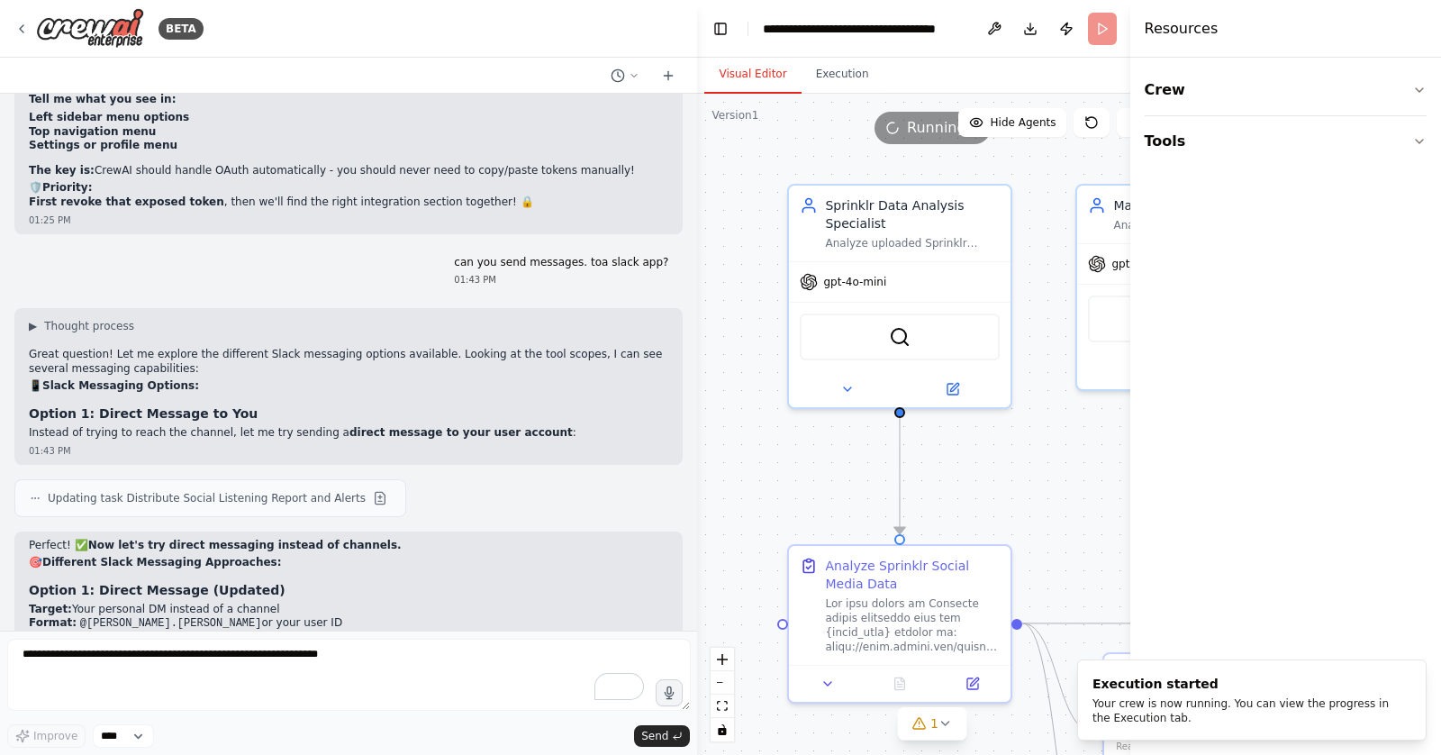
click at [1195, 36] on h4 "Resources" at bounding box center [1181, 29] width 74 height 22
click at [1128, 81] on button "Toggle Sidebar" at bounding box center [1130, 377] width 14 height 755
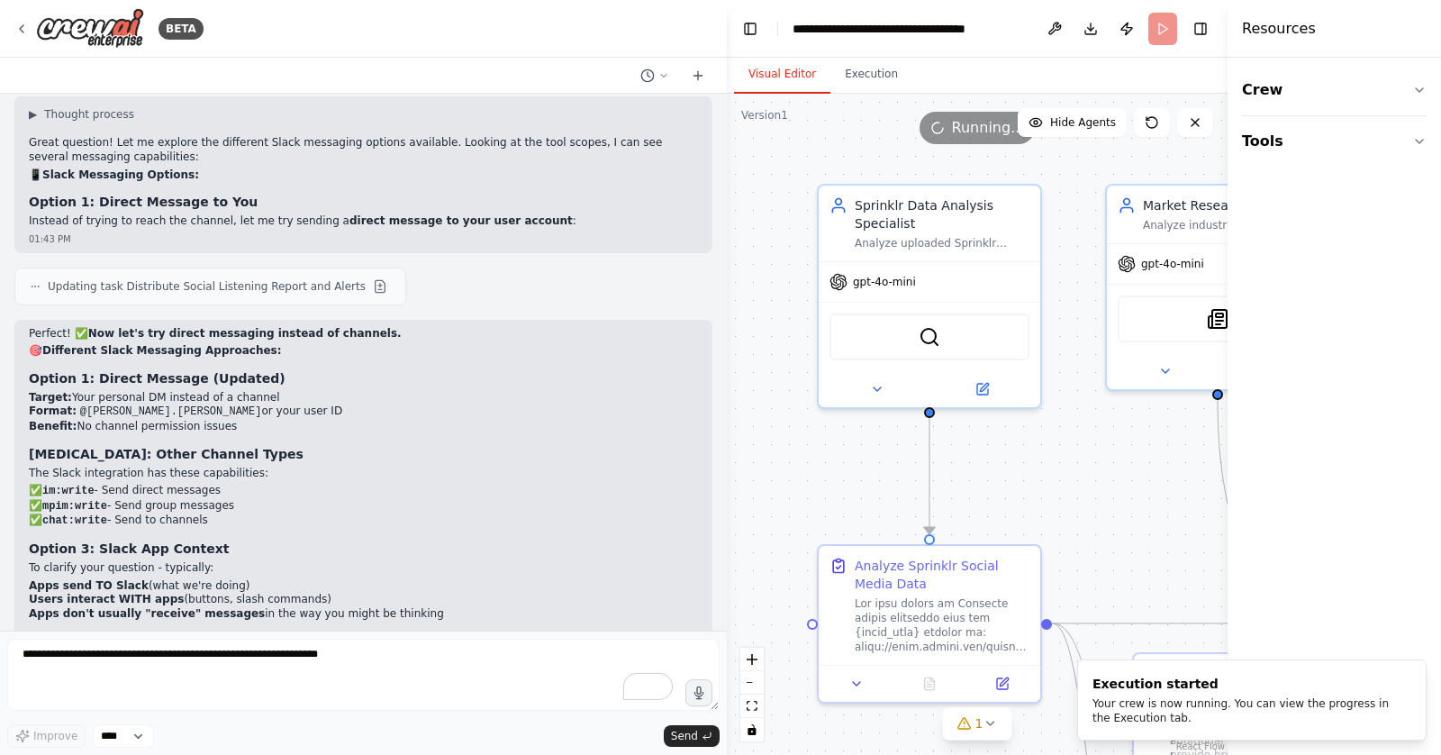
scroll to position [45243, 0]
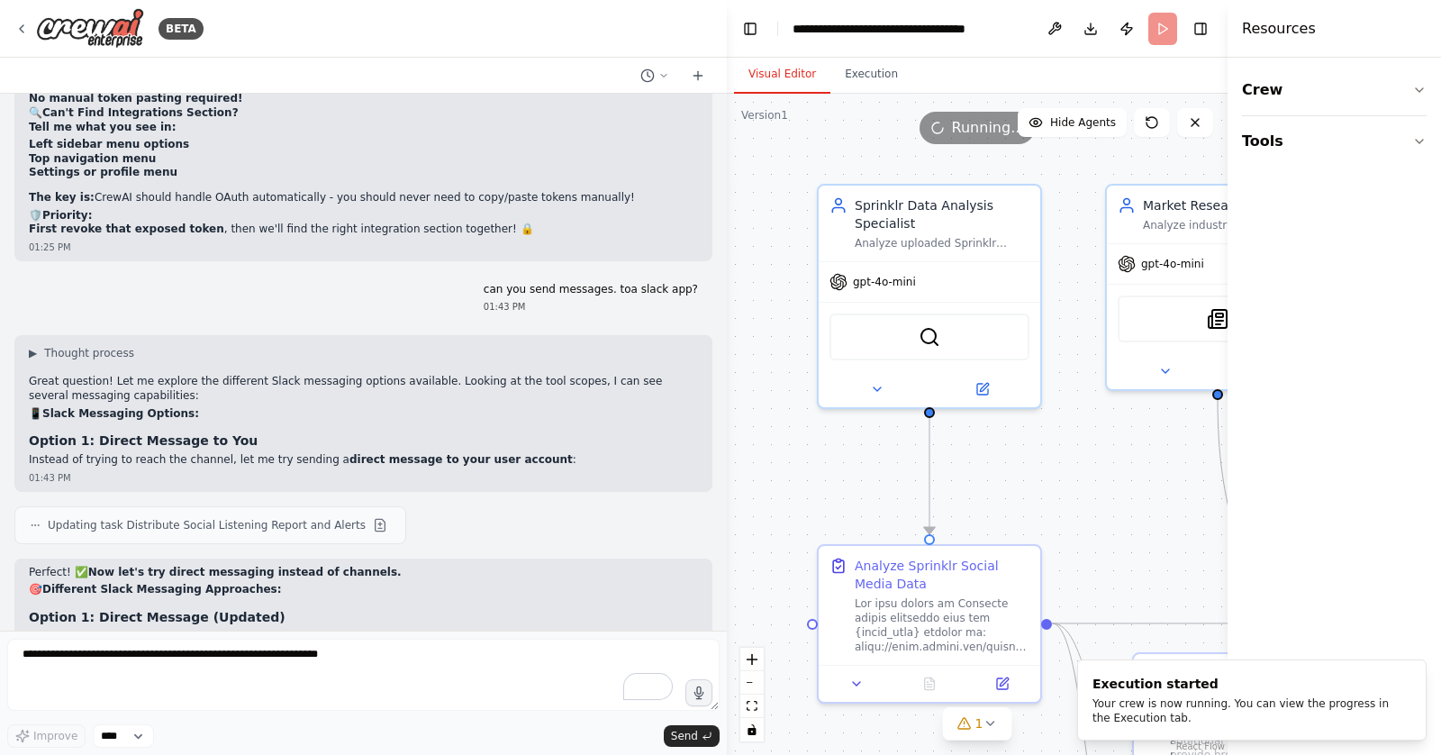
drag, startPoint x: 1133, startPoint y: 81, endPoint x: 1438, endPoint y: 70, distance: 305.4
click at [1226, 70] on div "Resources Crew Tools" at bounding box center [1333, 377] width 213 height 755
click at [1197, 38] on button "Toggle Right Sidebar" at bounding box center [1200, 28] width 25 height 25
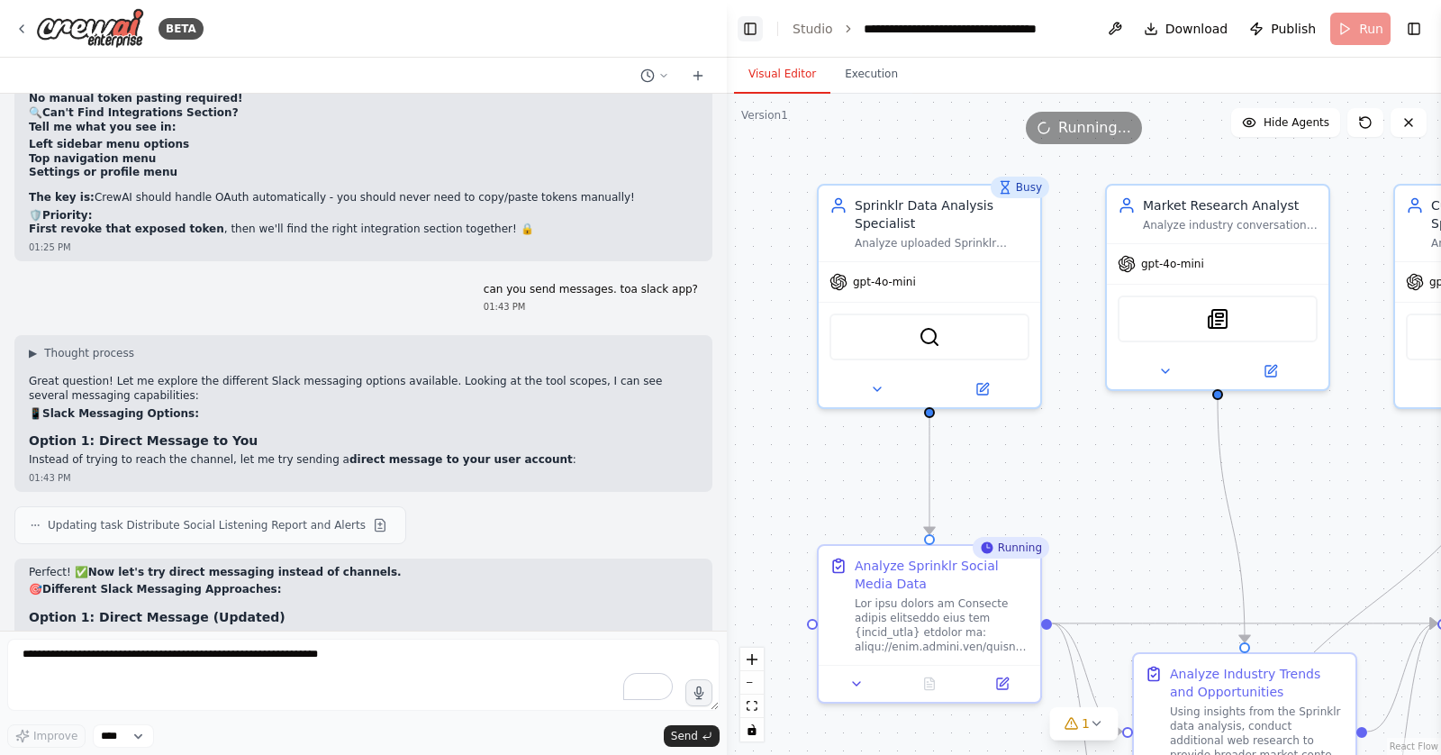
click at [737, 30] on button "Toggle Left Sidebar" at bounding box center [749, 28] width 25 height 25
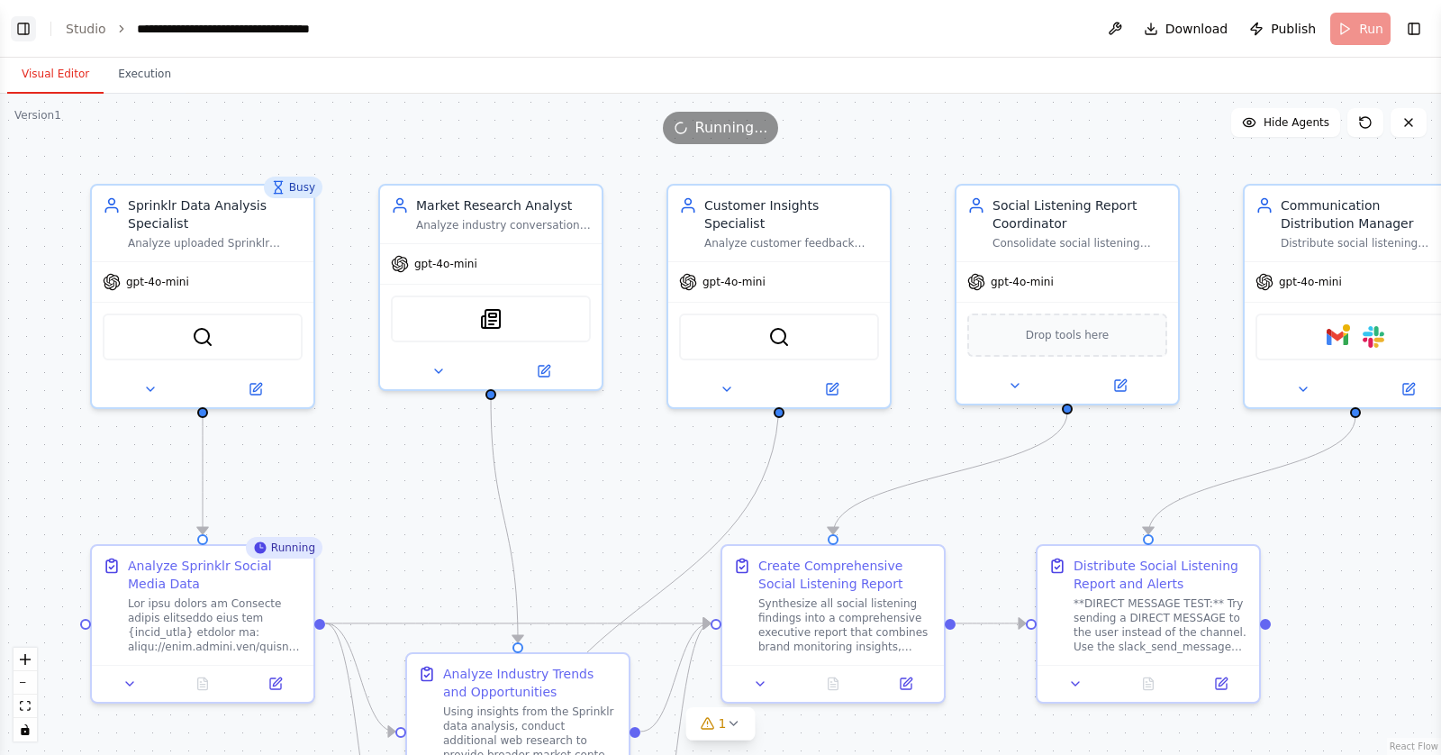
click at [23, 28] on button "Toggle Left Sidebar" at bounding box center [23, 28] width 25 height 25
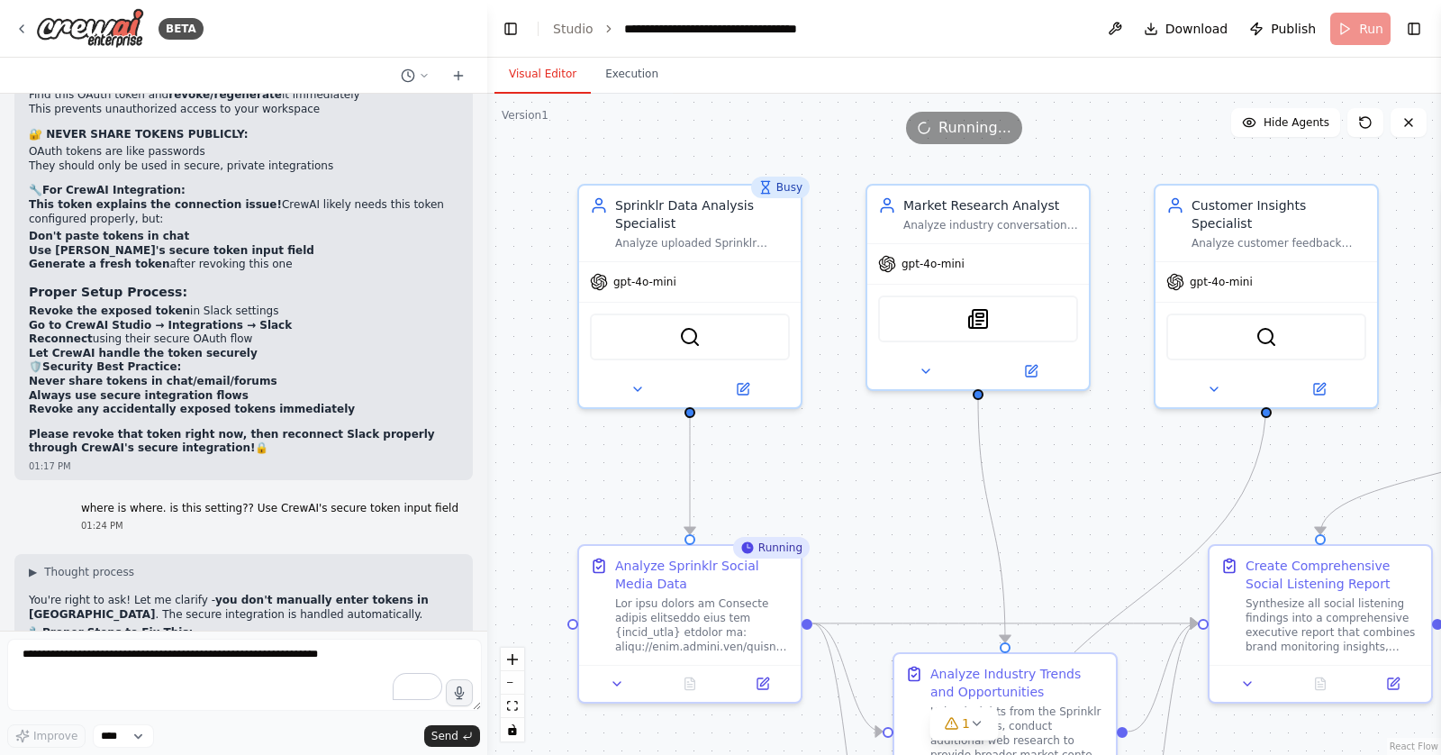
scroll to position [49149, 0]
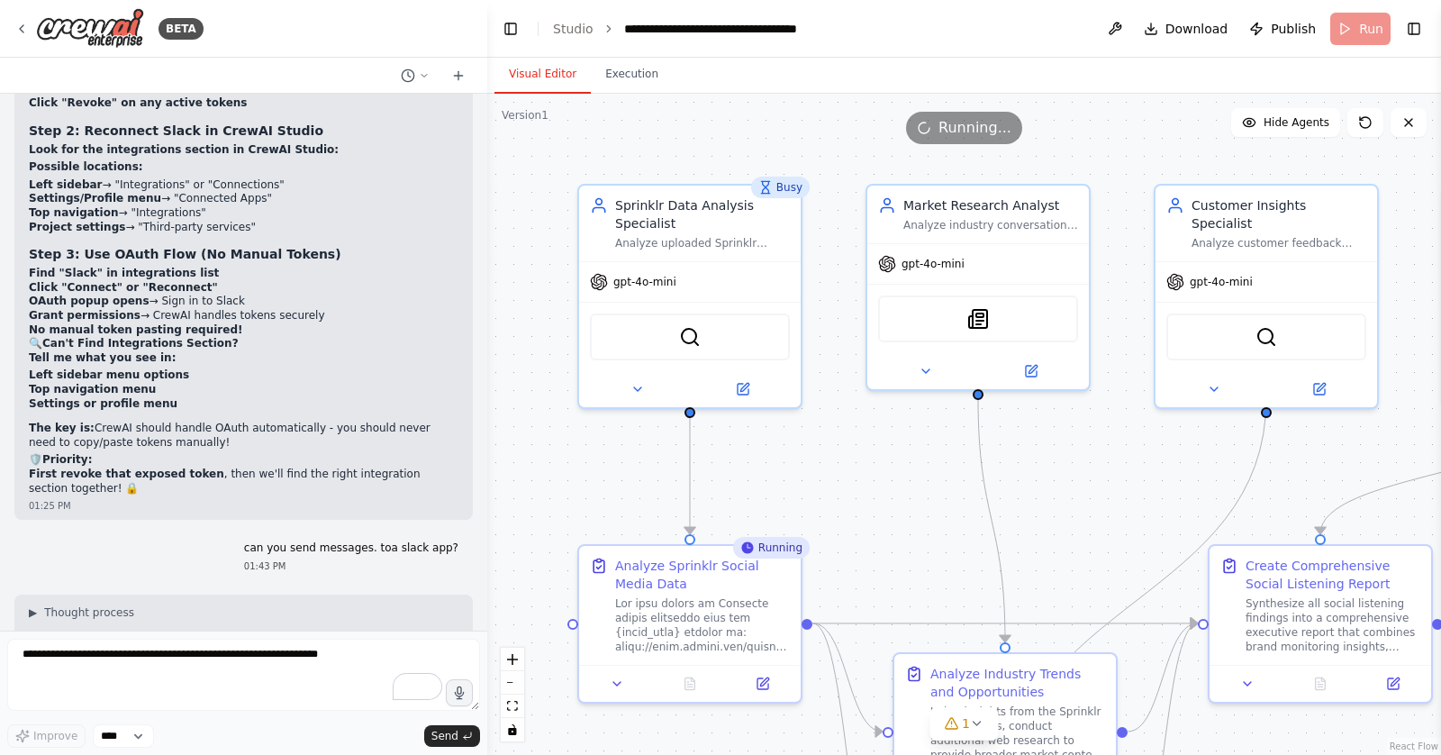
drag, startPoint x: 723, startPoint y: 30, endPoint x: 487, endPoint y: 34, distance: 236.0
click at [487, 34] on div "BETA Hello! I'm the CrewAI assistant. What kind of automation do you want to bu…" at bounding box center [720, 377] width 1441 height 755
click at [622, 75] on button "Execution" at bounding box center [632, 75] width 82 height 38
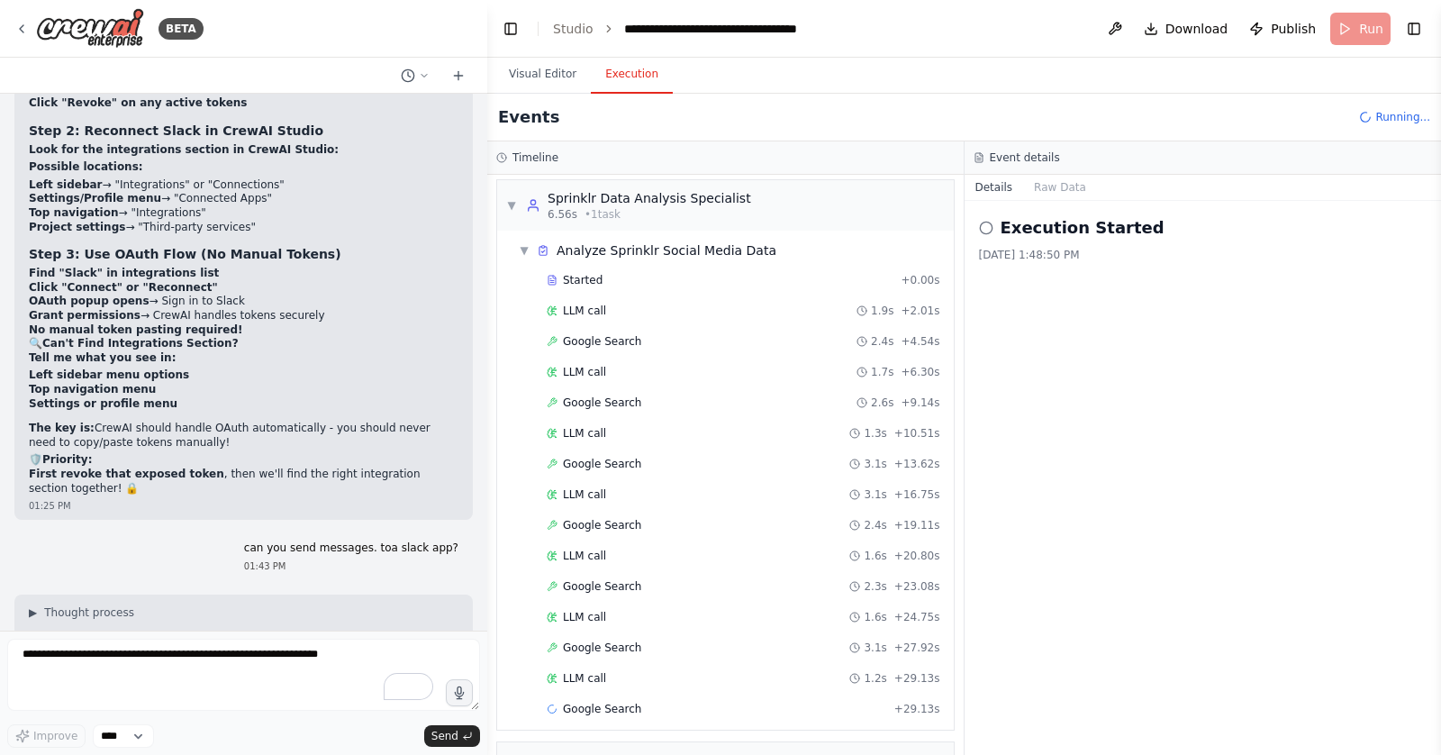
scroll to position [34, 0]
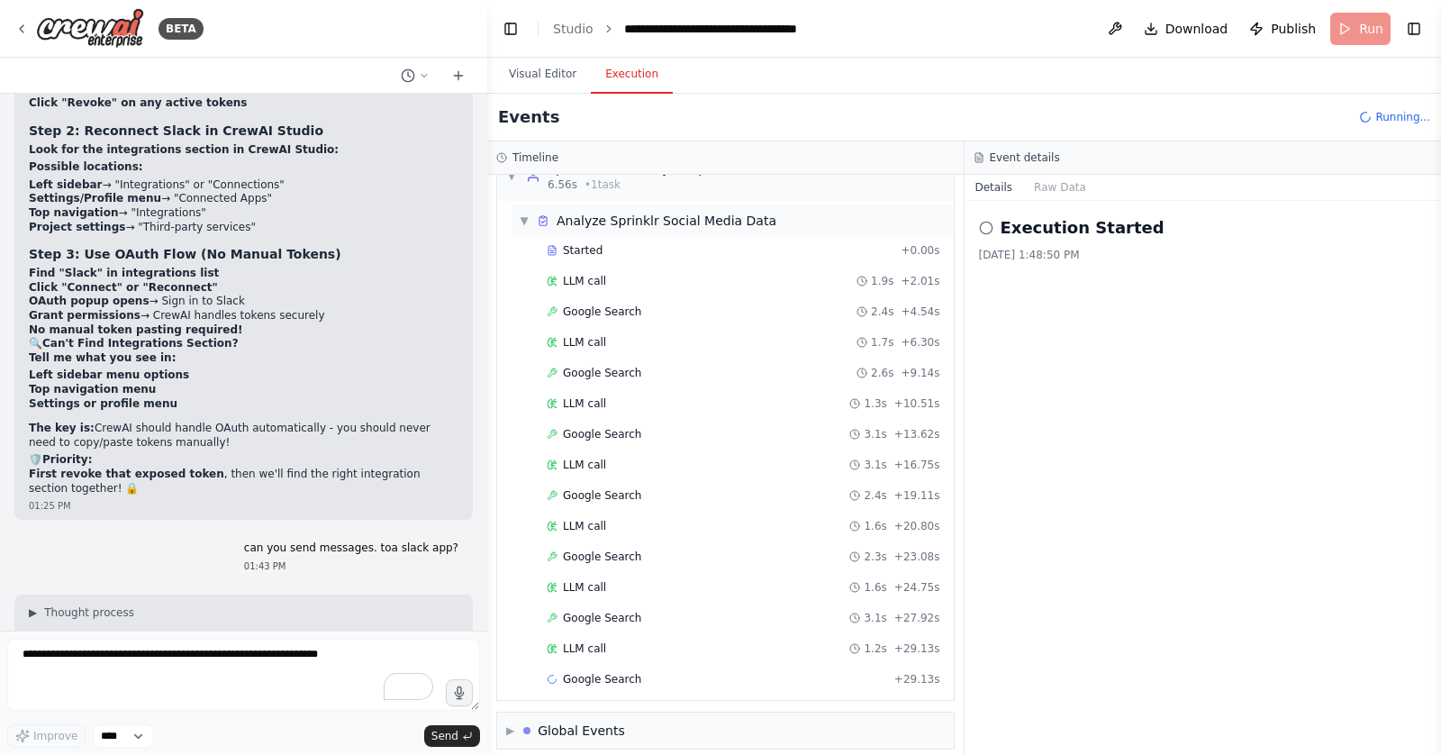
click at [521, 216] on span "▼" at bounding box center [524, 220] width 11 height 14
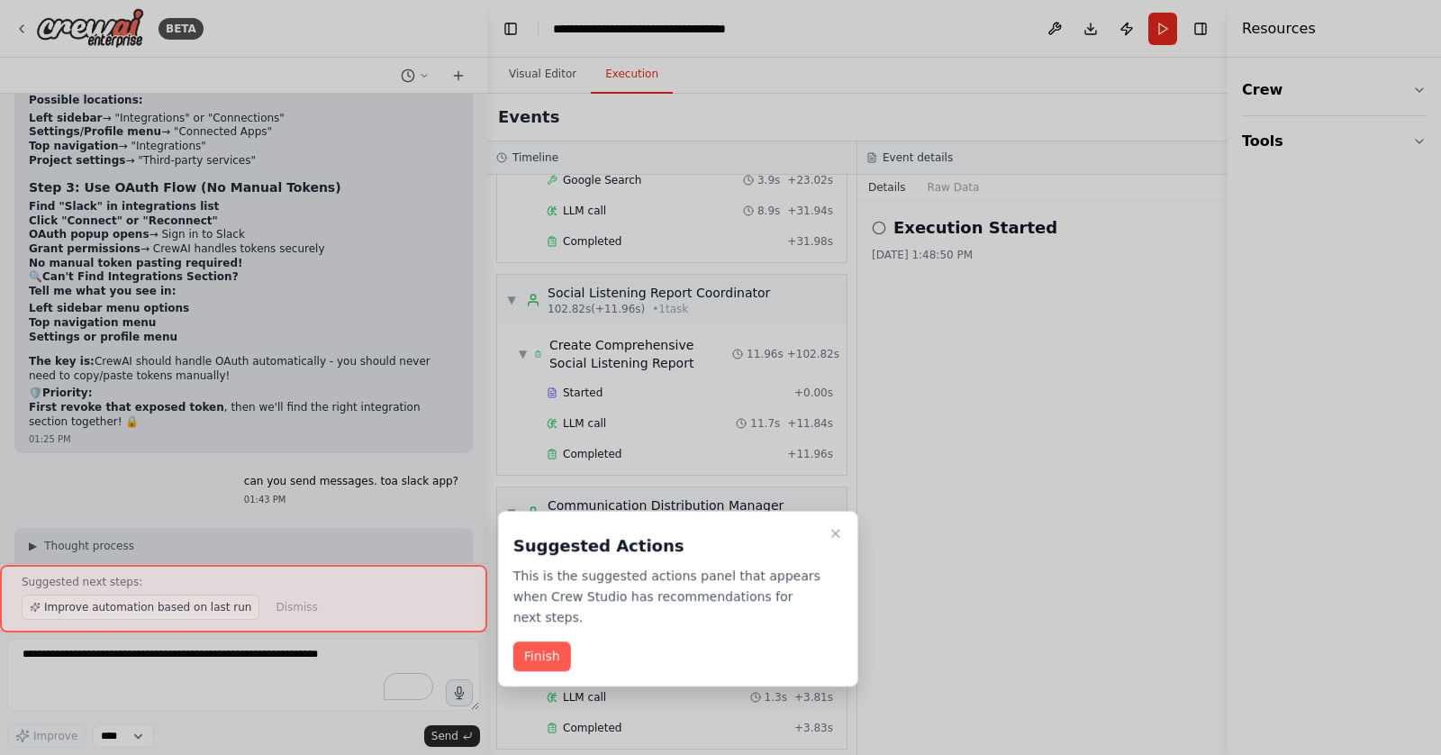
scroll to position [859, 0]
